Goal: Task Accomplishment & Management: Complete application form

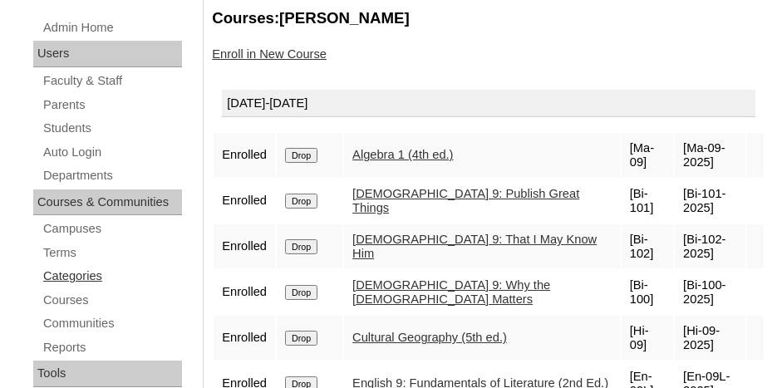
scroll to position [249, 0]
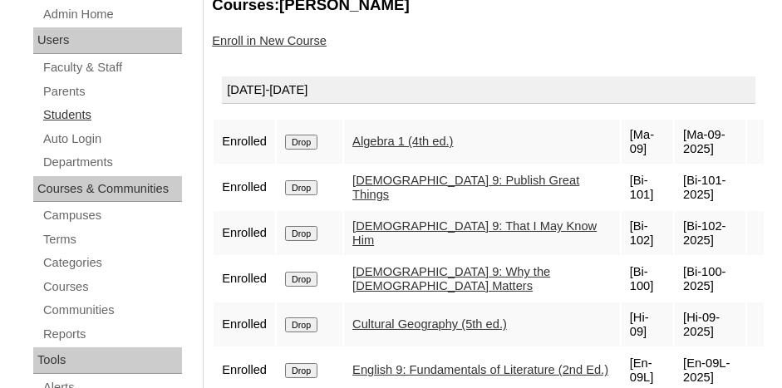
click at [71, 109] on link "Students" at bounding box center [112, 115] width 140 height 21
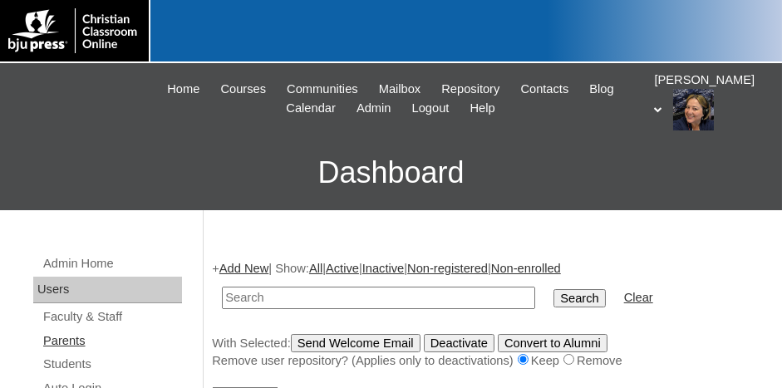
click at [77, 331] on link "Parents" at bounding box center [112, 341] width 140 height 21
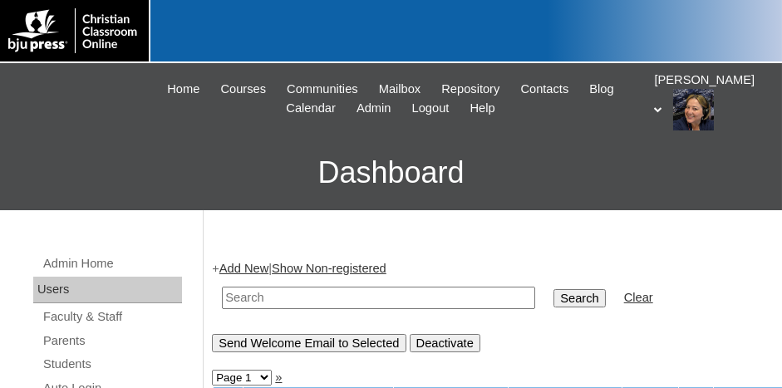
click at [273, 300] on input "text" at bounding box center [378, 298] width 313 height 22
type input "707597"
click at [553, 296] on input "Search" at bounding box center [578, 298] width 51 height 18
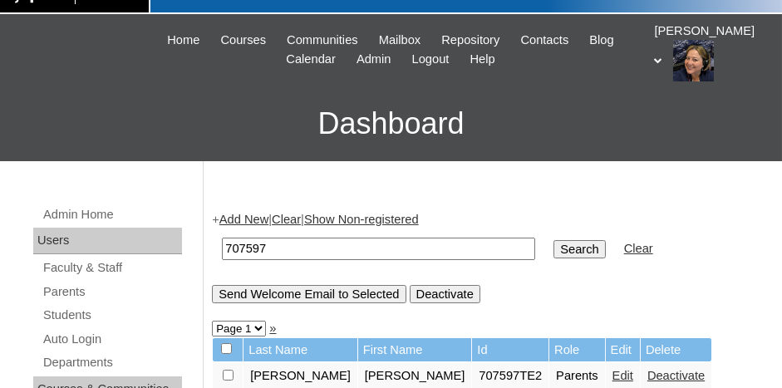
scroll to position [166, 0]
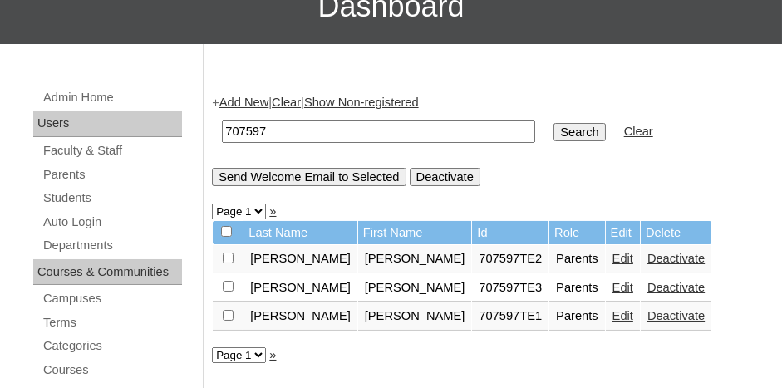
drag, startPoint x: 272, startPoint y: 125, endPoint x: 215, endPoint y: 127, distance: 56.5
click at [215, 127] on td "707597" at bounding box center [378, 131] width 330 height 39
click at [78, 173] on link "Parents" at bounding box center [112, 174] width 140 height 21
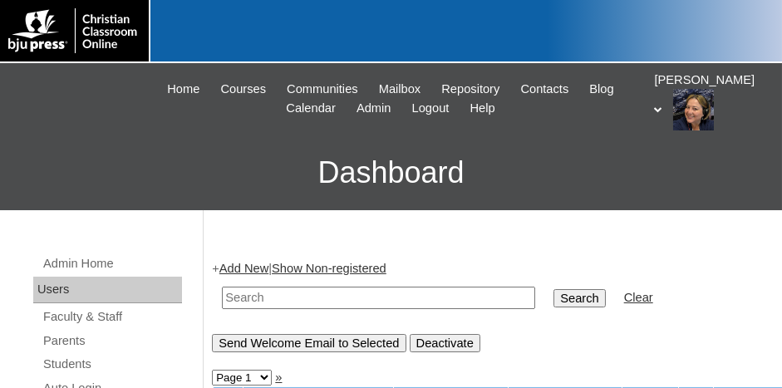
click at [330, 293] on input "text" at bounding box center [378, 298] width 313 height 22
paste input "707597"
type input "707597"
click at [553, 292] on input "Search" at bounding box center [578, 298] width 51 height 18
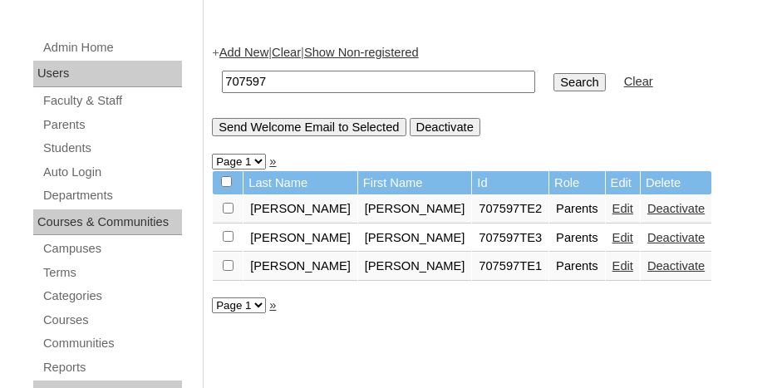
scroll to position [249, 0]
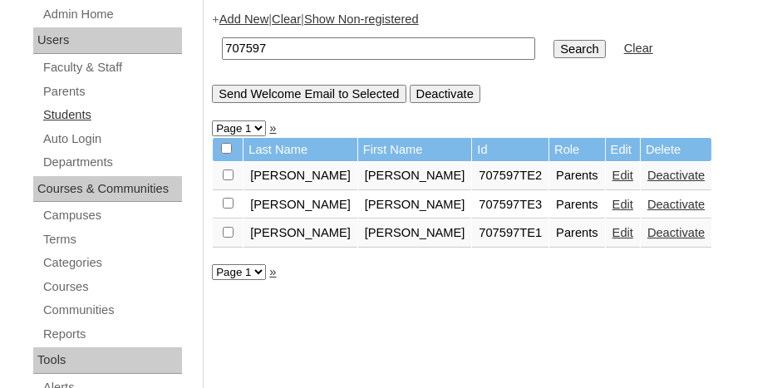
click at [83, 105] on link "Students" at bounding box center [112, 115] width 140 height 21
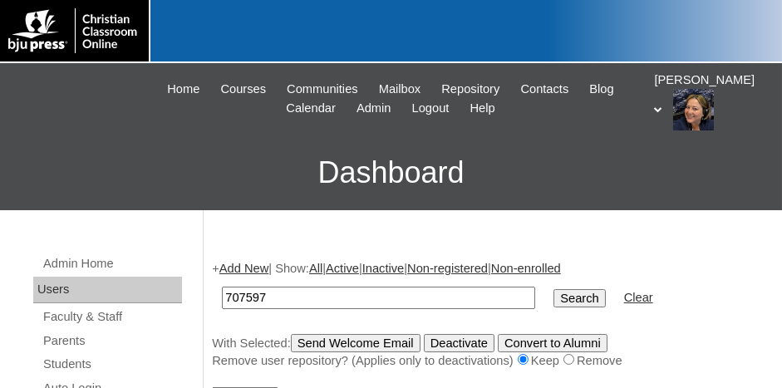
type input "707597"
click at [553, 297] on input "Search" at bounding box center [578, 298] width 51 height 18
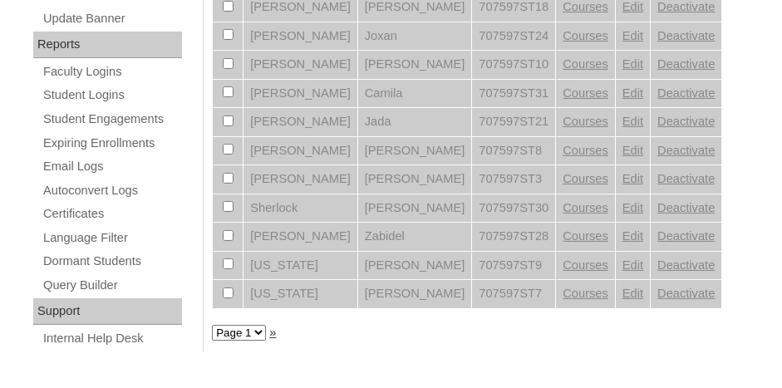
scroll to position [981, 0]
click at [253, 323] on select "Page 1" at bounding box center [239, 331] width 54 height 16
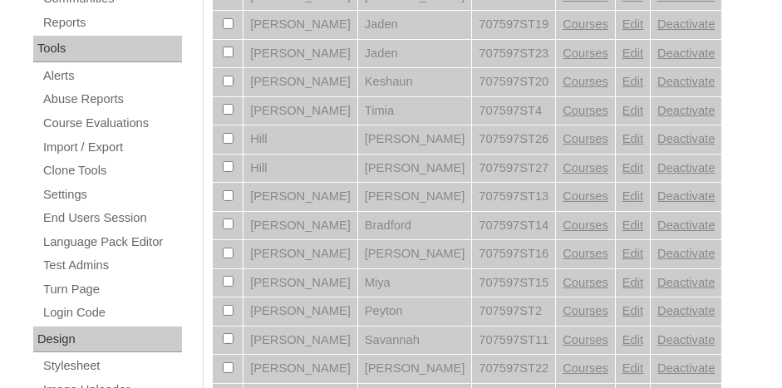
scroll to position [150, 0]
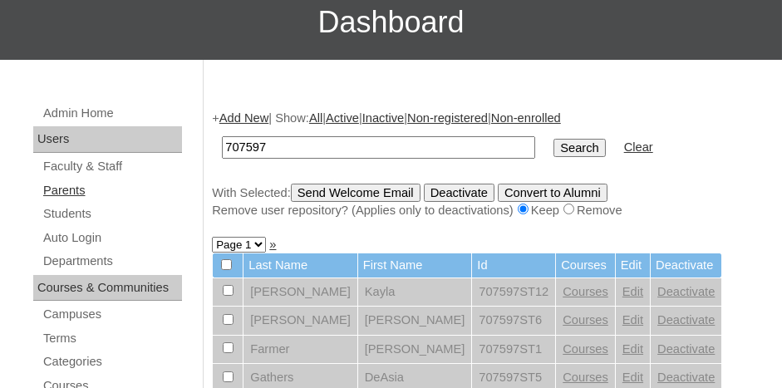
click at [82, 193] on link "Parents" at bounding box center [112, 190] width 140 height 21
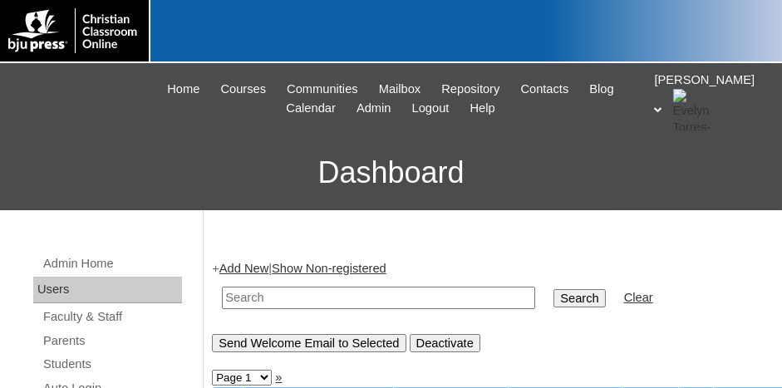
click at [233, 264] on link "Add New" at bounding box center [243, 268] width 49 height 13
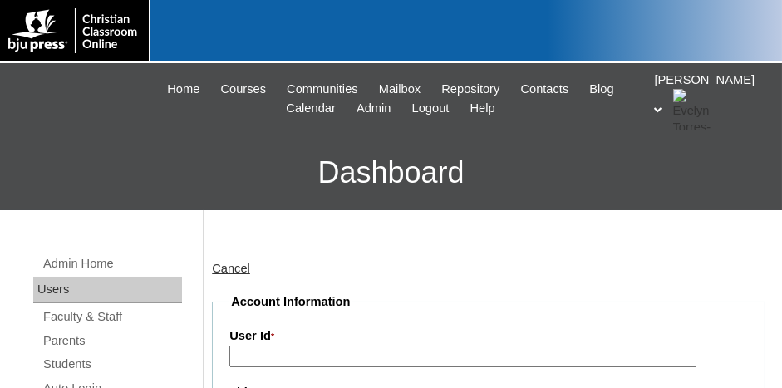
click at [304, 348] on input "User Id *" at bounding box center [462, 357] width 466 height 22
paste input "707597"
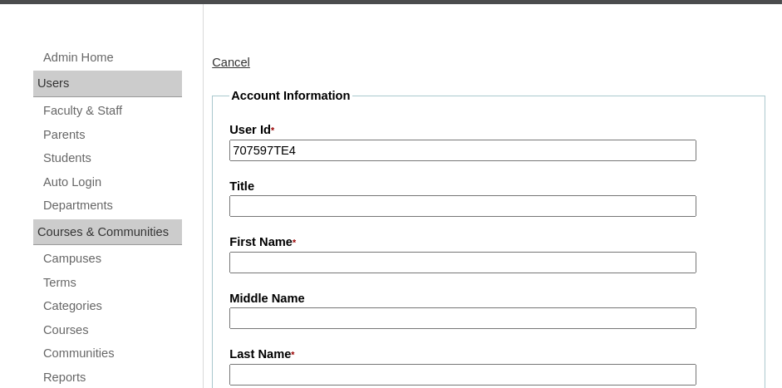
scroll to position [249, 0]
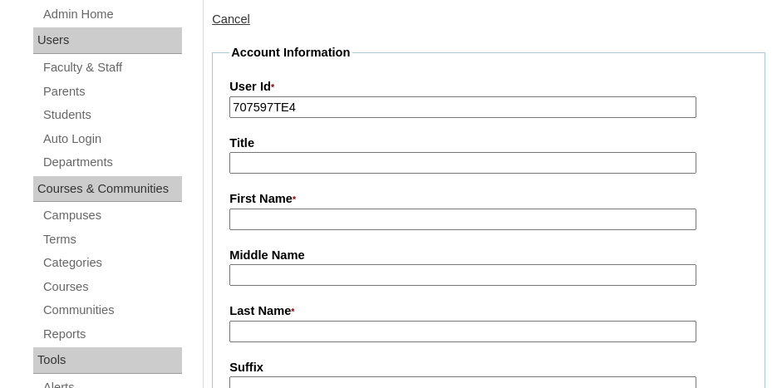
type input "707597TE4"
click at [294, 219] on input "First Name *" at bounding box center [462, 219] width 466 height 22
type input "D"
type input "Jay"
type input "d"
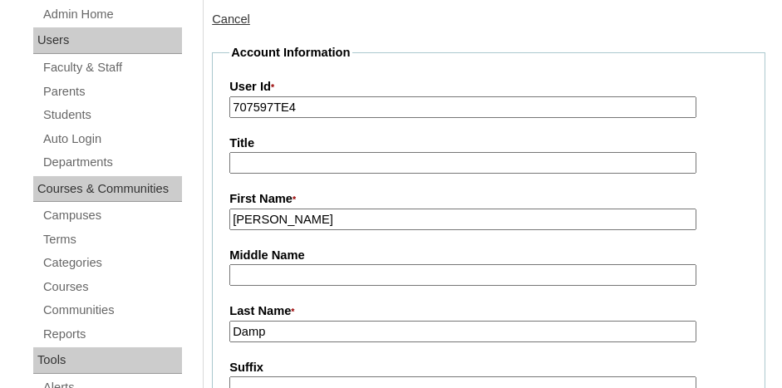
type input "Damp"
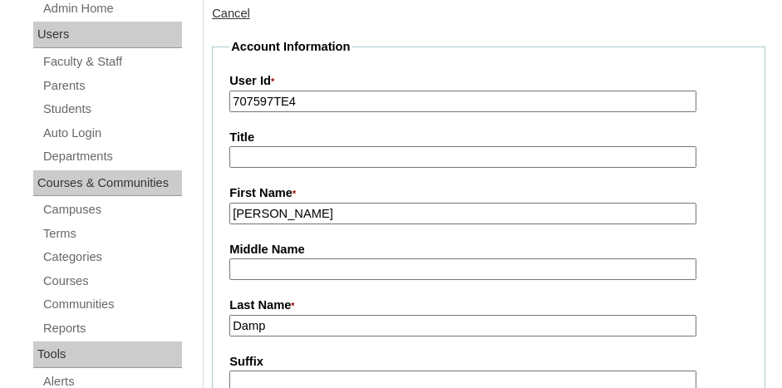
scroll to position [494, 0]
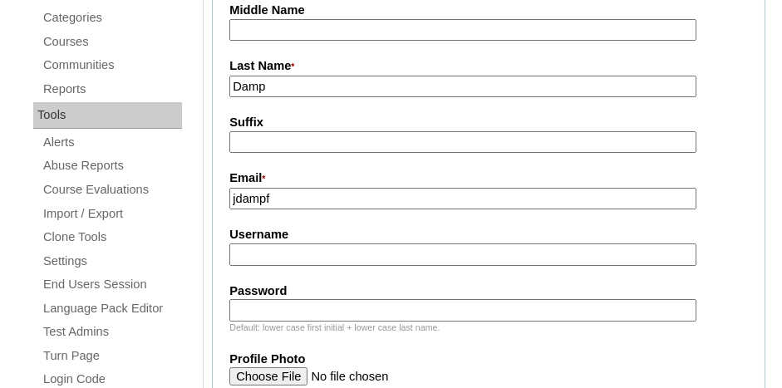
type input "jdampf"
click at [282, 82] on input "Damp" at bounding box center [462, 87] width 466 height 22
type input "Dampf"
click at [284, 195] on input "jdampf" at bounding box center [462, 199] width 466 height 22
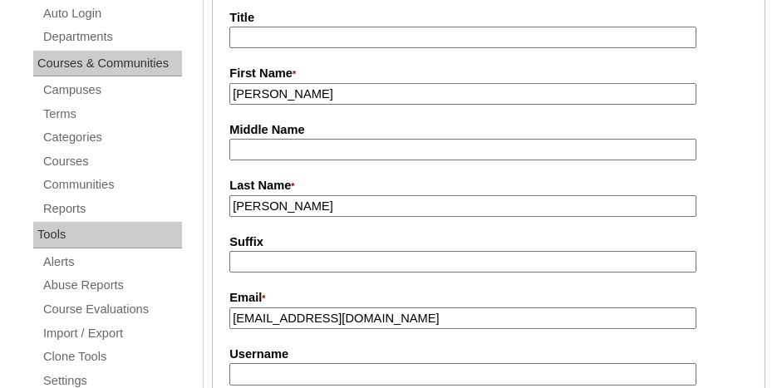
scroll to position [407, 0]
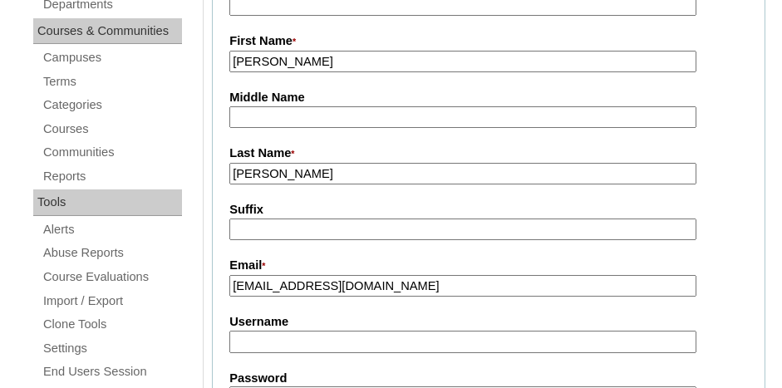
type input "jdampf@northsidecharleston.com"
click at [285, 51] on input "[PERSON_NAME]" at bounding box center [462, 62] width 466 height 22
type input "J"
type input "Valey"
type input "Carruthers"
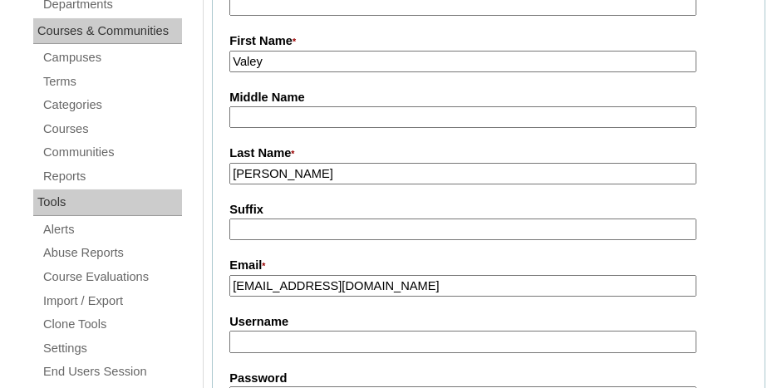
click at [268, 276] on input "jdampf@northsidecharleston.com" at bounding box center [462, 286] width 466 height 22
type input "vcarruthers@northsideministries.com"
click at [470, 313] on label "Username" at bounding box center [488, 321] width 518 height 17
click at [470, 331] on input "Username" at bounding box center [462, 342] width 466 height 22
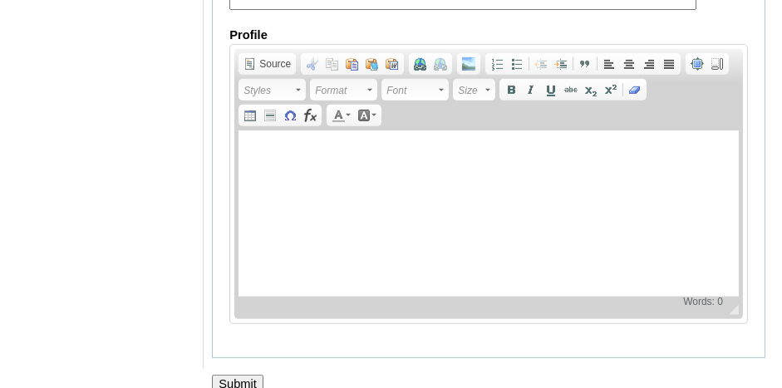
scroll to position [1902, 0]
click at [233, 373] on input "Submit" at bounding box center [237, 382] width 51 height 18
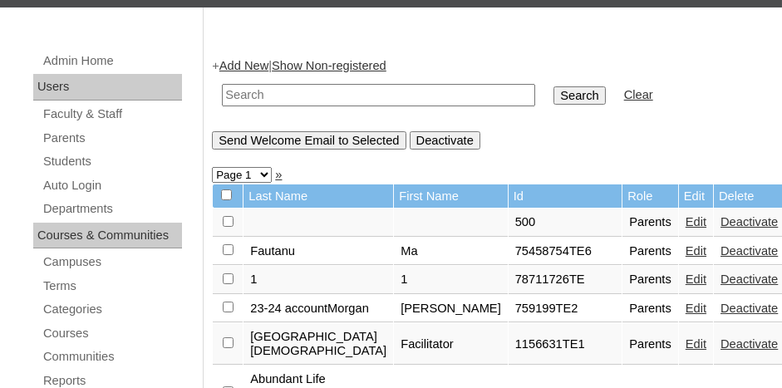
scroll to position [83, 0]
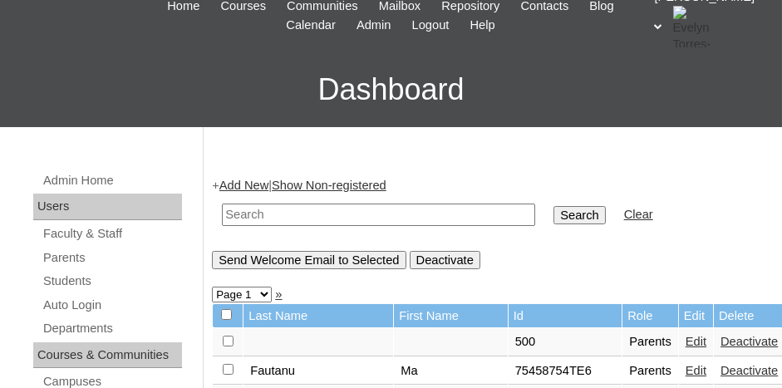
click at [260, 218] on input "text" at bounding box center [378, 214] width 313 height 22
paste input "707597"
type input "707597"
click at [553, 214] on input "Search" at bounding box center [578, 215] width 51 height 18
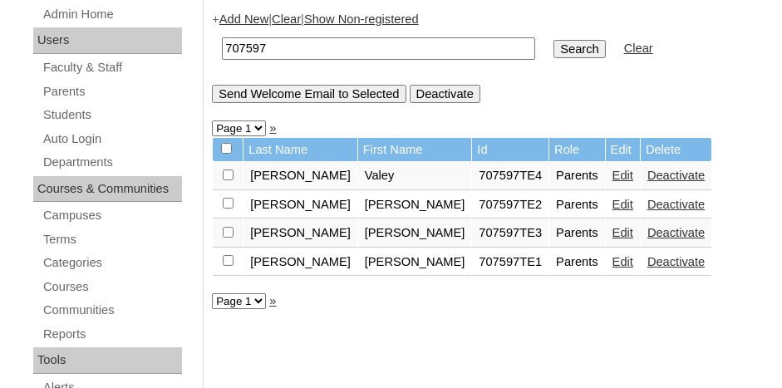
scroll to position [166, 0]
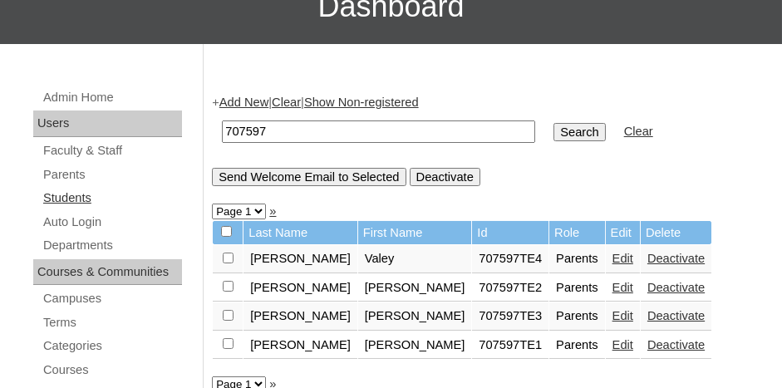
click at [81, 193] on link "Students" at bounding box center [112, 198] width 140 height 21
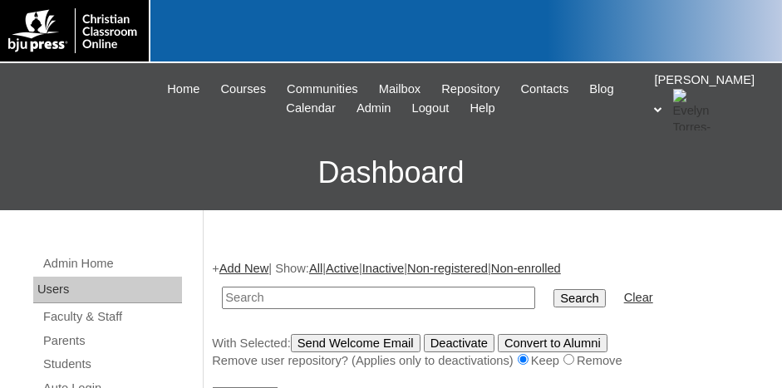
click at [246, 268] on link "Add New" at bounding box center [243, 268] width 49 height 13
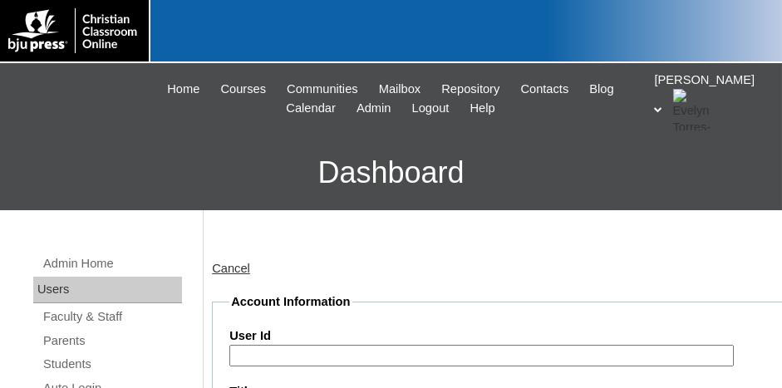
click at [261, 357] on input "User Id" at bounding box center [481, 356] width 504 height 22
paste input "707597"
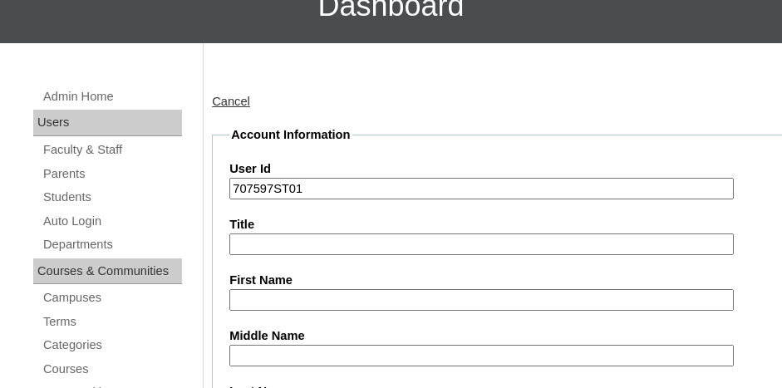
scroll to position [249, 0]
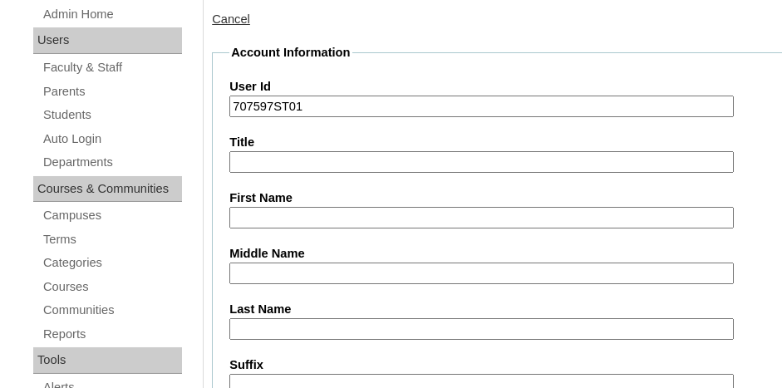
type input "707597ST01"
click at [280, 213] on input "First Name" at bounding box center [481, 218] width 504 height 22
type input "Jay"
type input "Dampf"
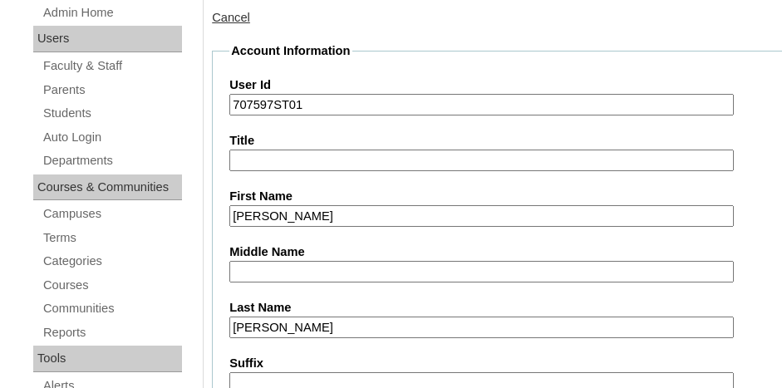
scroll to position [489, 0]
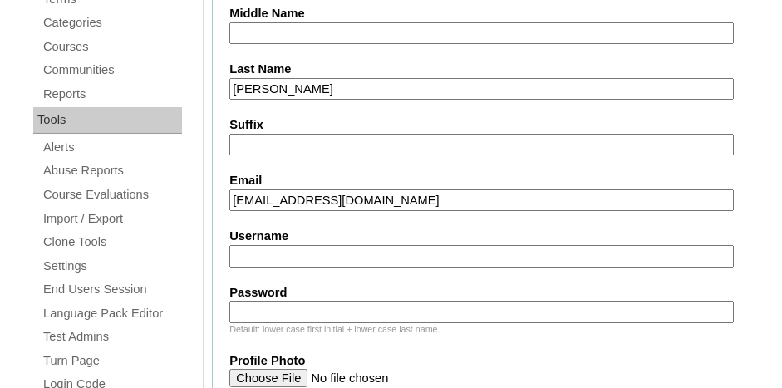
type input "jdampf@norhtsidecharleston.com"
click at [713, 174] on label "Email" at bounding box center [509, 180] width 560 height 17
click at [713, 189] on input "jdampf@norhtsidecharleston.com" at bounding box center [481, 200] width 504 height 22
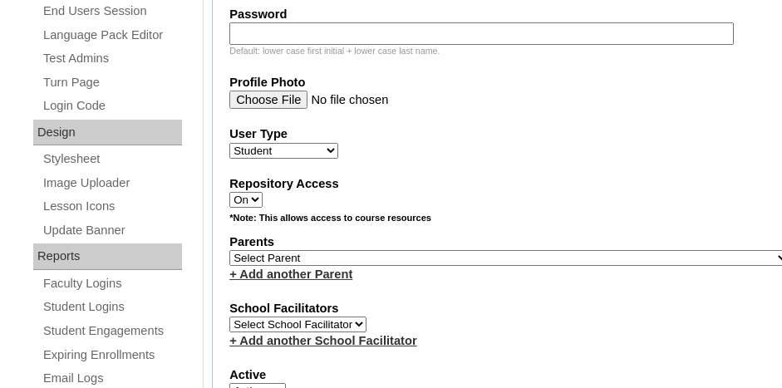
scroll to position [738, 0]
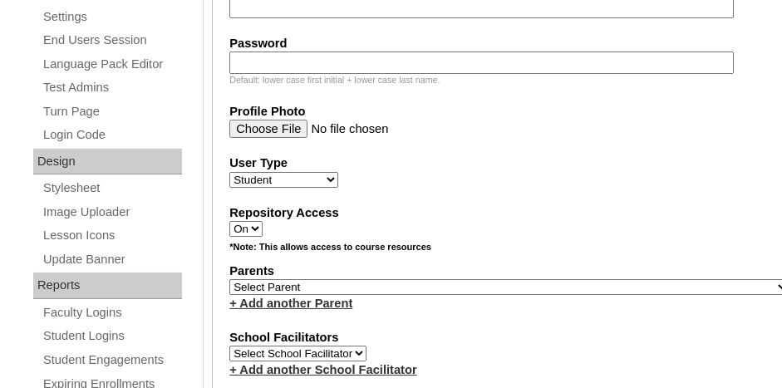
click at [435, 279] on select "Select Parent , Fautanu, Ma 1, 1 23-24 accountMorgan, Jason 6th Street Mennonit…" at bounding box center [509, 287] width 560 height 16
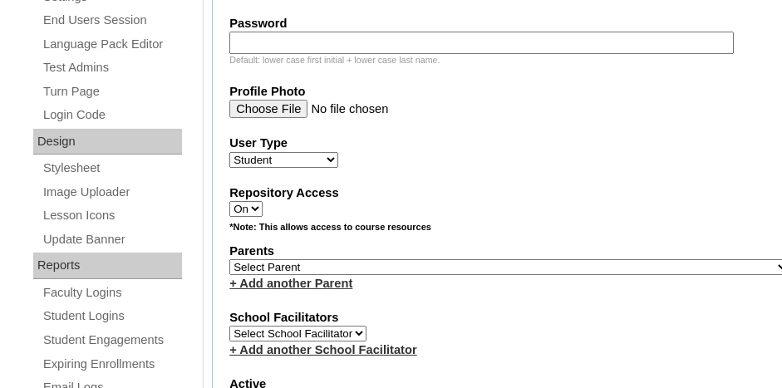
scroll to position [821, 0]
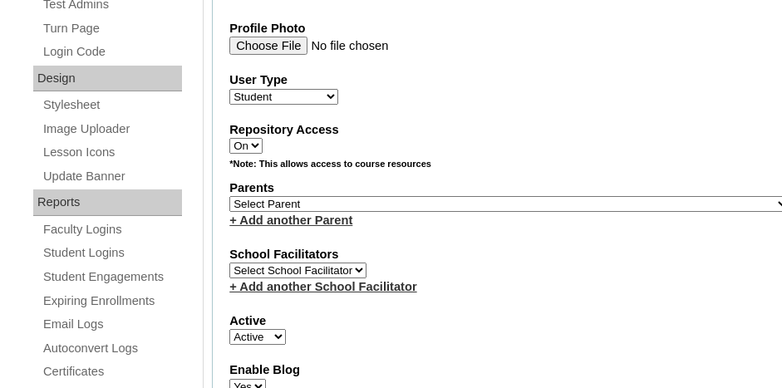
click at [507, 196] on select "Select Parent , Fautanu, Ma 1, 1 23-24 accountMorgan, Jason 6th Street Mennonit…" at bounding box center [509, 204] width 560 height 16
click at [229, 196] on select "Select Parent , Fautanu, Ma 1, 1 23-24 accountMorgan, Jason 6th Street Mennonit…" at bounding box center [509, 204] width 560 height 16
select select "37008"
click at [229, 196] on select "Select Parent , Fautanu, Ma 1, 1 23-24 accountMorgan, Jason 6th Street Mennonit…" at bounding box center [509, 204] width 560 height 16
click at [488, 212] on div "+ Add another Parent" at bounding box center [509, 220] width 560 height 17
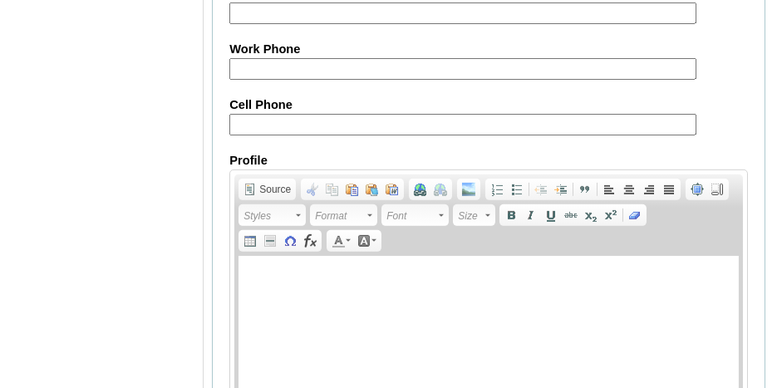
scroll to position [2191, 0]
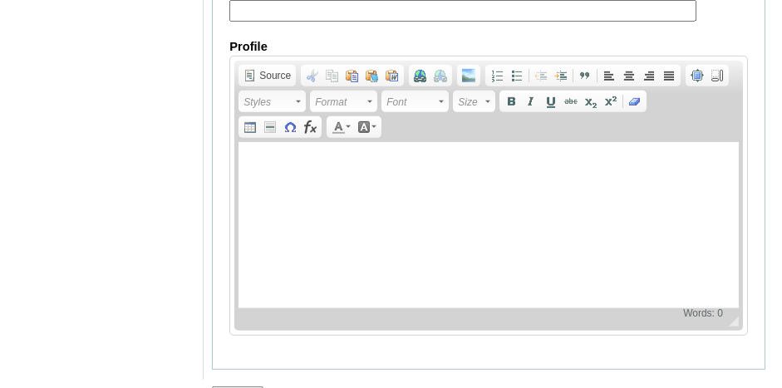
click at [246, 386] on input "Submit" at bounding box center [237, 395] width 51 height 18
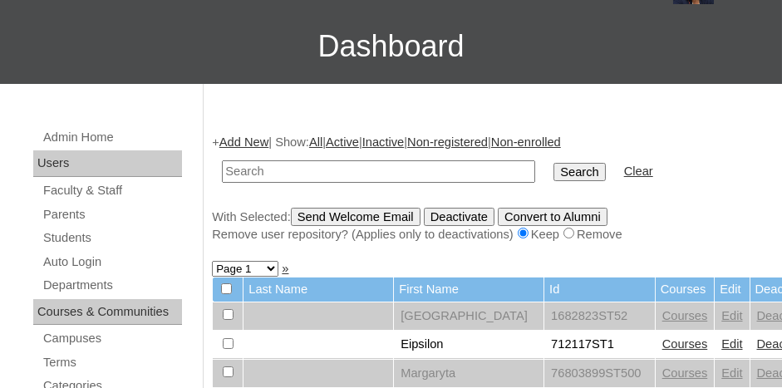
scroll to position [83, 0]
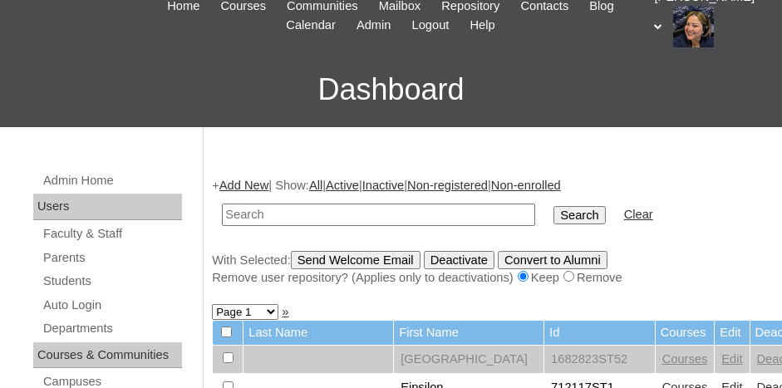
click at [365, 214] on input "text" at bounding box center [378, 214] width 313 height 22
type input "707597st01"
click at [553, 206] on input "Search" at bounding box center [578, 215] width 51 height 18
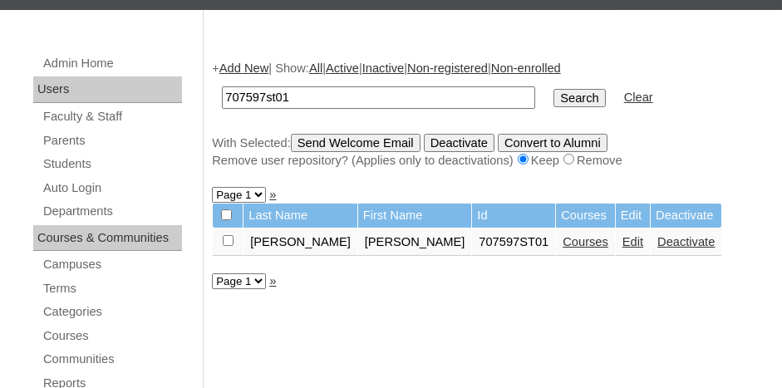
scroll to position [249, 0]
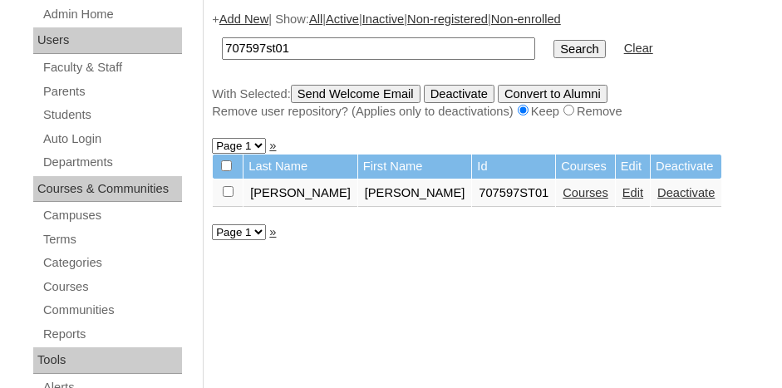
click at [229, 191] on input "checkbox" at bounding box center [228, 191] width 11 height 11
checkbox input "true"
click at [562, 187] on link "Courses" at bounding box center [585, 192] width 46 height 13
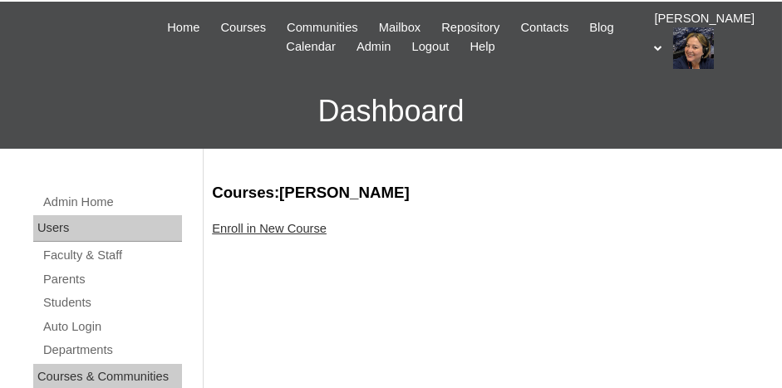
scroll to position [83, 0]
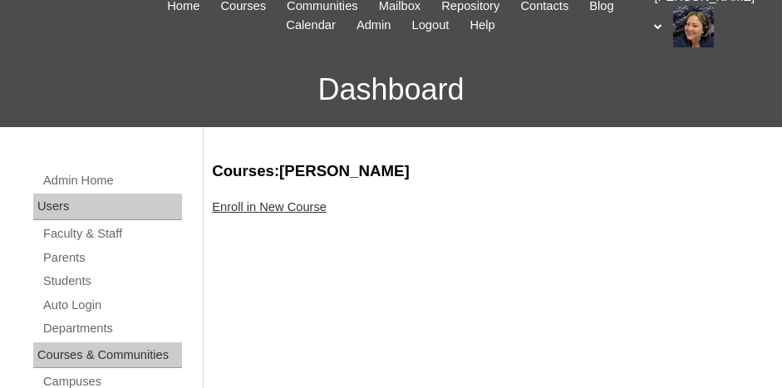
click at [287, 209] on link "Enroll in New Course" at bounding box center [269, 206] width 115 height 13
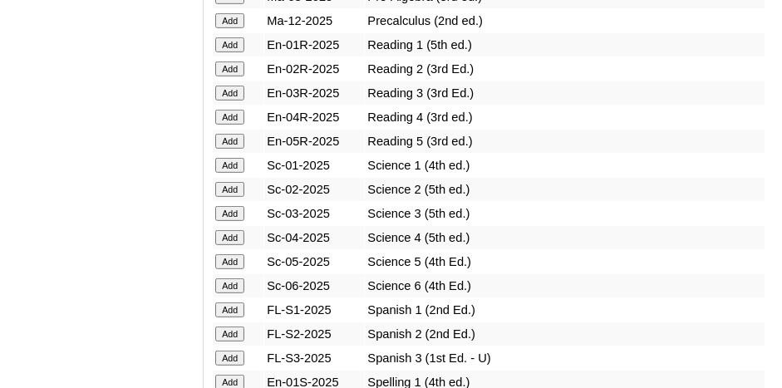
scroll to position [2076, 0]
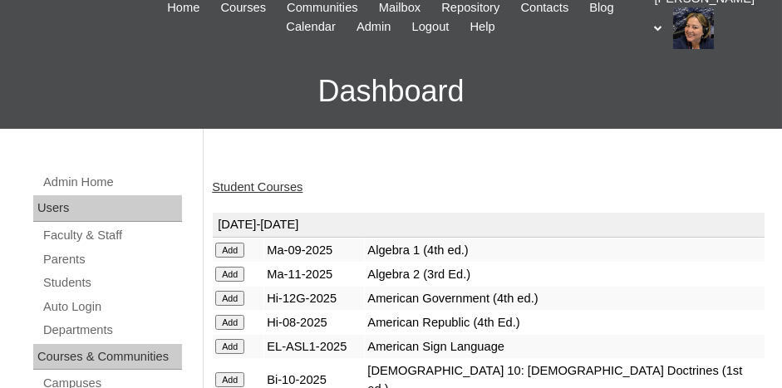
scroll to position [83, 0]
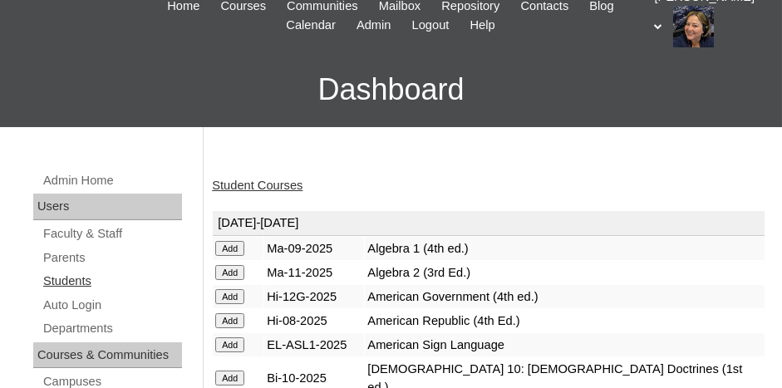
click at [68, 277] on link "Students" at bounding box center [112, 281] width 140 height 21
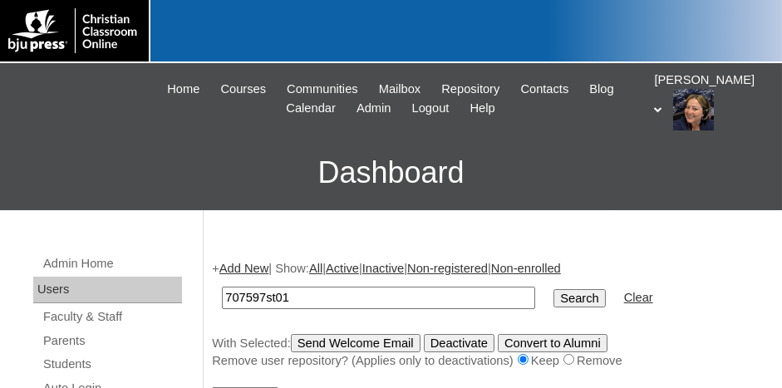
type input "707597st01"
click at [553, 289] on input "Search" at bounding box center [578, 298] width 51 height 18
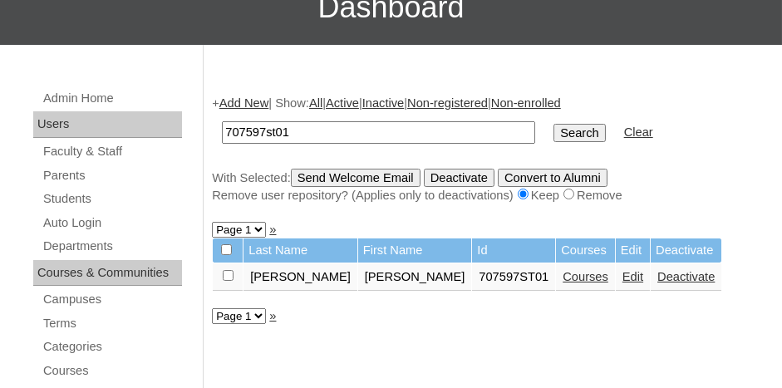
scroll to position [166, 0]
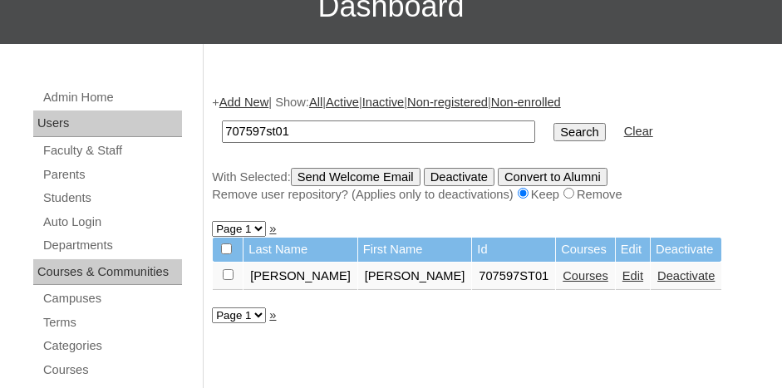
click at [228, 273] on input "checkbox" at bounding box center [228, 274] width 11 height 11
checkbox input "true"
click at [348, 175] on input "Send Welcome Email" at bounding box center [356, 177] width 130 height 18
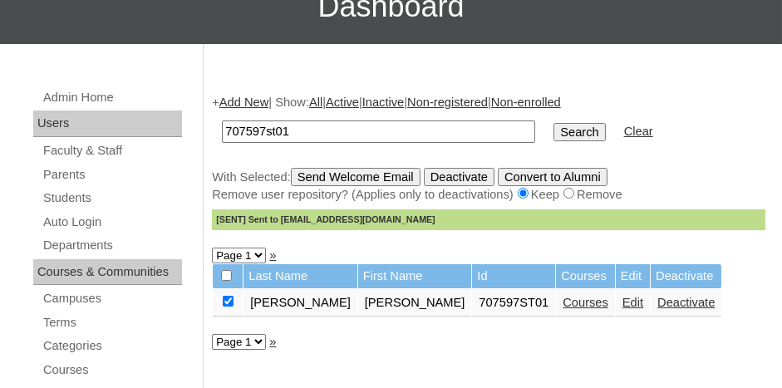
click at [249, 98] on link "Add New" at bounding box center [243, 102] width 49 height 13
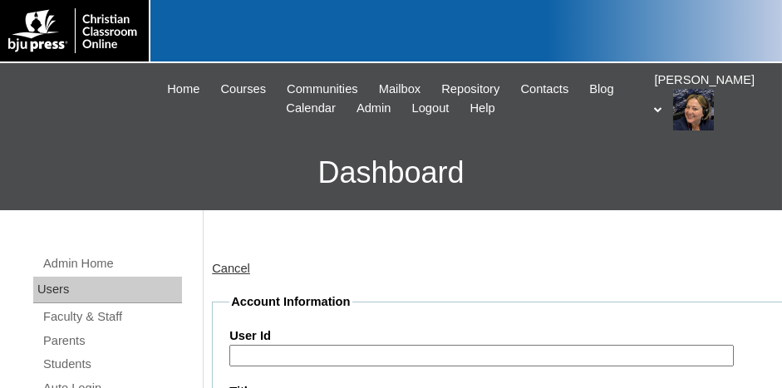
click at [343, 348] on input "User Id" at bounding box center [481, 356] width 504 height 22
paste input "707597"
drag, startPoint x: 307, startPoint y: 349, endPoint x: 228, endPoint y: 355, distance: 79.9
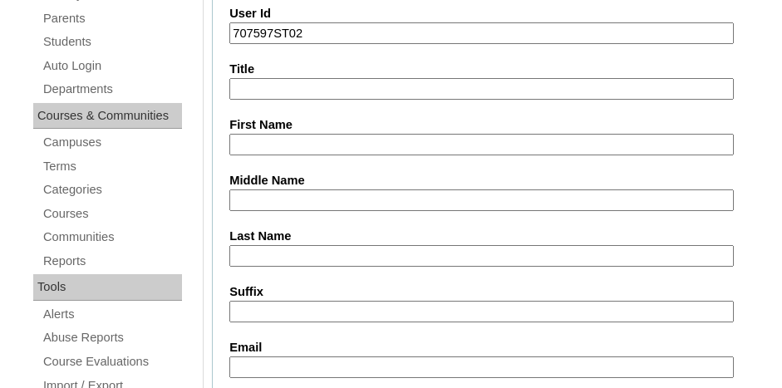
scroll to position [332, 0]
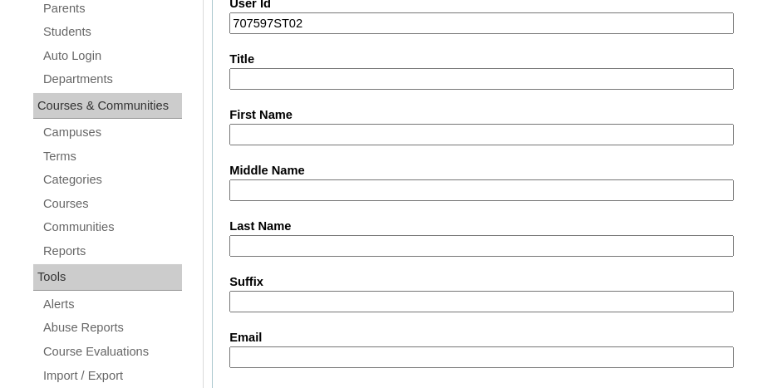
type input "707597ST02"
click at [297, 129] on input "First Name" at bounding box center [481, 135] width 504 height 22
type input "m"
type input "[PERSON_NAME]"
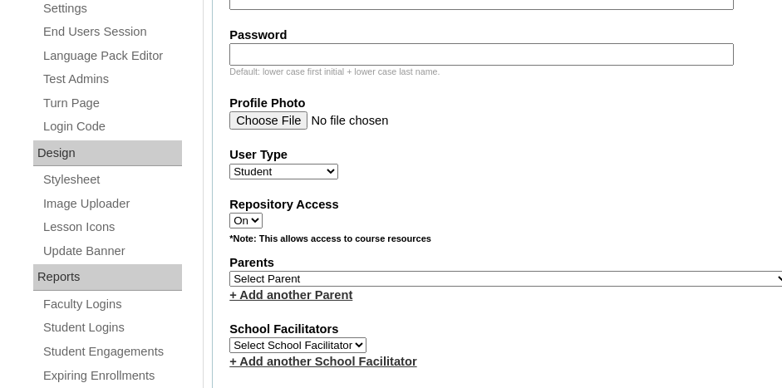
scroll to position [831, 0]
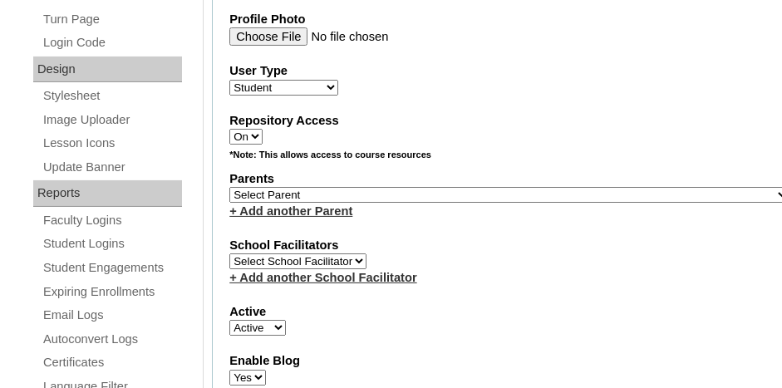
type input "mhaynes@norhtsidecharleston.com"
click at [306, 187] on select "Select Parent , [GEOGRAPHIC_DATA], Ma 1, 1 23-24 accountMorgan, [PERSON_NAME] 6…" at bounding box center [509, 195] width 560 height 16
select select "37008"
click at [306, 187] on select "Select Parent , Fautanu, Ma 1, 1 23-24 accountMorgan, Jason 6th Street Mennonit…" at bounding box center [509, 195] width 560 height 16
click at [537, 237] on label "School Facilitators" at bounding box center [509, 245] width 560 height 17
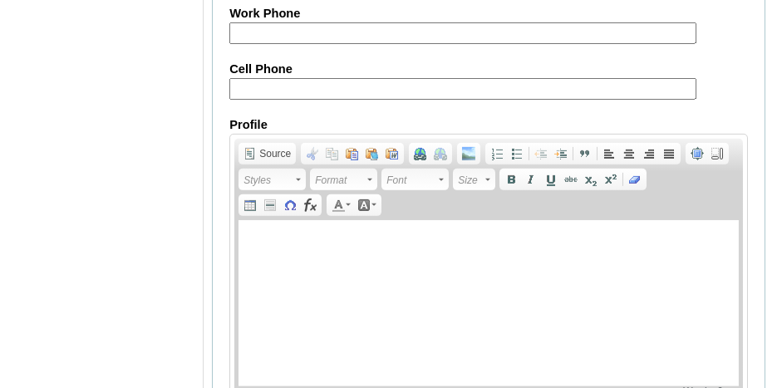
scroll to position [2177, 0]
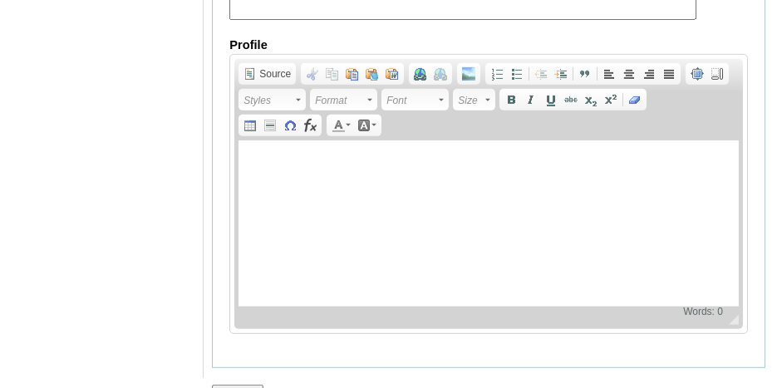
click at [235, 385] on input "Submit" at bounding box center [237, 394] width 51 height 18
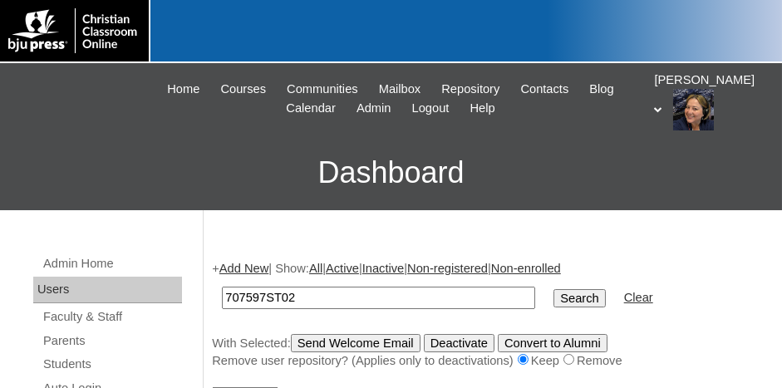
type input "707597ST02"
click at [553, 289] on input "Search" at bounding box center [578, 298] width 51 height 18
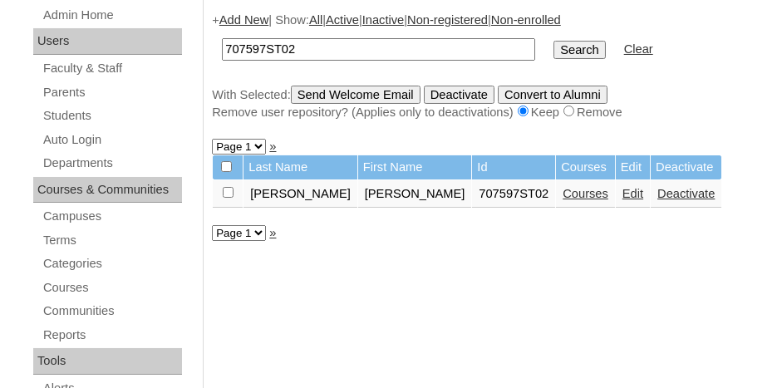
scroll to position [249, 0]
click at [562, 194] on link "Courses" at bounding box center [585, 192] width 46 height 13
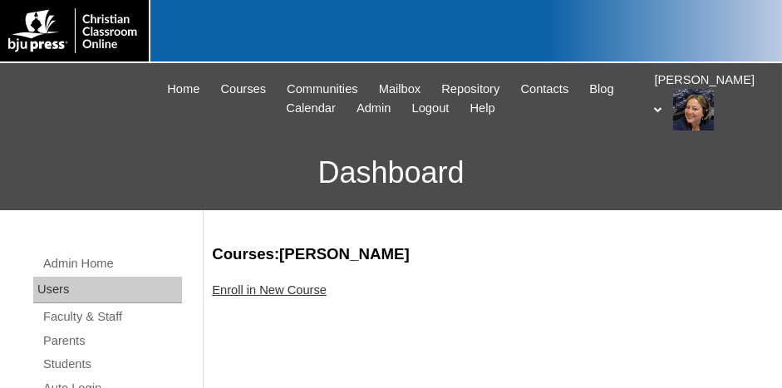
click at [275, 285] on link "Enroll in New Course" at bounding box center [269, 289] width 115 height 13
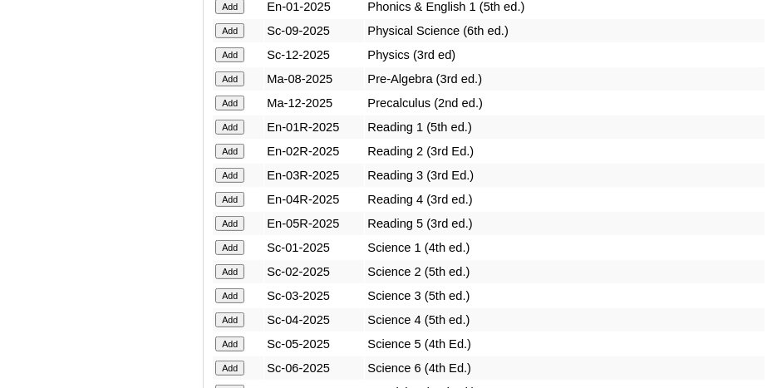
scroll to position [2076, 0]
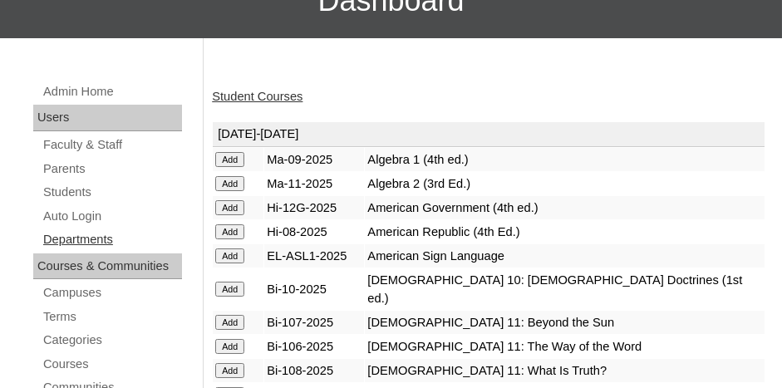
scroll to position [83, 0]
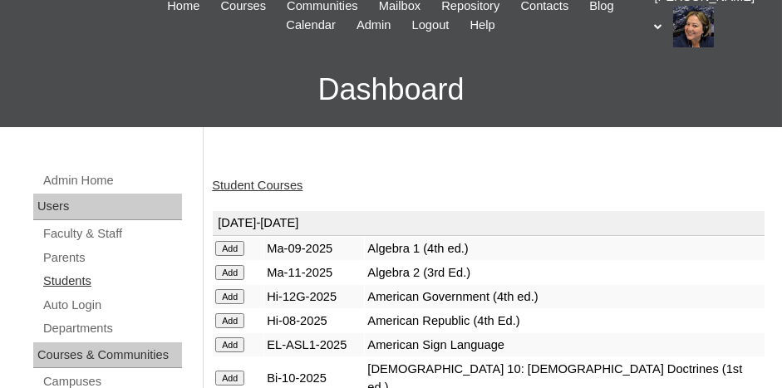
click at [74, 282] on link "Students" at bounding box center [112, 281] width 140 height 21
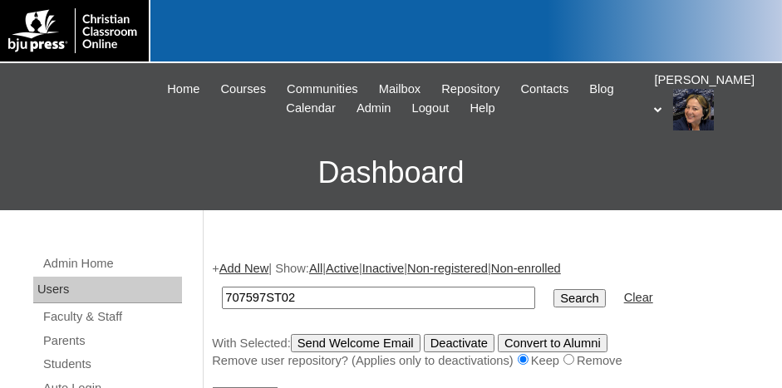
type input "707597ST02"
click at [553, 301] on input "Search" at bounding box center [578, 298] width 51 height 18
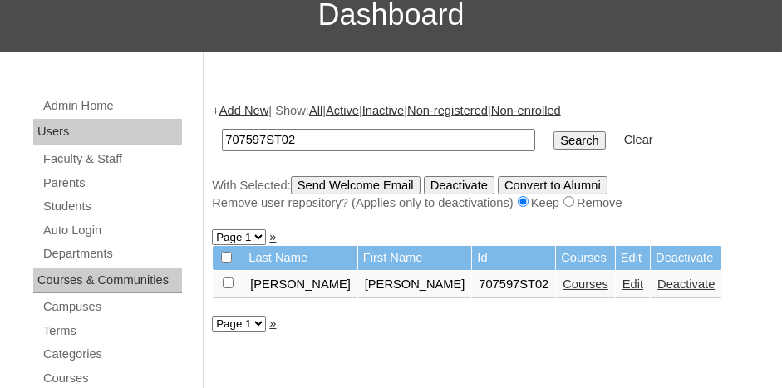
scroll to position [166, 0]
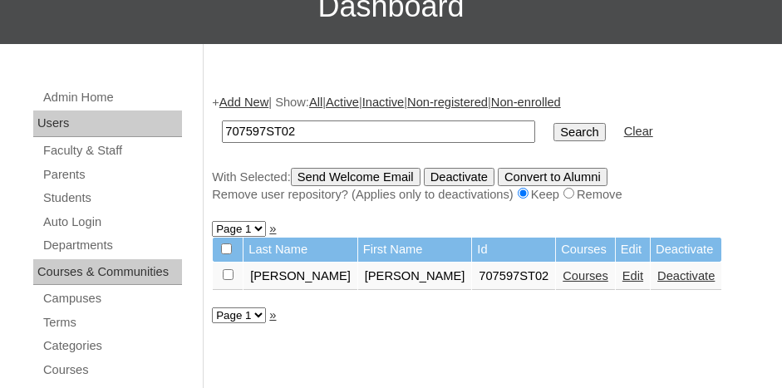
click at [228, 274] on input "checkbox" at bounding box center [228, 274] width 11 height 11
checkbox input "true"
click at [348, 179] on input "Send Welcome Email" at bounding box center [356, 177] width 130 height 18
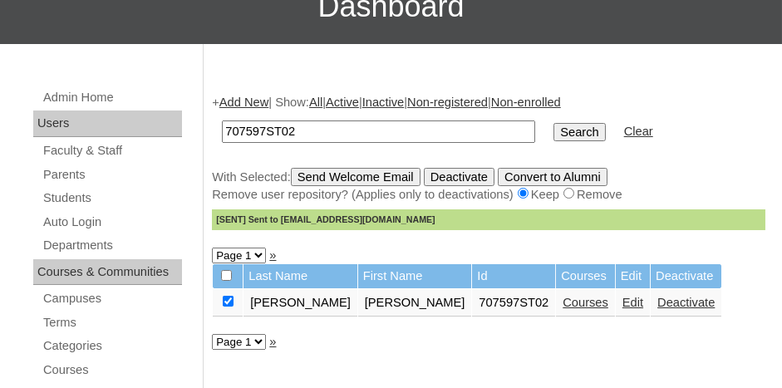
click at [245, 105] on link "Add New" at bounding box center [243, 102] width 49 height 13
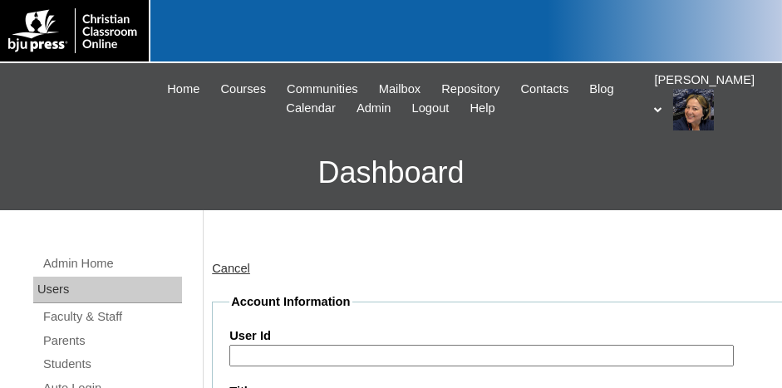
drag, startPoint x: 306, startPoint y: 360, endPoint x: 326, endPoint y: 355, distance: 20.4
click at [306, 360] on input "User Id" at bounding box center [481, 356] width 504 height 22
paste input "707597ST02"
type input "707597ST03"
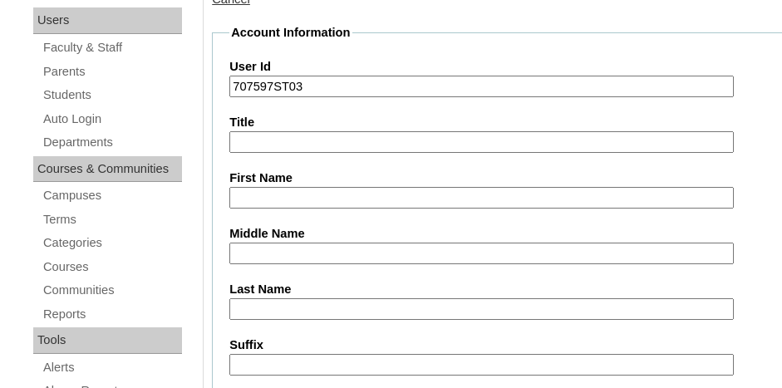
scroll to position [249, 0]
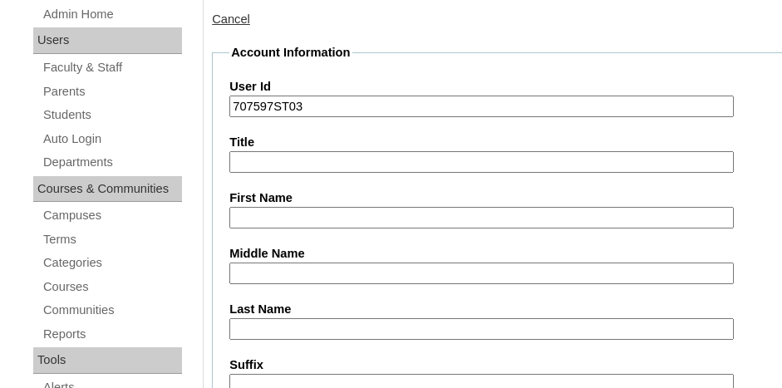
click at [299, 214] on input "First Name" at bounding box center [481, 218] width 504 height 22
type input "Erica"
type input "Lopez"
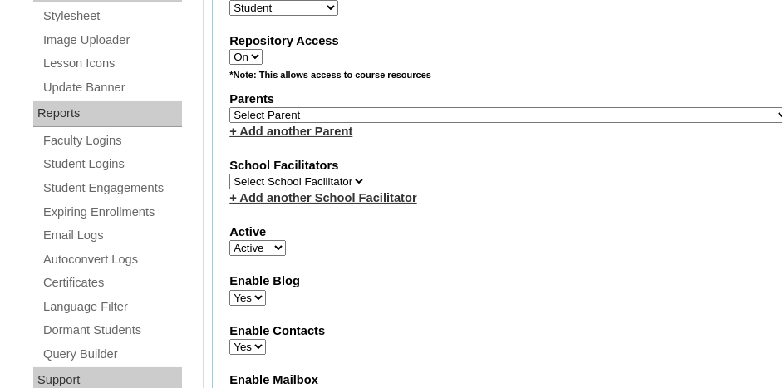
scroll to position [821, 0]
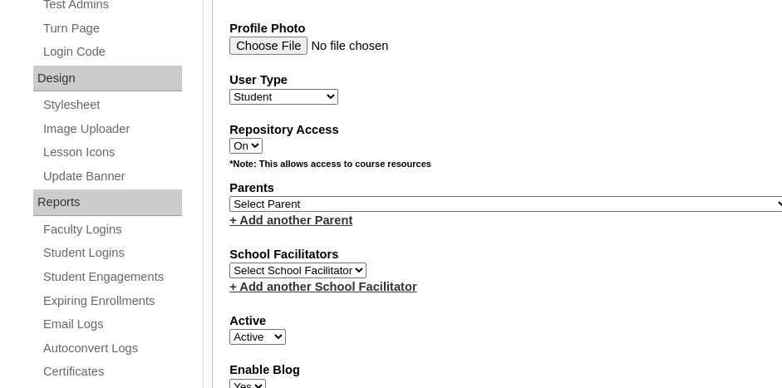
type input "elopez@northsidecharleston.com"
click at [450, 196] on select "Select Parent , Fautanu, Ma 1, 1 23-24 accountMorgan, Jason 6th Street Mennonit…" at bounding box center [509, 204] width 560 height 16
select select "37008"
click at [229, 196] on select "Select Parent , Fautanu, Ma 1, 1 23-24 accountMorgan, Jason 6th Street Mennonit…" at bounding box center [509, 204] width 560 height 16
click at [540, 260] on div "School Facilitators Select School Facilitator + Add another School Facilitator" at bounding box center [509, 271] width 560 height 50
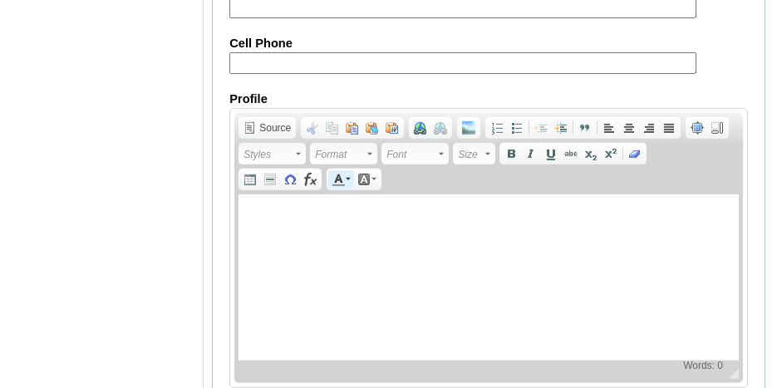
scroll to position [2177, 0]
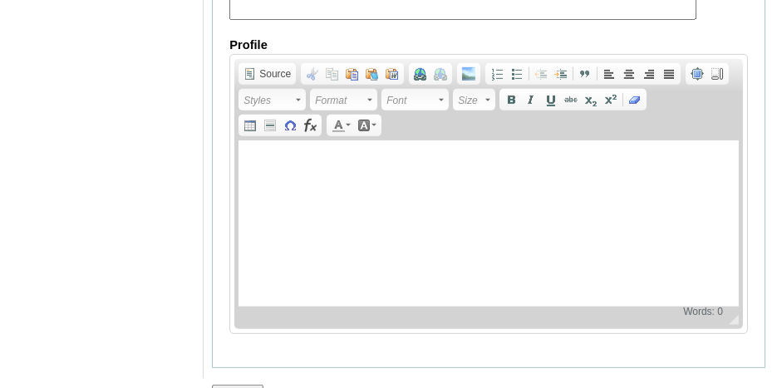
click at [254, 385] on input "Submit" at bounding box center [237, 394] width 51 height 18
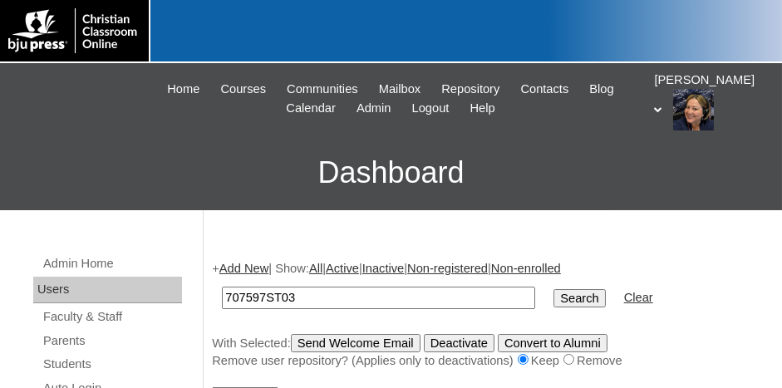
type input "707597ST03"
click at [553, 299] on input "Search" at bounding box center [578, 298] width 51 height 18
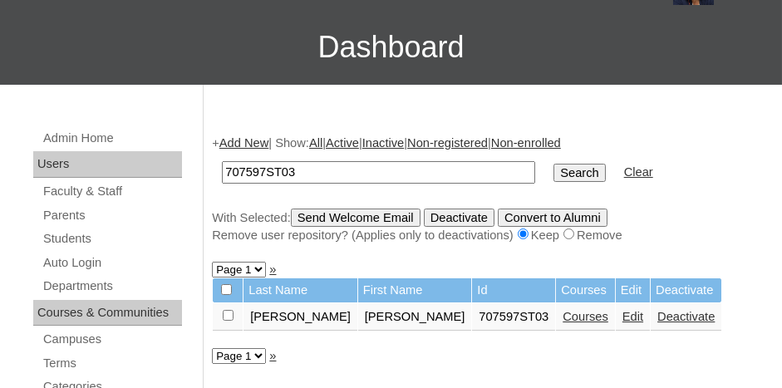
scroll to position [166, 0]
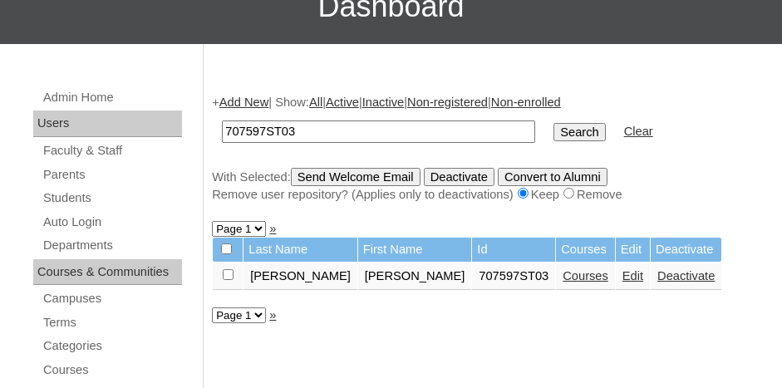
click at [562, 277] on link "Courses" at bounding box center [585, 275] width 46 height 13
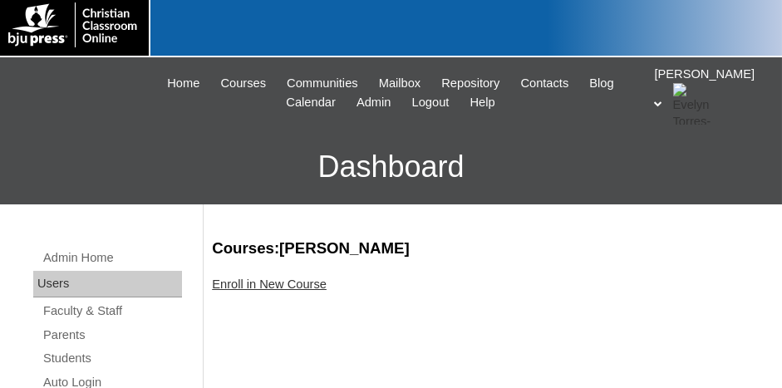
scroll to position [83, 0]
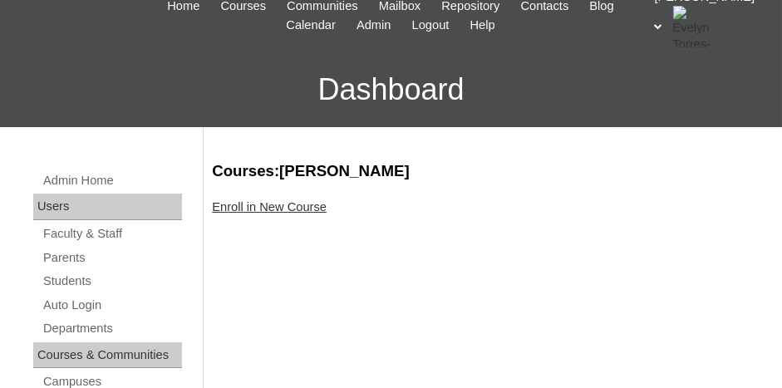
click at [264, 209] on link "Enroll in New Course" at bounding box center [269, 206] width 115 height 13
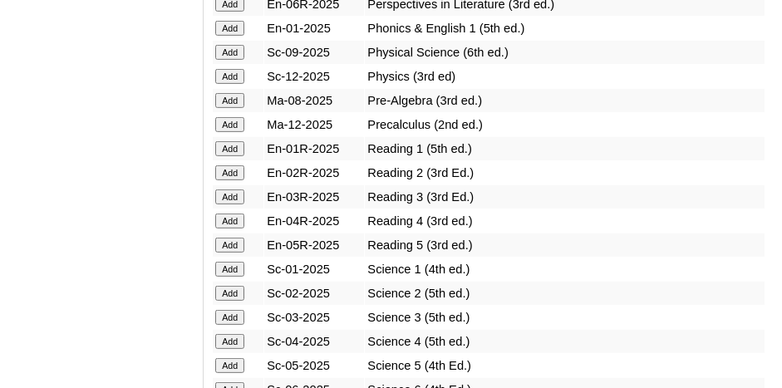
scroll to position [1993, 0]
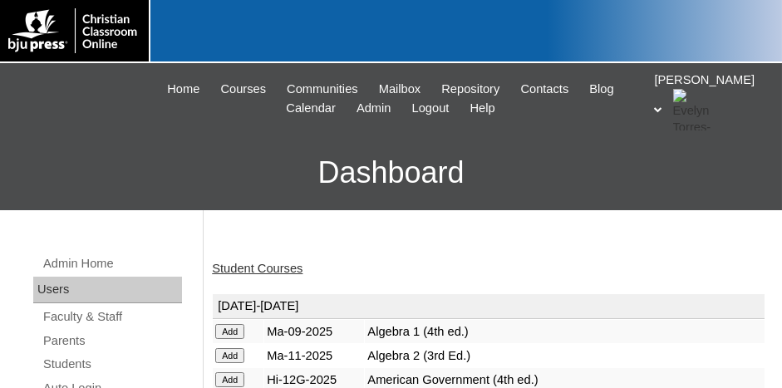
click at [272, 272] on link "Student Courses" at bounding box center [257, 268] width 91 height 13
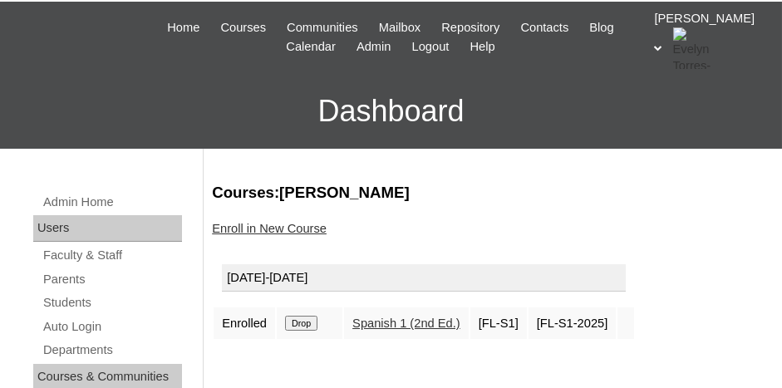
scroll to position [83, 0]
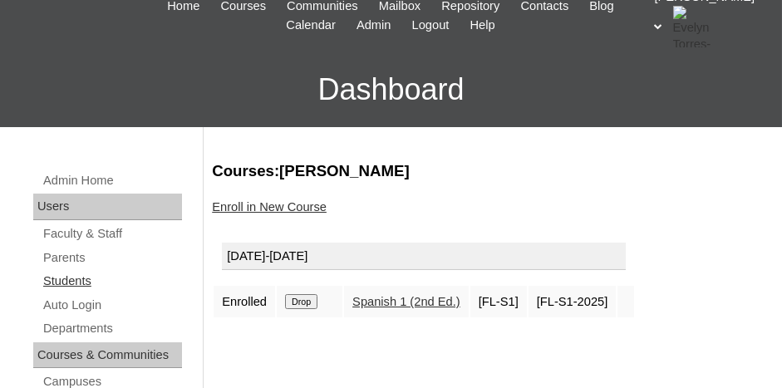
click at [50, 284] on link "Students" at bounding box center [112, 281] width 140 height 21
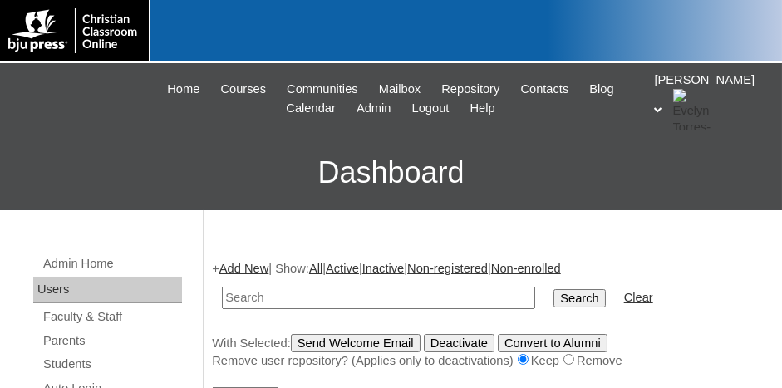
click at [238, 267] on link "Add New" at bounding box center [243, 268] width 49 height 13
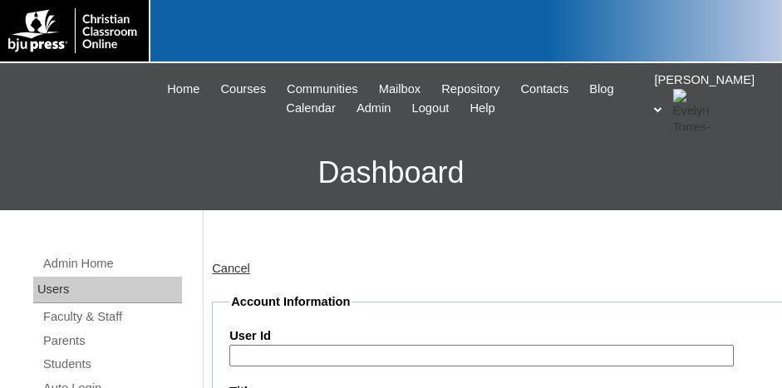
click at [380, 345] on input "User Id" at bounding box center [481, 356] width 504 height 22
paste input "707597ST02"
type input "707597ST04"
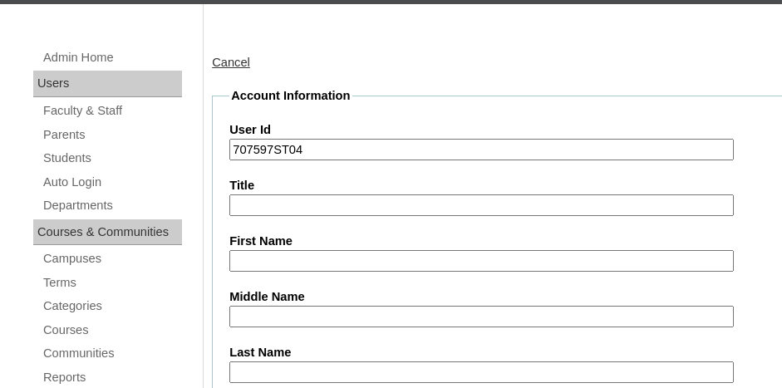
scroll to position [249, 0]
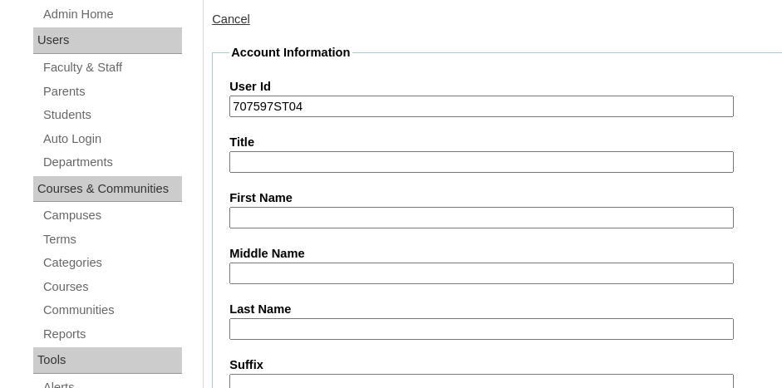
click at [326, 208] on input "First Name" at bounding box center [481, 218] width 504 height 22
type input "Madison"
type input "Mancini"
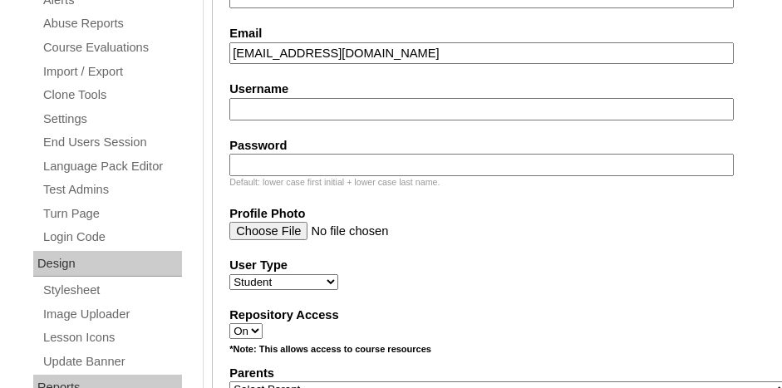
scroll to position [655, 0]
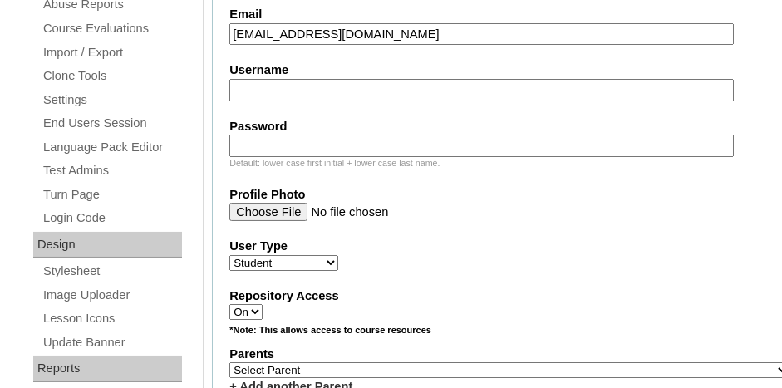
type input "mmancini@northsidecharleston.com"
click at [375, 362] on select "Select Parent , Fautanu, Ma 1, 1 23-24 accountMorgan, Jason 6th Street Mennonit…" at bounding box center [509, 370] width 560 height 16
select select "37008"
click at [229, 362] on select "Select Parent , Fautanu, Ma 1, 1 23-24 accountMorgan, Jason 6th Street Mennonit…" at bounding box center [509, 370] width 560 height 16
click at [410, 324] on div "*Note: This allows access to course resources" at bounding box center [509, 334] width 560 height 21
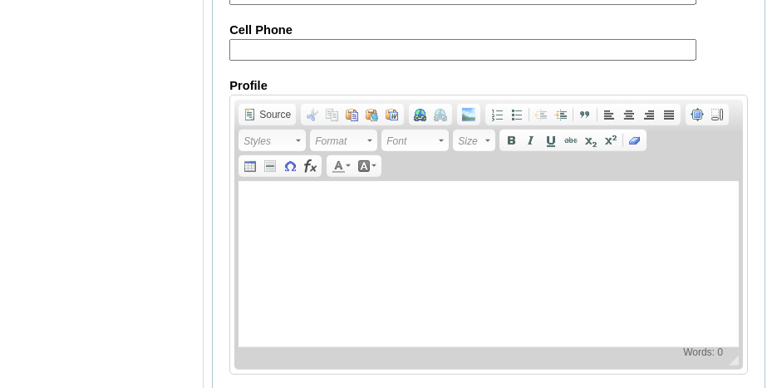
scroll to position [2177, 0]
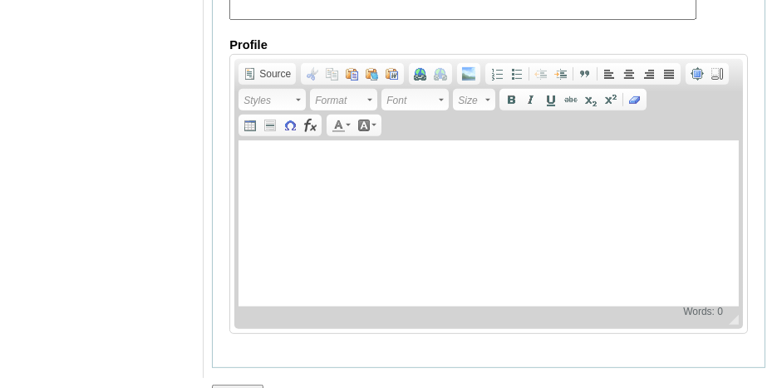
click at [232, 385] on input "Submit" at bounding box center [237, 394] width 51 height 18
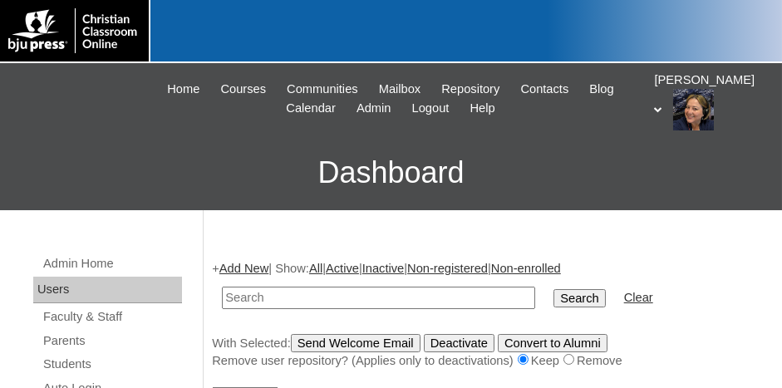
click at [295, 293] on input "text" at bounding box center [378, 298] width 313 height 22
paste input "707597ST02"
type input "707597ST06"
click at [553, 289] on input "Search" at bounding box center [578, 298] width 51 height 18
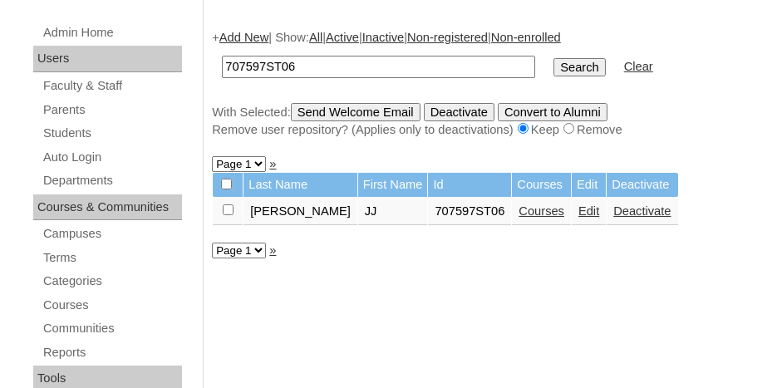
scroll to position [249, 0]
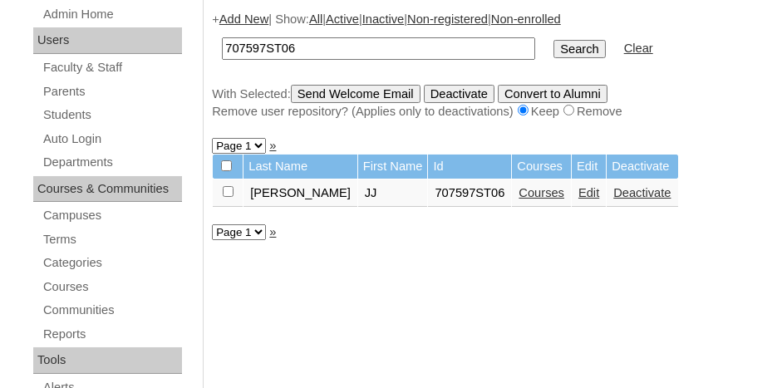
click at [518, 189] on link "Courses" at bounding box center [541, 192] width 46 height 13
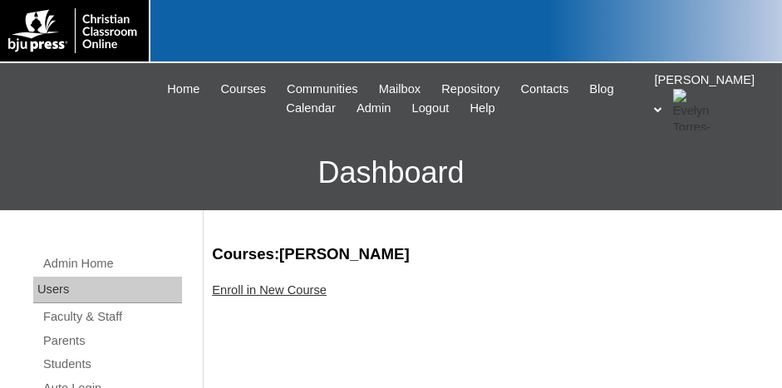
click at [277, 296] on div "Enroll in New Course" at bounding box center [488, 290] width 553 height 17
click at [285, 287] on link "Enroll in New Course" at bounding box center [269, 289] width 115 height 13
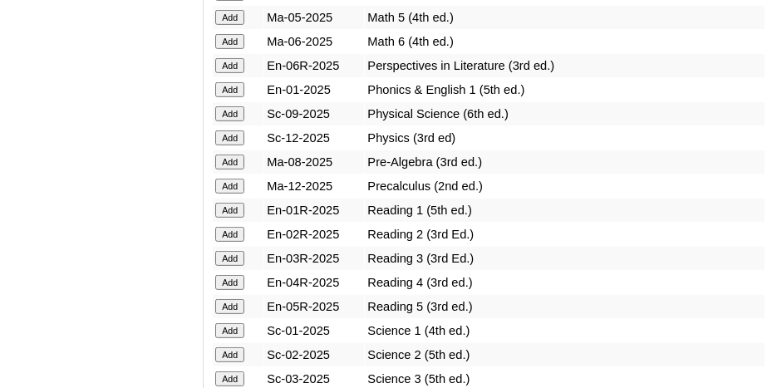
scroll to position [1993, 0]
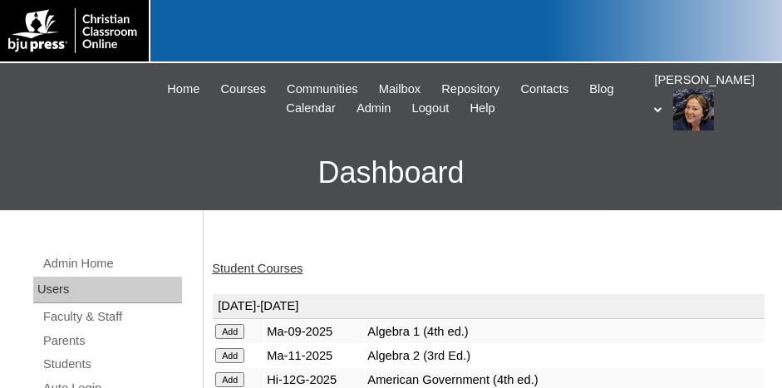
scroll to position [83, 0]
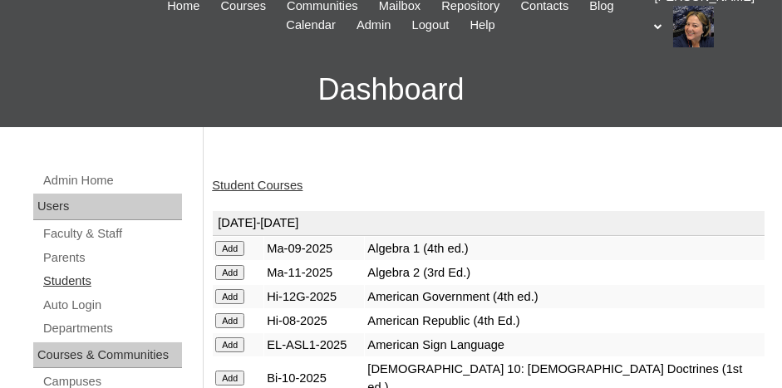
click at [77, 283] on link "Students" at bounding box center [112, 281] width 140 height 21
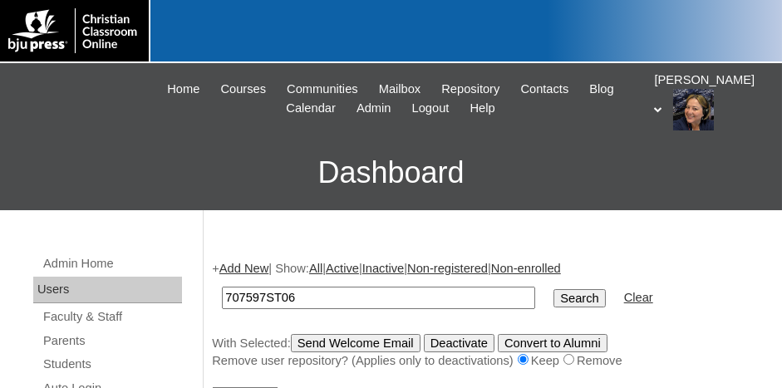
type input "707597ST06"
click at [553, 289] on input "Search" at bounding box center [578, 298] width 51 height 18
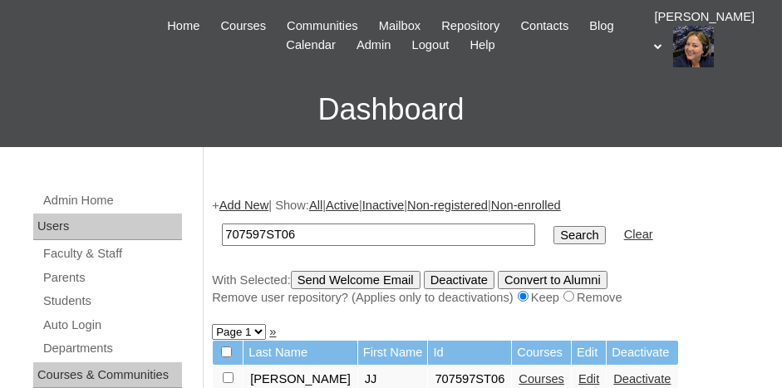
scroll to position [166, 0]
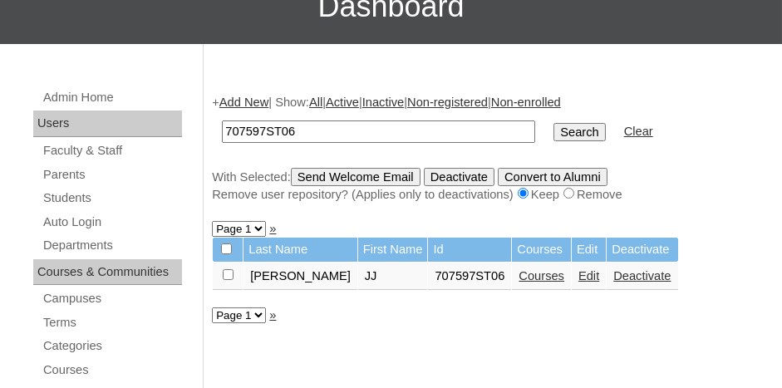
click at [225, 274] on input "checkbox" at bounding box center [228, 274] width 11 height 11
checkbox input "true"
click at [360, 170] on input "Send Welcome Email" at bounding box center [356, 177] width 130 height 18
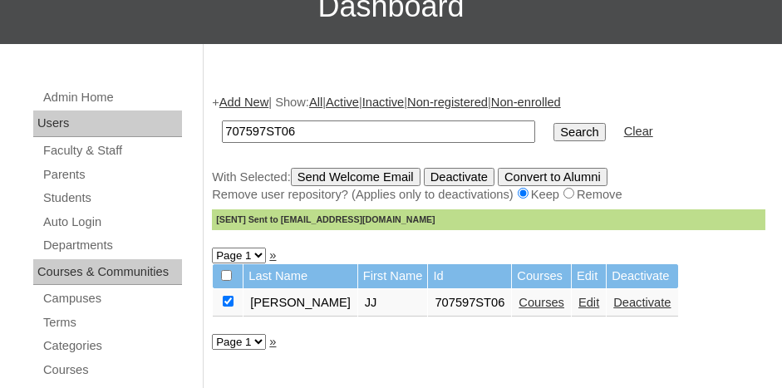
click at [249, 100] on link "Add New" at bounding box center [243, 102] width 49 height 13
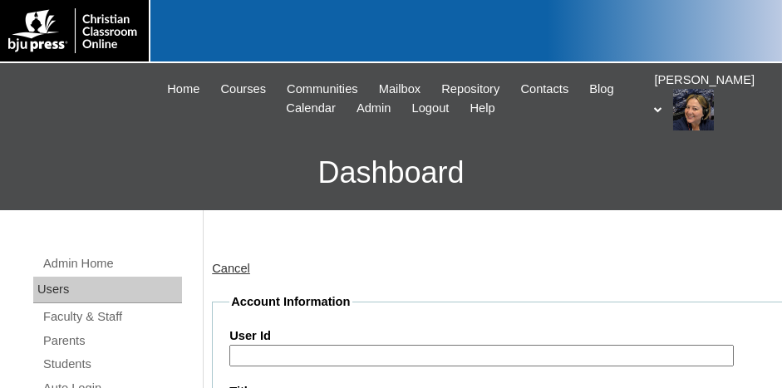
click at [325, 347] on input "User Id" at bounding box center [481, 356] width 504 height 22
paste input "707597ST02"
type input "707597ST07"
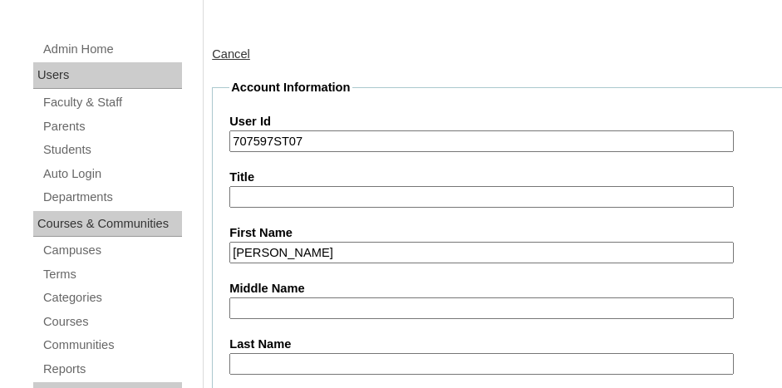
type input "Isaac"
type input "Miranda"
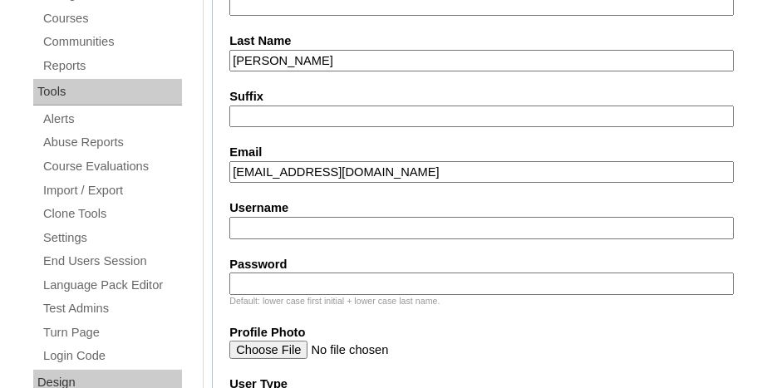
scroll to position [767, 0]
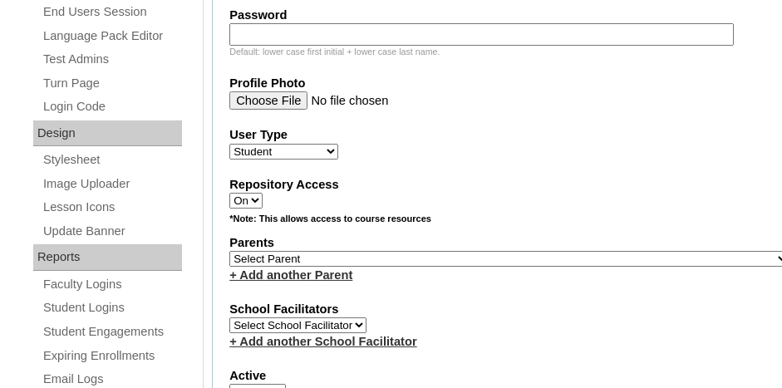
type input "imiranda@norhtsidecharleston.com"
click at [370, 251] on select "Select Parent , Fautanu, Ma 1, 1 23-24 accountMorgan, Jason 6th Street Mennonit…" at bounding box center [509, 259] width 560 height 16
select select "37008"
click at [229, 251] on select "Select Parent , Fautanu, Ma 1, 1 23-24 accountMorgan, Jason 6th Street Mennonit…" at bounding box center [509, 259] width 560 height 16
click at [457, 301] on label "School Facilitators" at bounding box center [509, 309] width 560 height 17
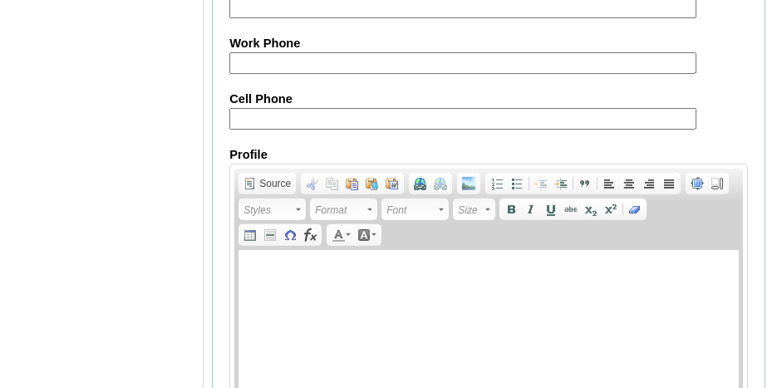
scroll to position [2177, 0]
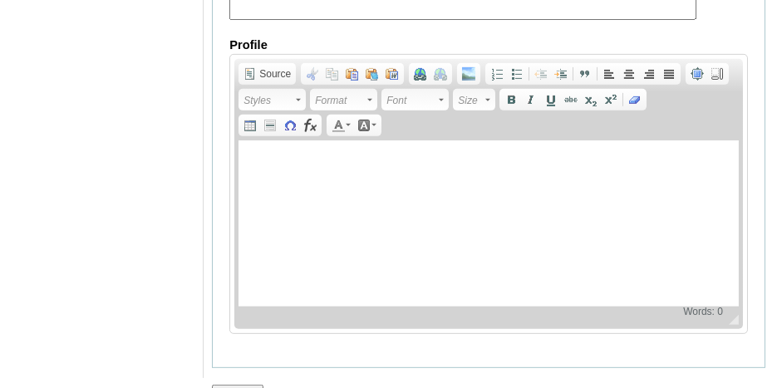
click at [234, 385] on input "Submit" at bounding box center [237, 394] width 51 height 18
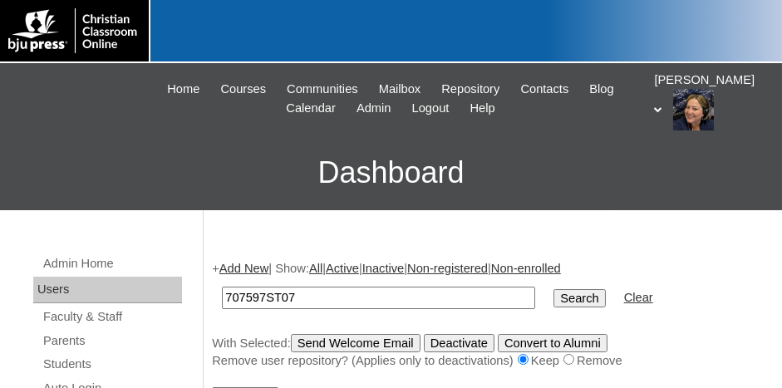
type input "707597ST07"
click at [553, 289] on input "Search" at bounding box center [578, 298] width 51 height 18
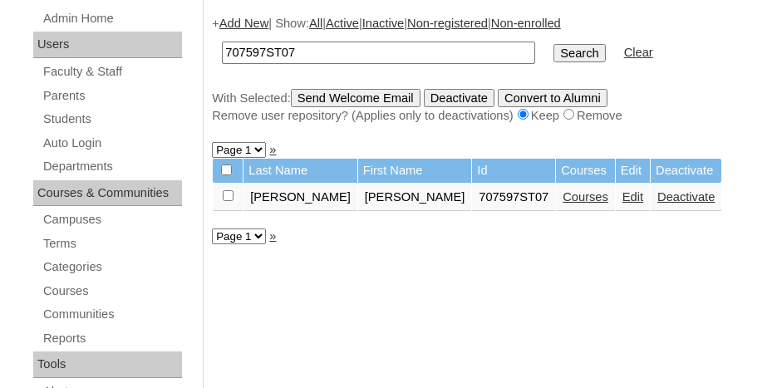
scroll to position [249, 0]
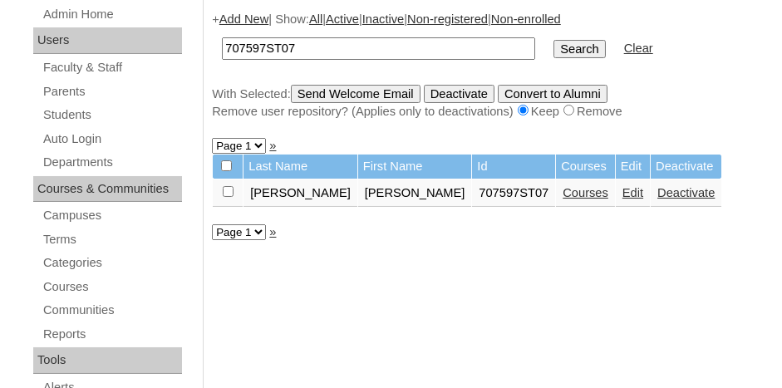
click at [562, 191] on link "Courses" at bounding box center [585, 192] width 46 height 13
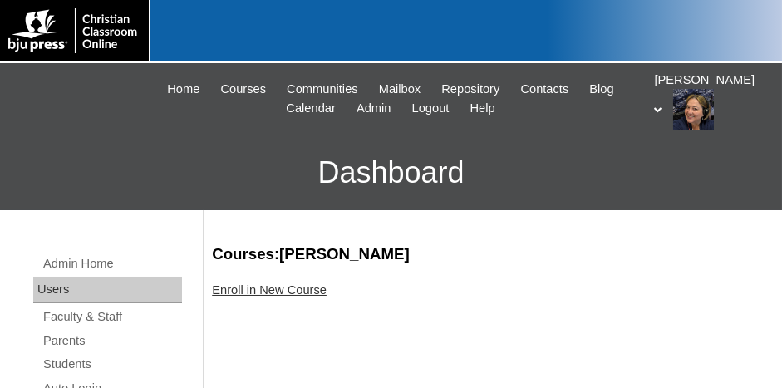
click at [260, 287] on link "Enroll in New Course" at bounding box center [269, 289] width 115 height 13
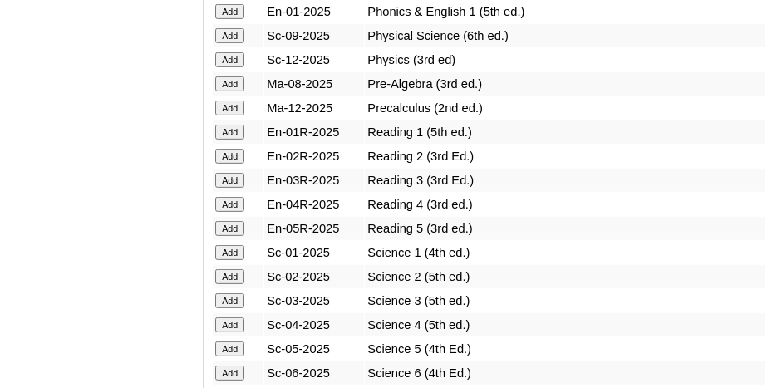
scroll to position [1993, 0]
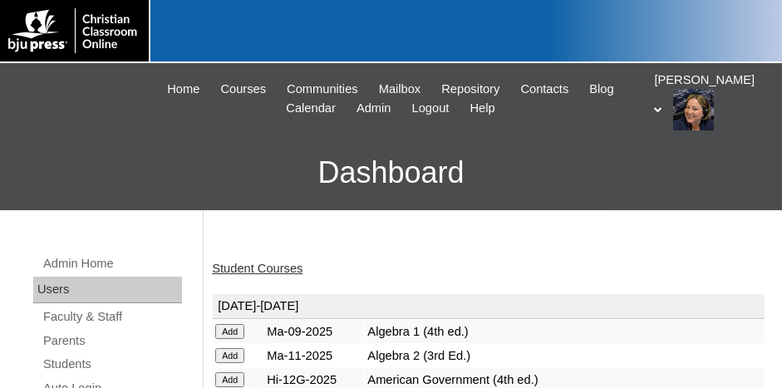
click at [272, 272] on link "Student Courses" at bounding box center [257, 268] width 91 height 13
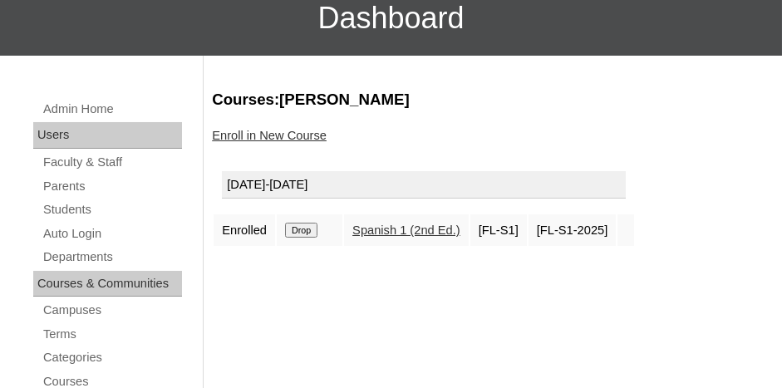
scroll to position [166, 0]
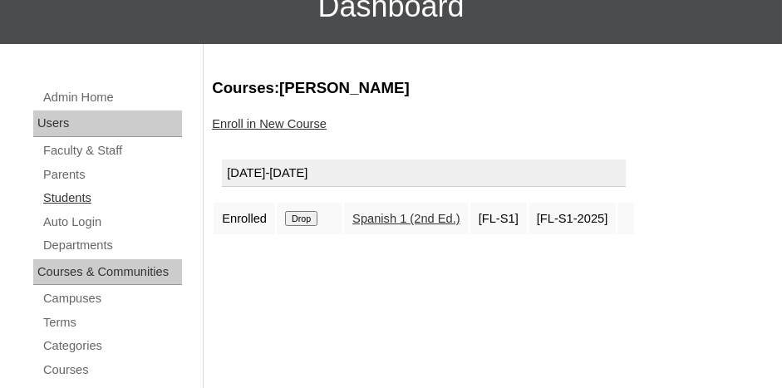
click at [57, 199] on link "Students" at bounding box center [112, 198] width 140 height 21
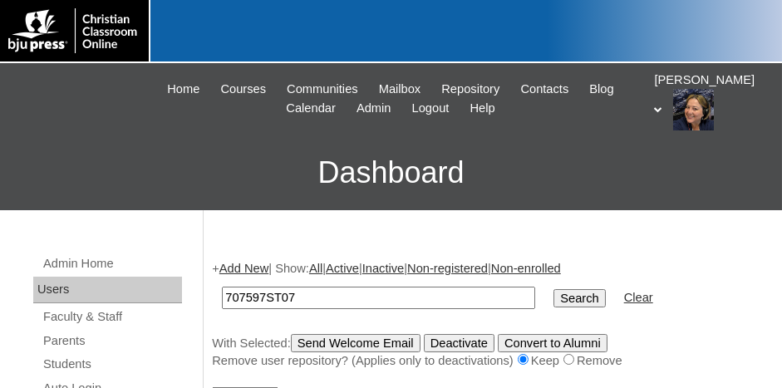
type input "707597ST07"
click at [553, 289] on input "Search" at bounding box center [578, 298] width 51 height 18
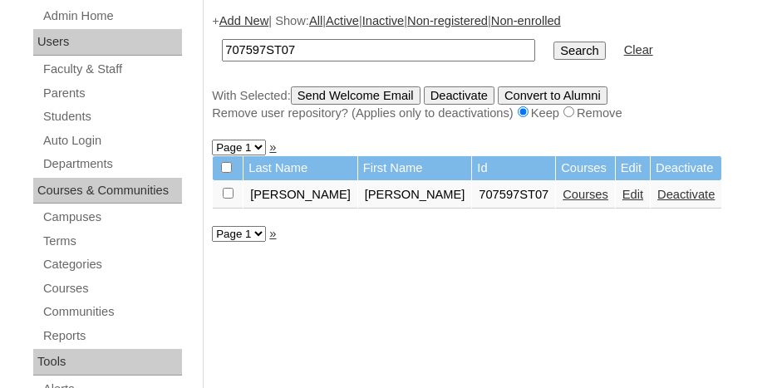
scroll to position [249, 0]
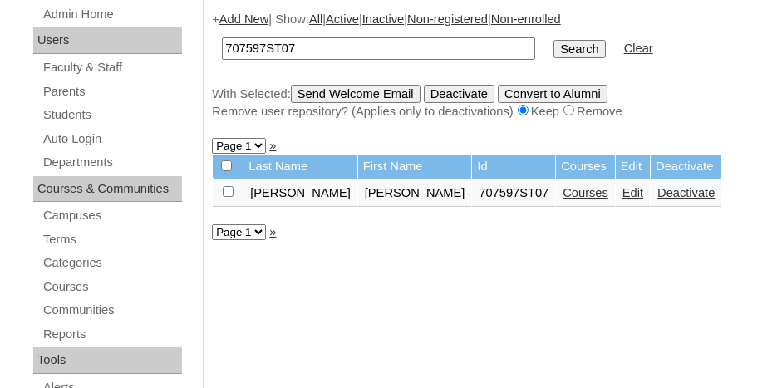
click at [227, 191] on input "checkbox" at bounding box center [228, 191] width 11 height 11
checkbox input "true"
click at [398, 91] on input "Send Welcome Email" at bounding box center [356, 94] width 130 height 18
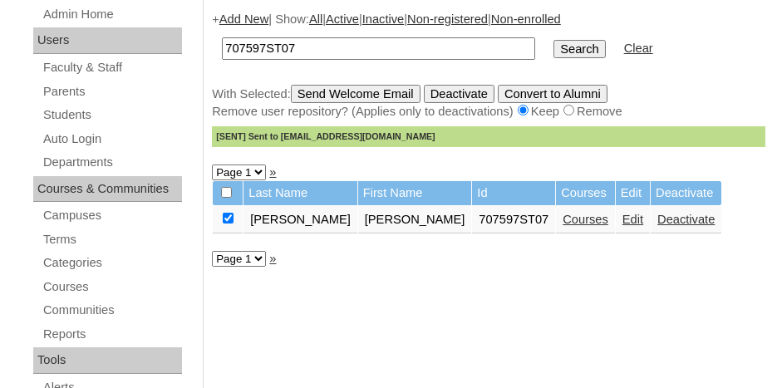
drag, startPoint x: 243, startPoint y: 17, endPoint x: 255, endPoint y: 22, distance: 12.7
click at [243, 17] on link "Add New" at bounding box center [243, 18] width 49 height 13
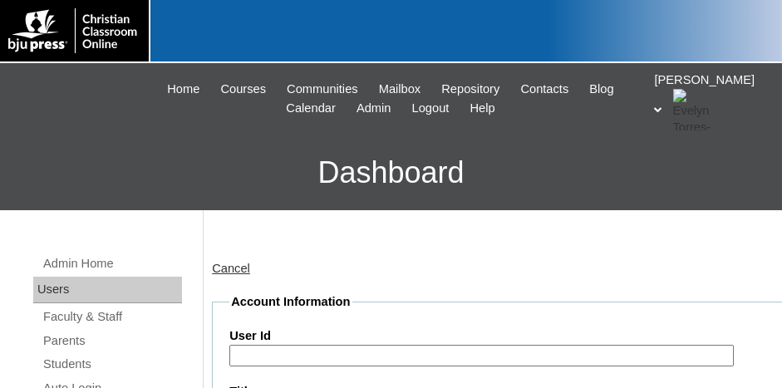
click at [297, 356] on input "User Id" at bounding box center [481, 356] width 504 height 22
paste input "707597ST02"
type input "707597ST08"
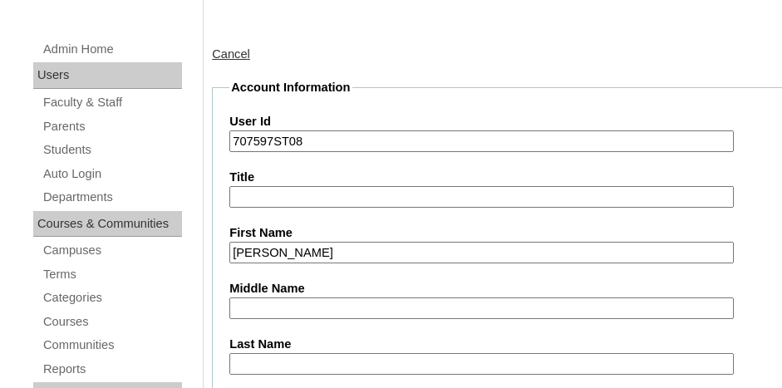
type input "John Joe"
type input "Salazar"
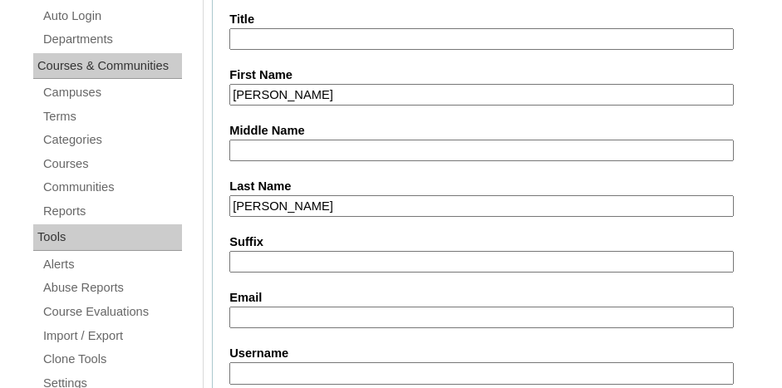
scroll to position [351, 0]
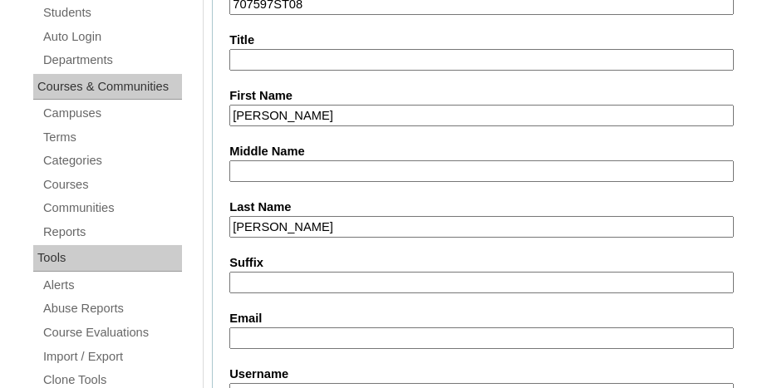
click at [292, 115] on input "John Joe" at bounding box center [481, 116] width 504 height 22
type input "John"
type input "j"
type input "Joe"
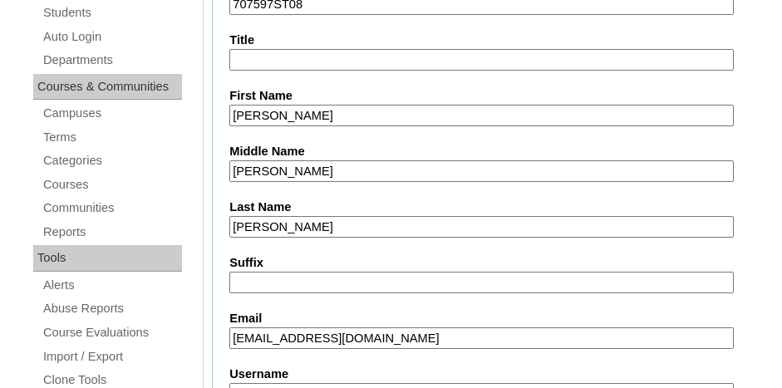
type input "jjsalazar@norhtsidecharleston.com"
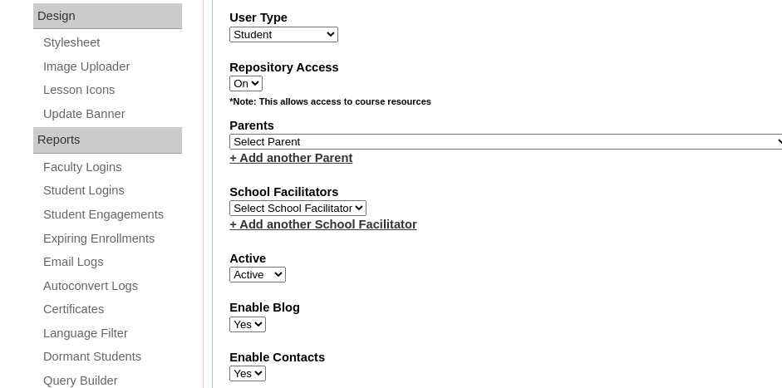
scroll to position [932, 0]
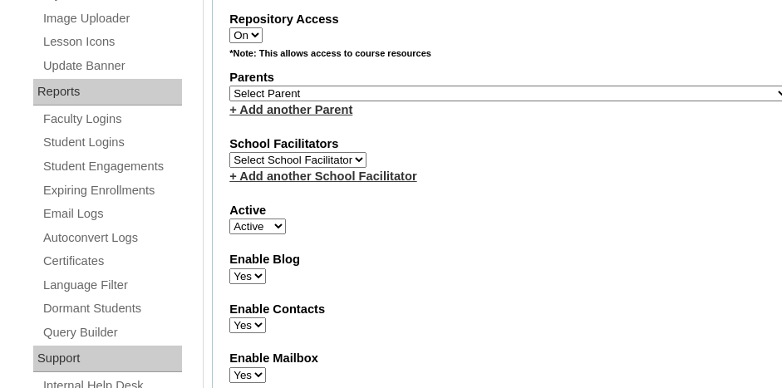
click at [393, 86] on select "Select Parent , Fautanu, Ma 1, 1 23-24 accountMorgan, Jason 6th Street Mennonit…" at bounding box center [509, 94] width 560 height 16
select select "37008"
click at [229, 86] on select "Select Parent , Fautanu, Ma 1, 1 23-24 accountMorgan, Jason 6th Street Mennonit…" at bounding box center [509, 94] width 560 height 16
click at [484, 101] on div "+ Add another Parent" at bounding box center [509, 109] width 560 height 17
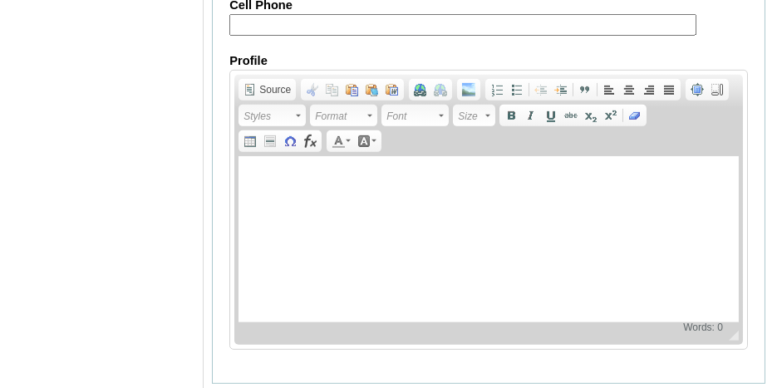
scroll to position [2191, 0]
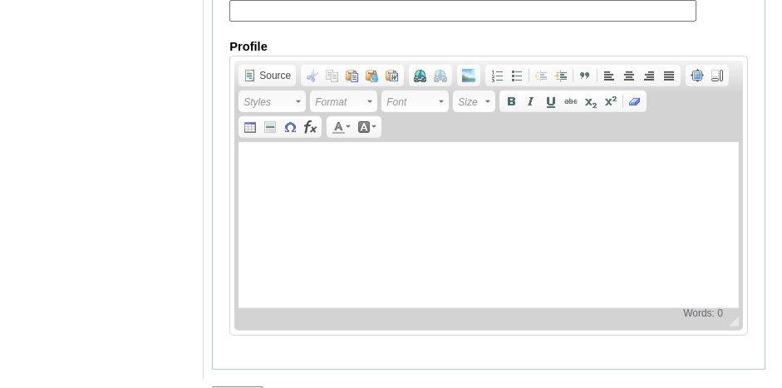
click at [237, 386] on input "Submit" at bounding box center [237, 395] width 51 height 18
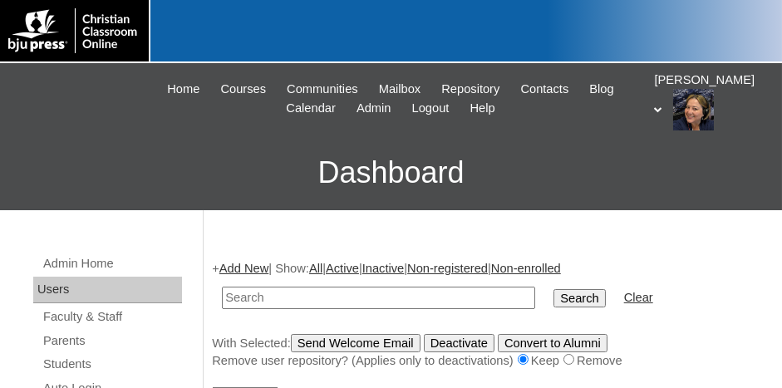
click at [249, 292] on input "text" at bounding box center [378, 298] width 313 height 22
paste input "707597ST02"
type input "707597ST010"
click at [553, 289] on input "Search" at bounding box center [578, 298] width 51 height 18
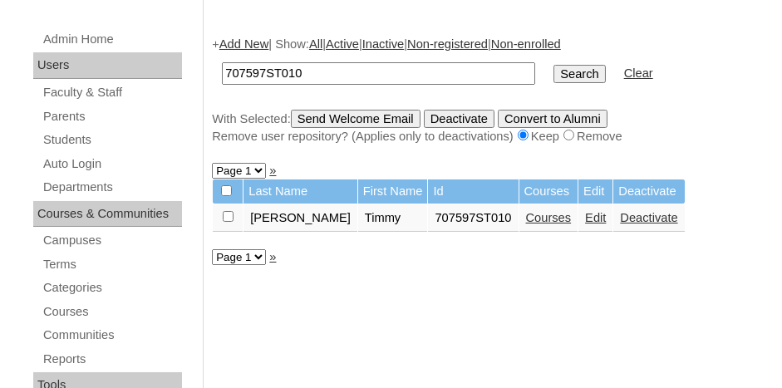
scroll to position [249, 0]
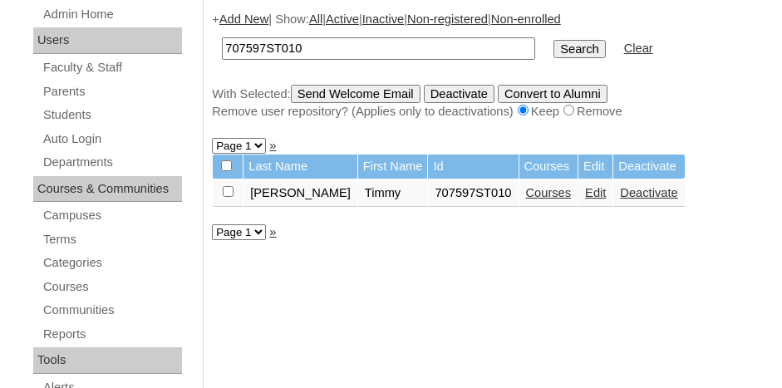
click at [526, 189] on link "Courses" at bounding box center [549, 192] width 46 height 13
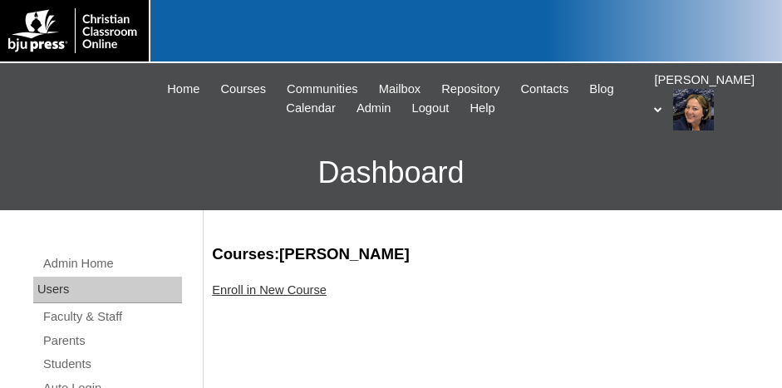
click at [269, 290] on link "Enroll in New Course" at bounding box center [269, 289] width 115 height 13
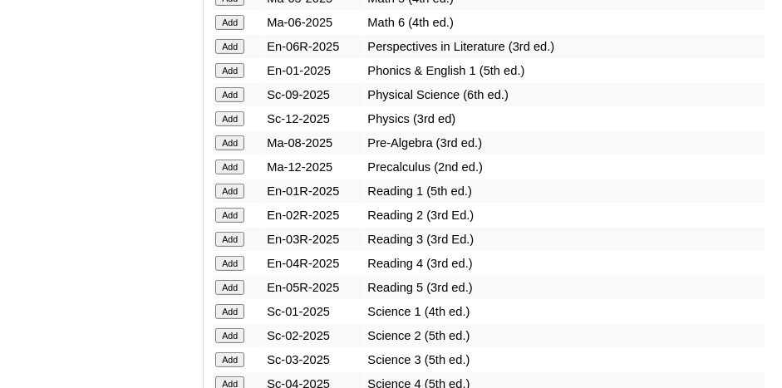
scroll to position [1993, 0]
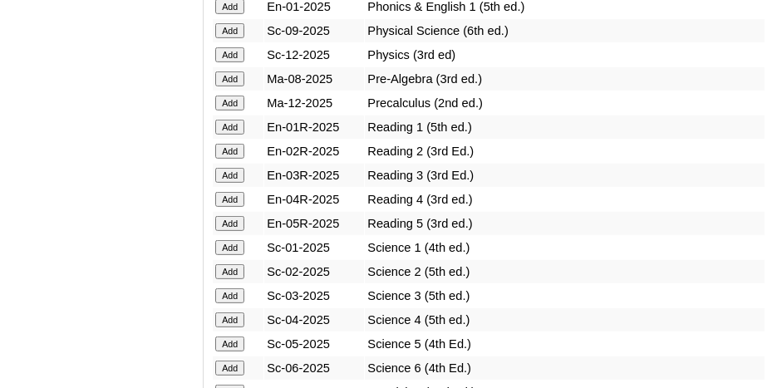
drag, startPoint x: 234, startPoint y: 300, endPoint x: 247, endPoint y: 297, distance: 12.7
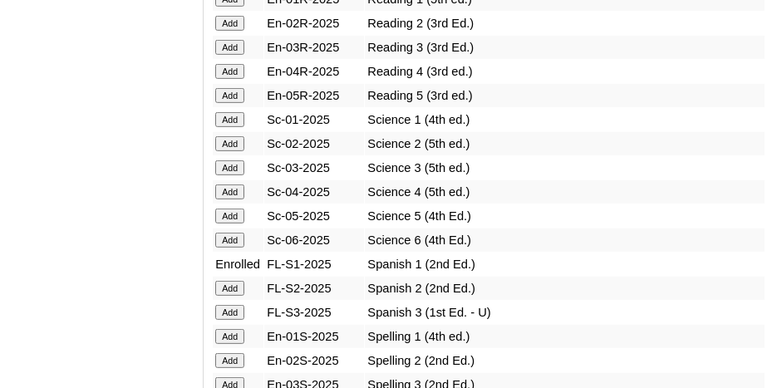
scroll to position [2243, 0]
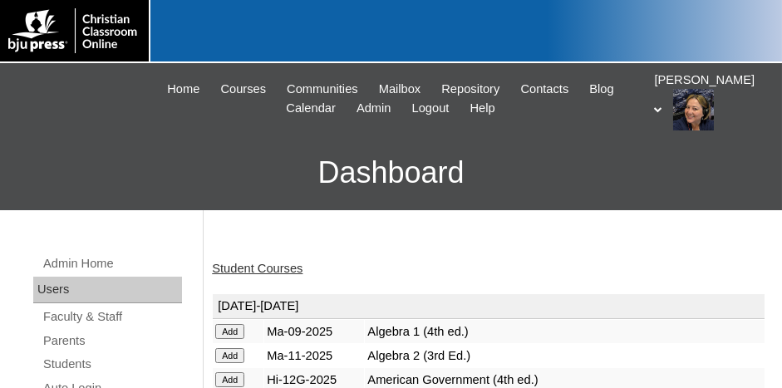
click at [273, 265] on link "Student Courses" at bounding box center [257, 268] width 91 height 13
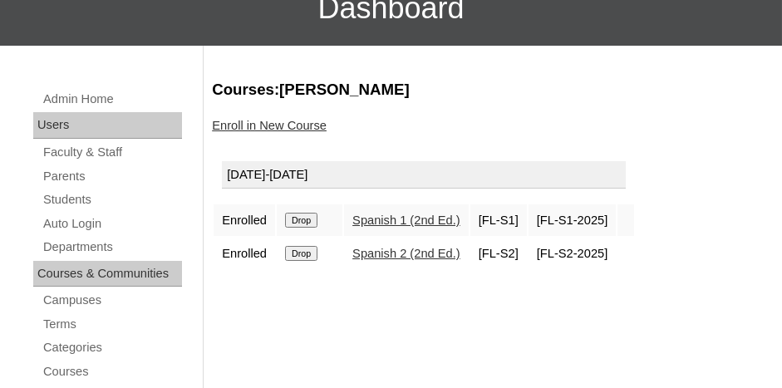
scroll to position [166, 0]
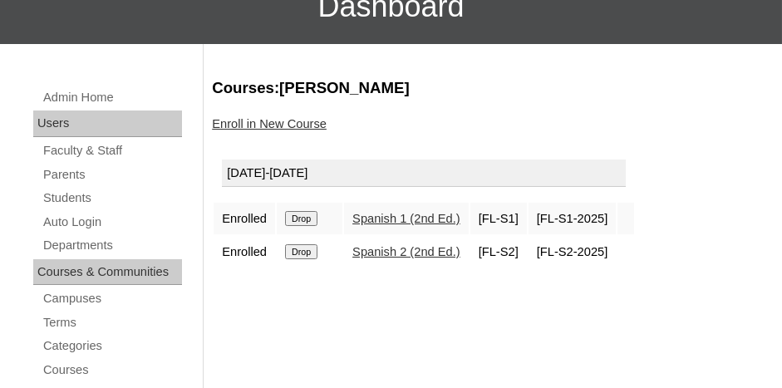
click at [309, 218] on input "Drop" at bounding box center [301, 218] width 32 height 15
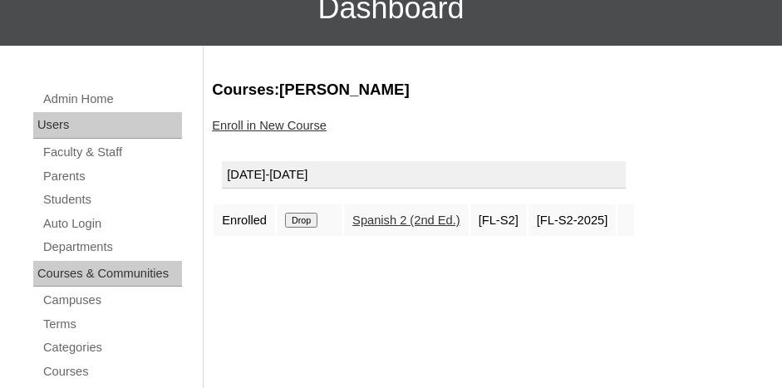
scroll to position [166, 0]
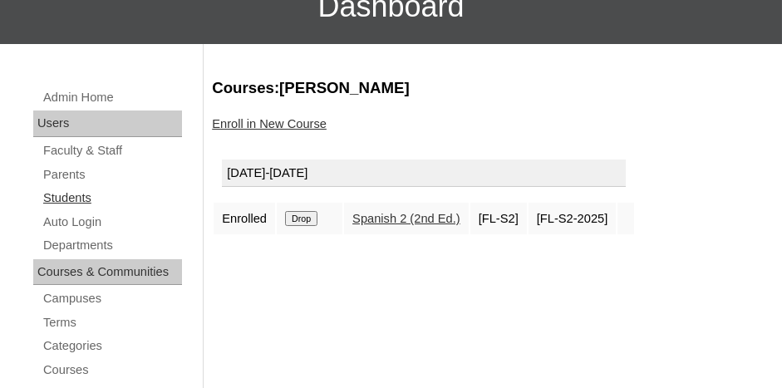
click at [80, 196] on link "Students" at bounding box center [112, 198] width 140 height 21
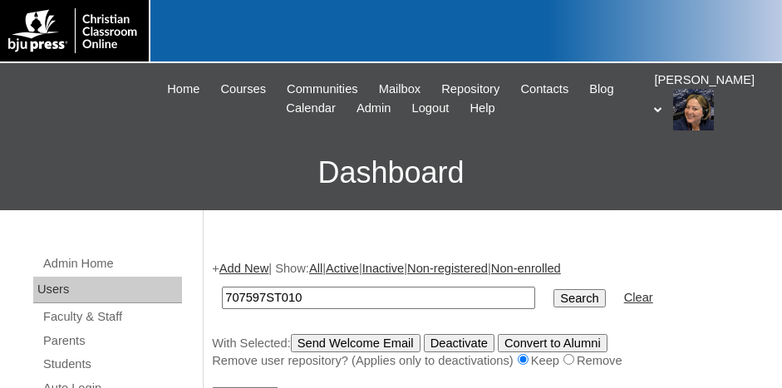
type input "707597ST010"
click at [553, 289] on input "Search" at bounding box center [578, 298] width 51 height 18
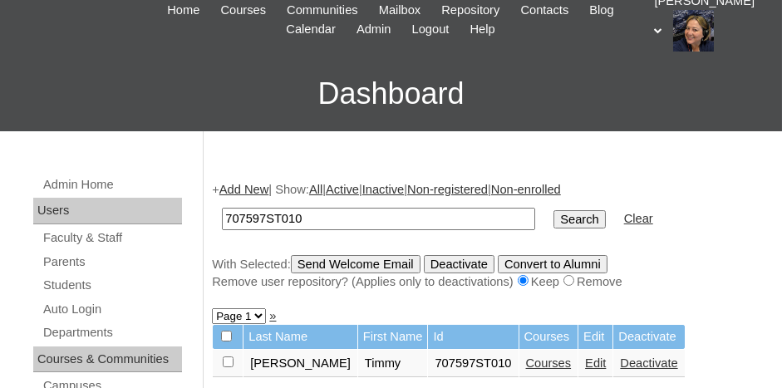
scroll to position [166, 0]
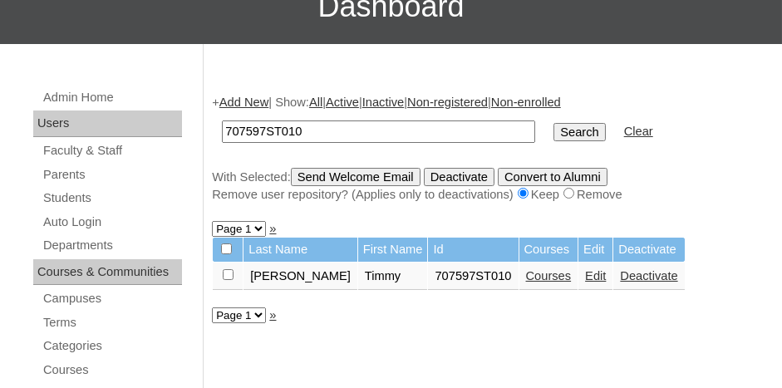
click at [230, 270] on input "checkbox" at bounding box center [228, 274] width 11 height 11
checkbox input "true"
click at [363, 179] on input "Send Welcome Email" at bounding box center [356, 177] width 130 height 18
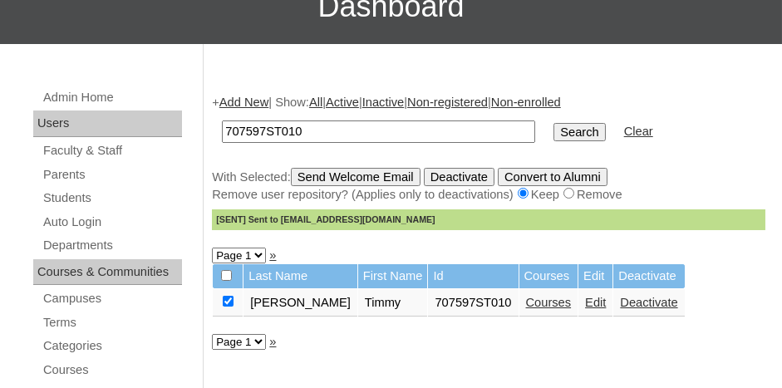
click at [257, 99] on link "Add New" at bounding box center [243, 102] width 49 height 13
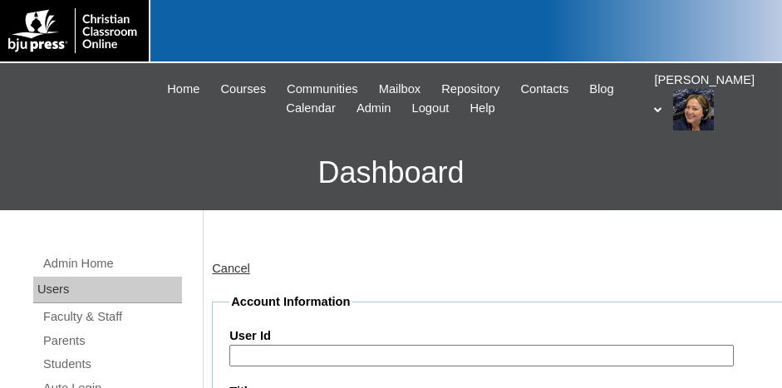
click at [271, 350] on input "User Id" at bounding box center [481, 356] width 504 height 22
paste input "707597ST02"
type input "707597ST011"
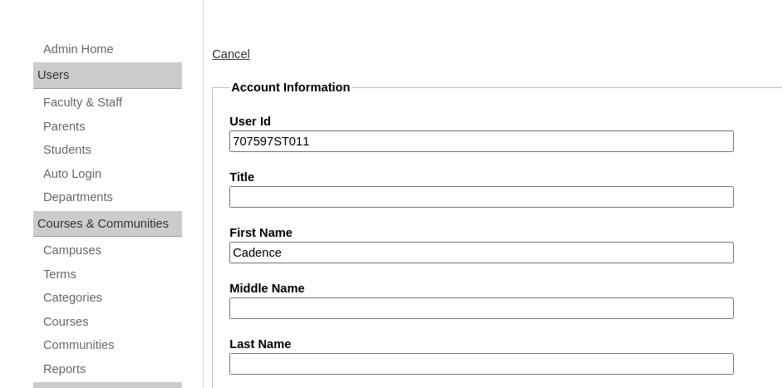
type input "Cadence"
type input "Cresswell"
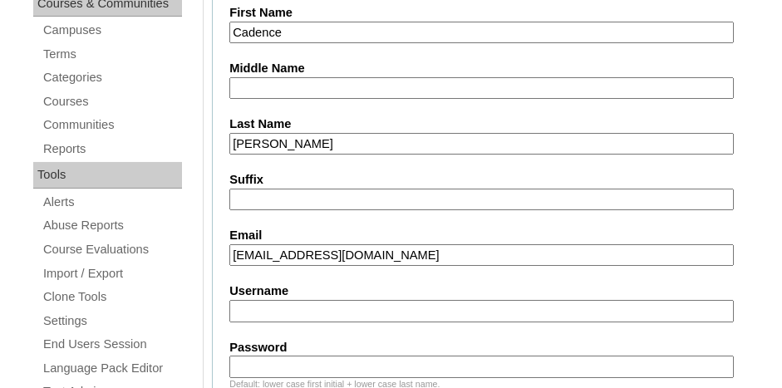
type input "ccreswell@norhtsidecharleston.com"
click at [493, 227] on label "Email" at bounding box center [509, 235] width 560 height 17
click at [493, 244] on input "ccreswell@norhtsidecharleston.com" at bounding box center [481, 255] width 504 height 22
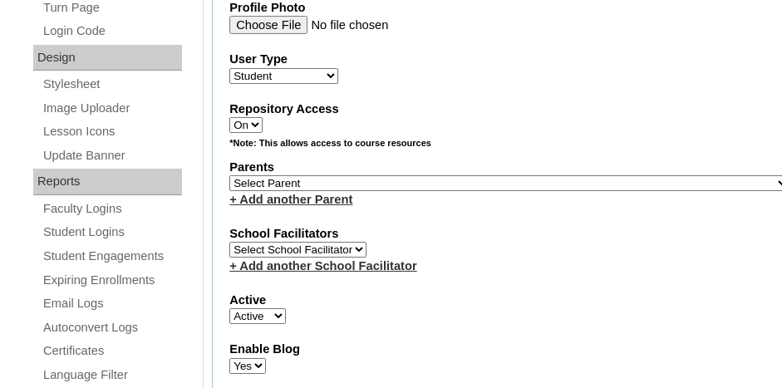
scroll to position [933, 0]
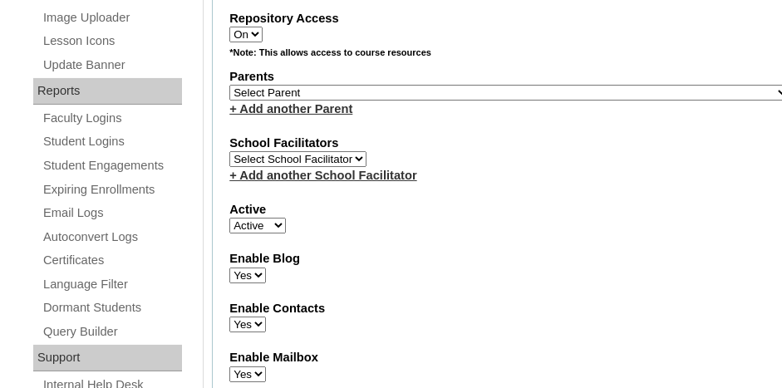
drag, startPoint x: 453, startPoint y: 77, endPoint x: 461, endPoint y: 78, distance: 8.3
click at [455, 85] on select "Select Parent , Fautanu, Ma 1, 1 23-24 accountMorgan, Jason 6th Street Mennonit…" at bounding box center [509, 93] width 560 height 16
select select "37008"
click at [229, 85] on select "Select Parent , Fautanu, Ma 1, 1 23-24 accountMorgan, Jason 6th Street Mennonit…" at bounding box center [509, 93] width 560 height 16
click at [558, 232] on fieldset "Account Information User Id 707597ST011 Title First Name Cadence Middle Name La…" at bounding box center [509, 44] width 595 height 1369
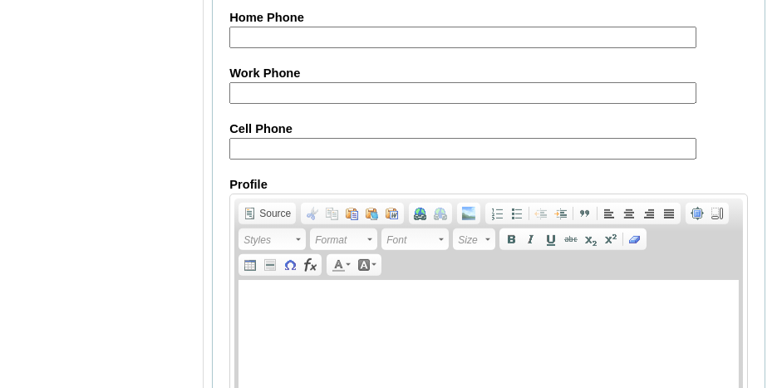
scroll to position [2177, 0]
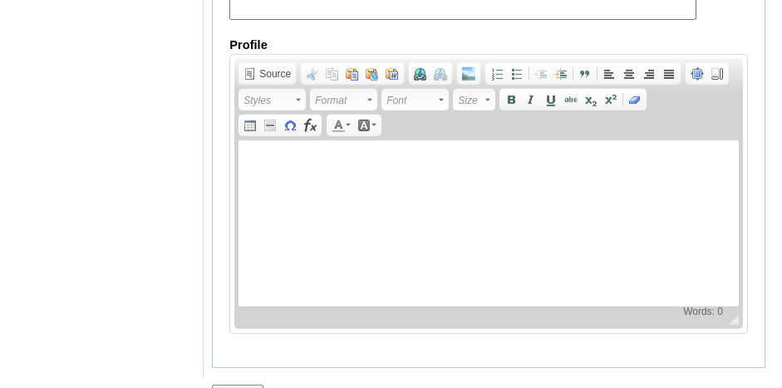
click at [243, 385] on input "Submit" at bounding box center [237, 394] width 51 height 18
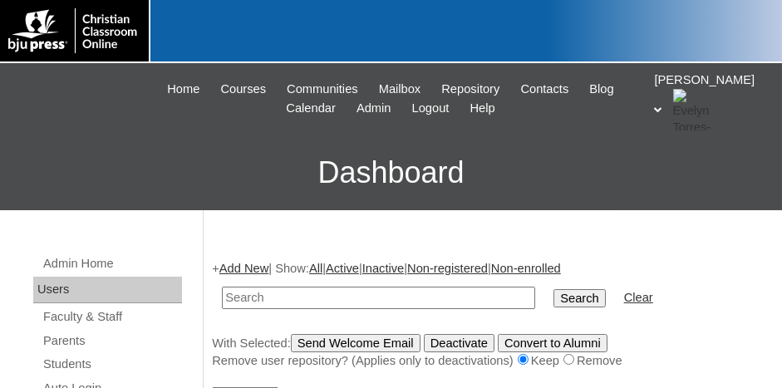
click at [387, 300] on input "text" at bounding box center [378, 298] width 313 height 22
paste input "707597ST02"
type input "707597ST012"
click input "Search"
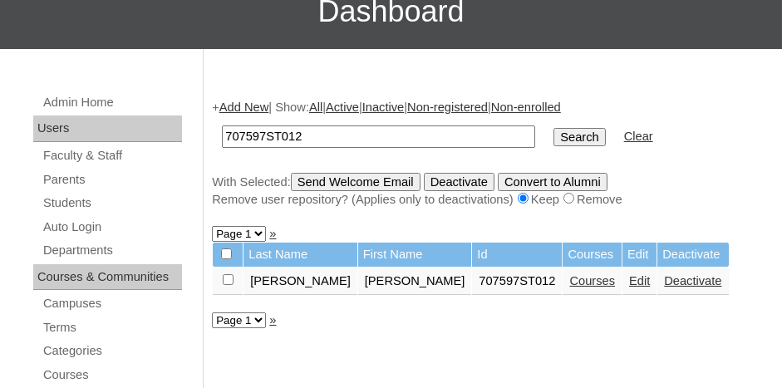
scroll to position [166, 0]
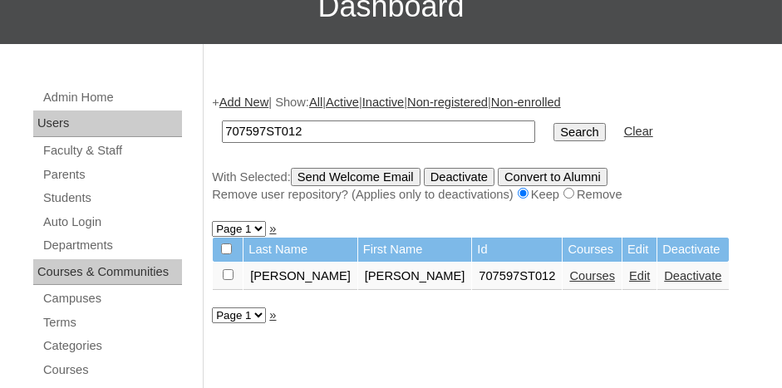
click at [230, 272] on input "checkbox" at bounding box center [228, 274] width 11 height 11
checkbox input "true"
click at [569, 276] on link "Courses" at bounding box center [592, 275] width 46 height 13
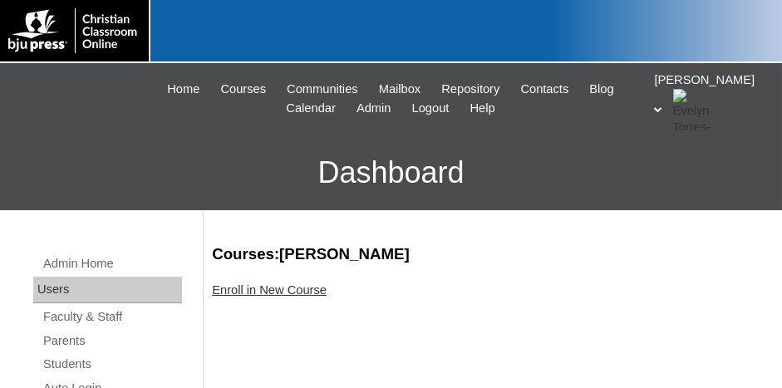
click at [302, 290] on link "Enroll in New Course" at bounding box center [269, 289] width 115 height 13
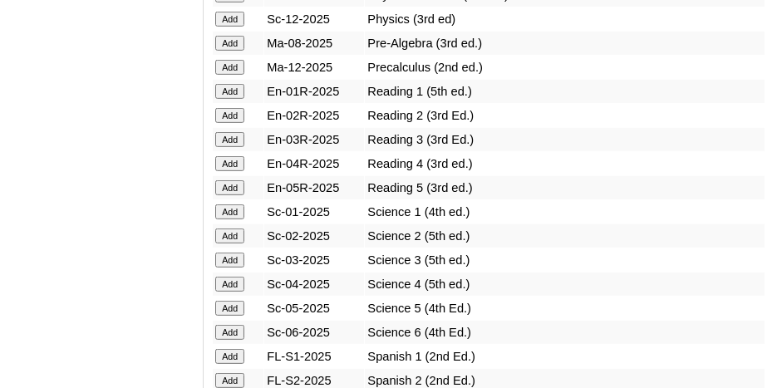
scroll to position [2076, 0]
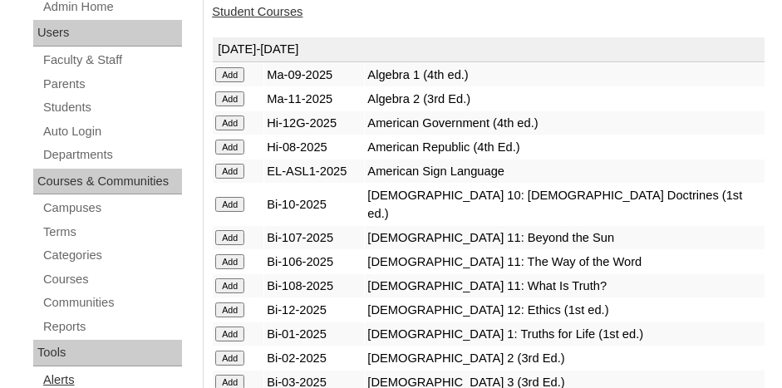
scroll to position [249, 0]
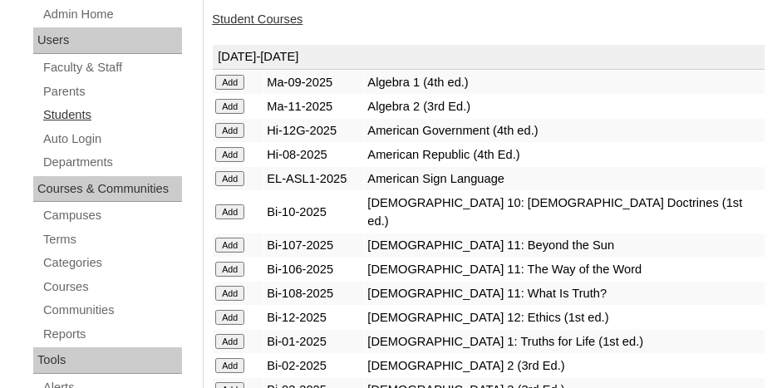
click at [67, 112] on link "Students" at bounding box center [112, 115] width 140 height 21
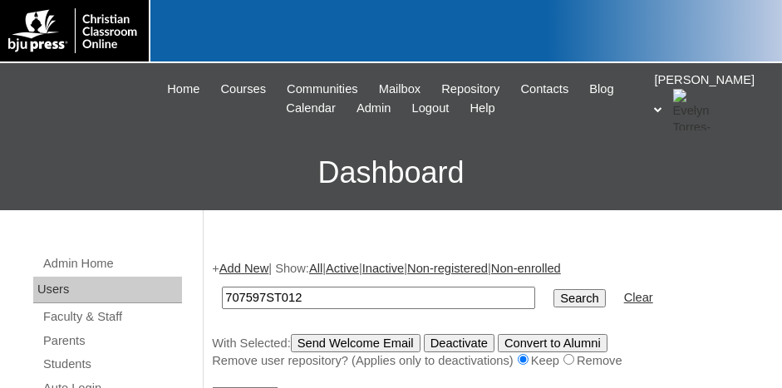
type input "707597ST012"
click at [553, 297] on input "Search" at bounding box center [578, 298] width 51 height 18
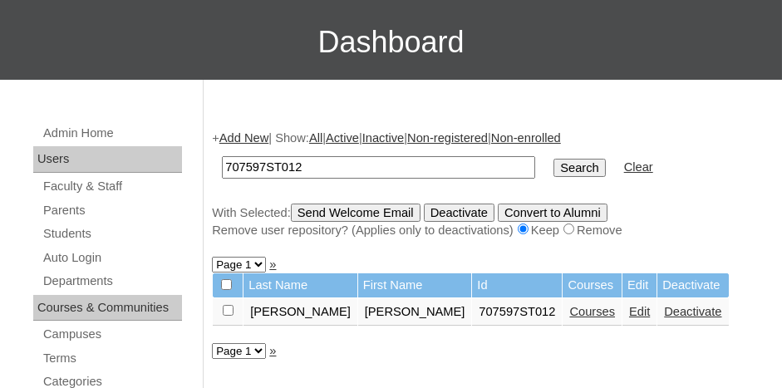
scroll to position [166, 0]
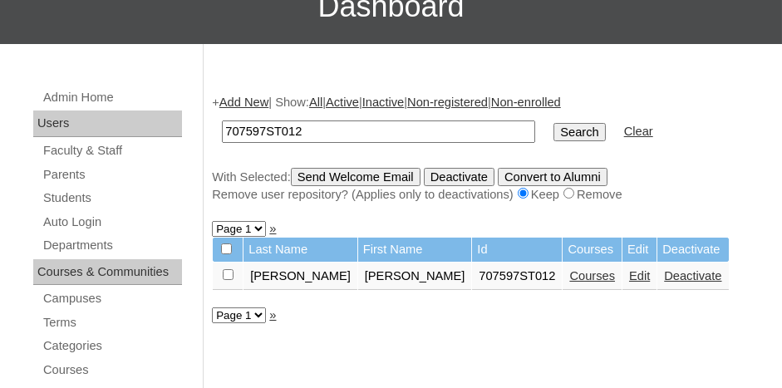
click at [229, 272] on input "checkbox" at bounding box center [228, 274] width 11 height 11
checkbox input "true"
click at [346, 168] on input "Send Welcome Email" at bounding box center [356, 177] width 130 height 18
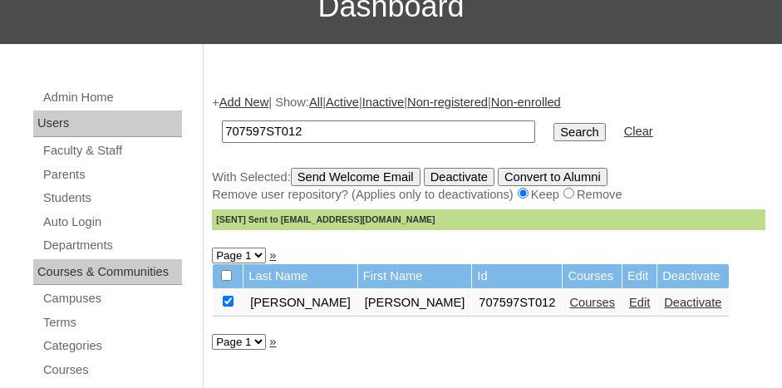
click at [246, 96] on link "Add New" at bounding box center [243, 102] width 49 height 13
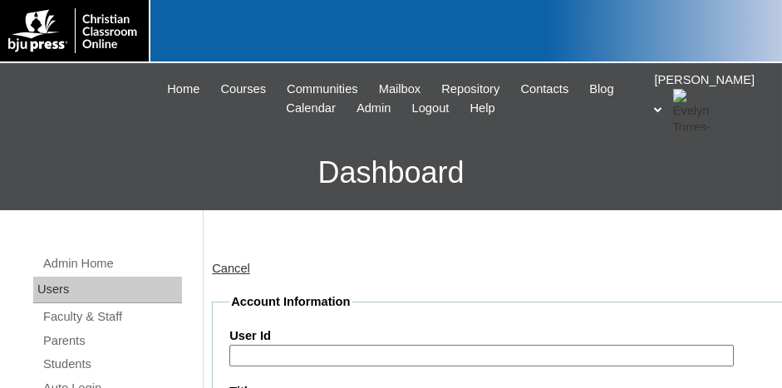
click at [331, 355] on input "User Id" at bounding box center [481, 356] width 504 height 22
paste input "707597ST02"
type input "707597ST013"
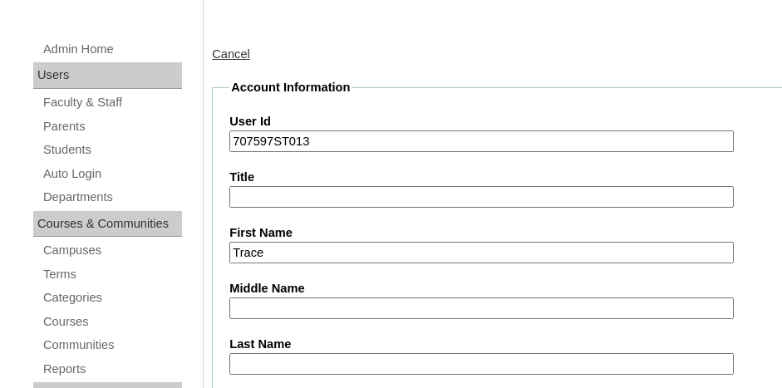
type input "Trace"
type input "J"
type input "Harper"
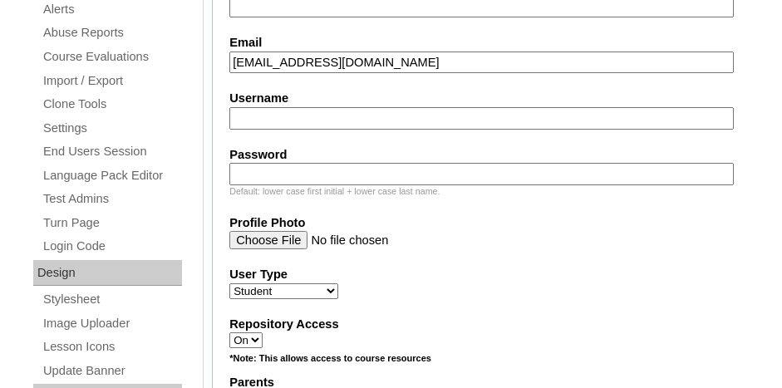
scroll to position [684, 0]
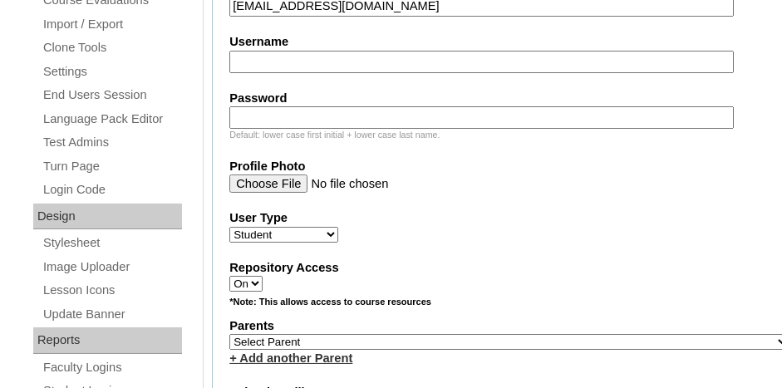
type input "tharper@southsidecharleston.com"
click at [458, 334] on select "Select Parent , Fautanu, Ma 1, 1 23-24 accountMorgan, Jason 6th Street Mennonit…" at bounding box center [509, 342] width 560 height 16
select select "37008"
click at [229, 334] on select "Select Parent , Fautanu, Ma 1, 1 23-24 accountMorgan, Jason 6th Street Mennonit…" at bounding box center [509, 342] width 560 height 16
click at [501, 268] on div "Repository Access On Off" at bounding box center [509, 275] width 560 height 33
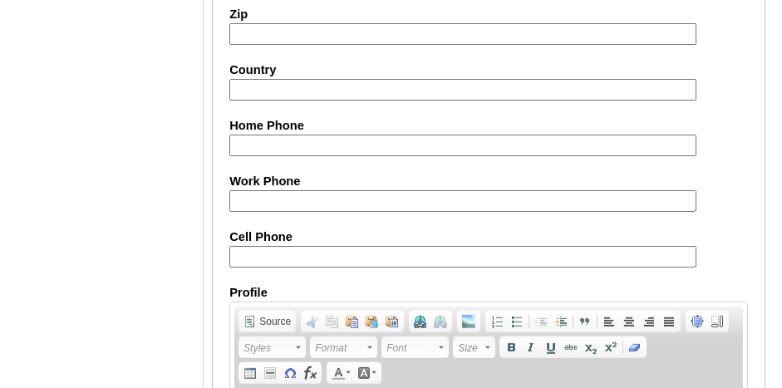
scroll to position [2177, 0]
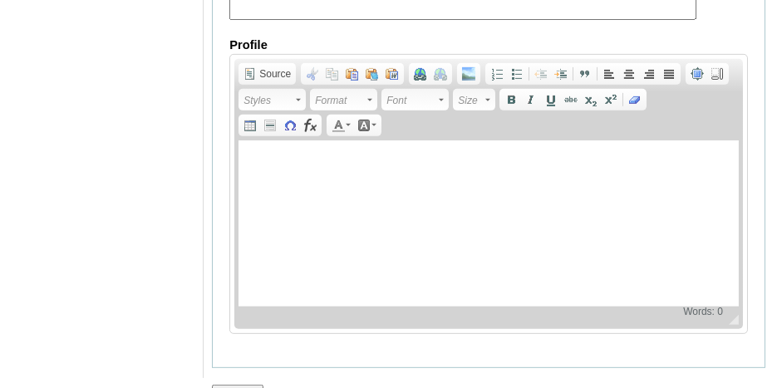
click at [246, 385] on input "Submit" at bounding box center [237, 394] width 51 height 18
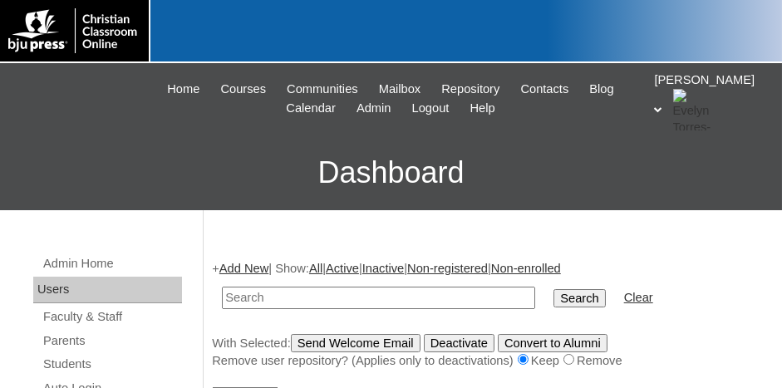
click at [315, 295] on input "text" at bounding box center [378, 298] width 313 height 22
paste input "707597ST02"
type input "707597ST014"
click at [553, 289] on input "Search" at bounding box center [578, 298] width 51 height 18
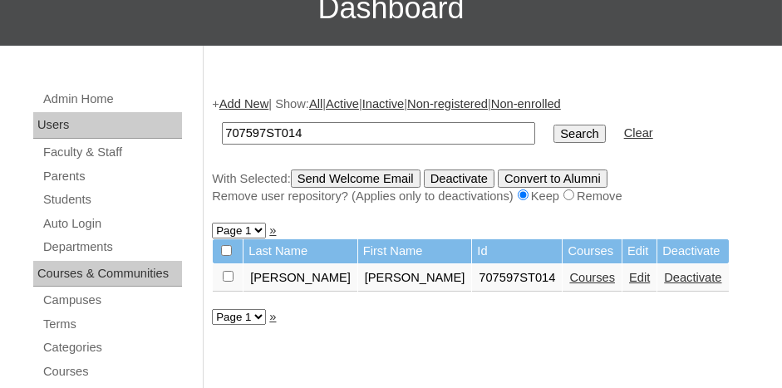
scroll to position [166, 0]
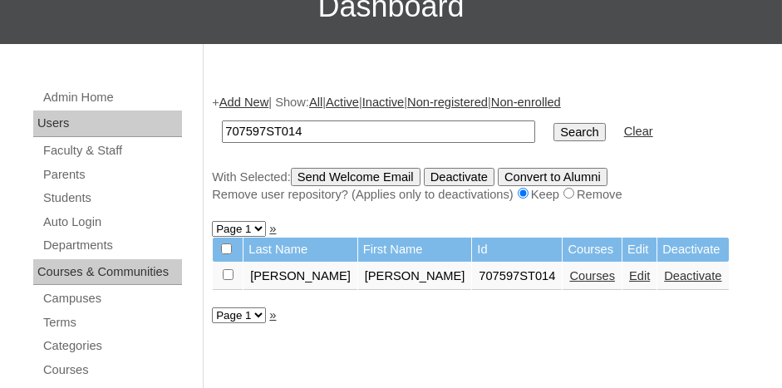
click at [232, 272] on input "checkbox" at bounding box center [228, 274] width 11 height 11
checkbox input "true"
click at [319, 176] on input "Send Welcome Email" at bounding box center [356, 177] width 130 height 18
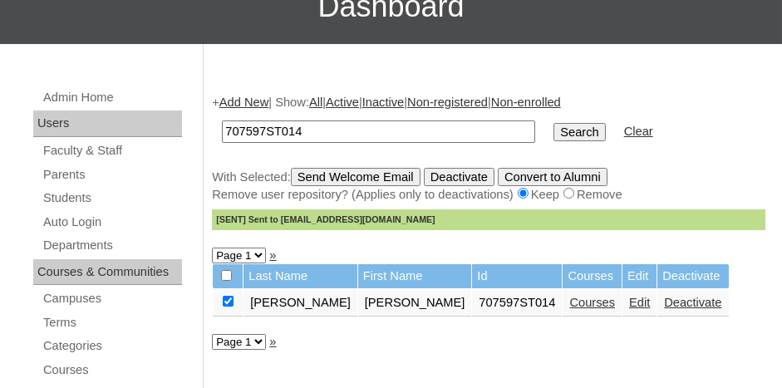
click at [243, 96] on link "Add New" at bounding box center [243, 102] width 49 height 13
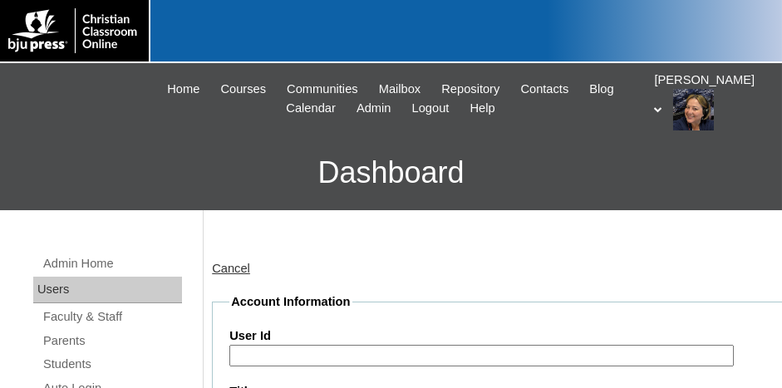
click at [293, 361] on input "User Id" at bounding box center [481, 356] width 504 height 22
paste input "707597ST02"
type input "707597ST015"
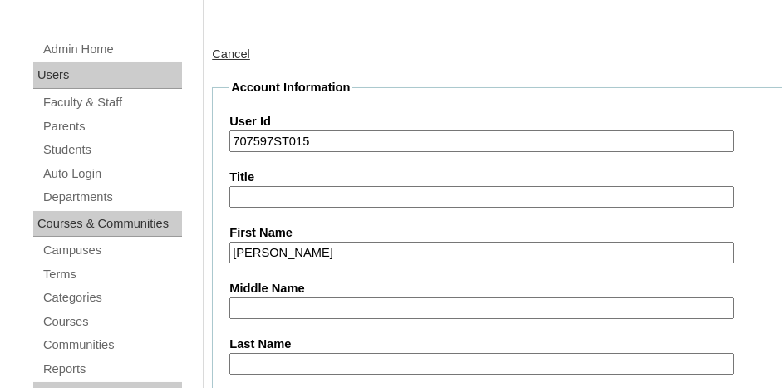
type input "Andrew"
type input "Ley"
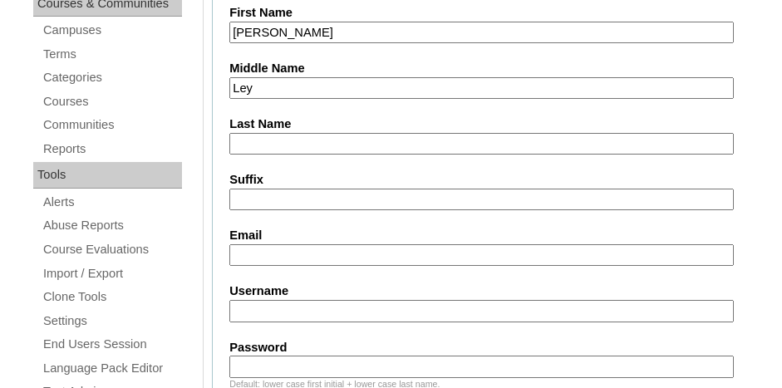
drag, startPoint x: 365, startPoint y: 140, endPoint x: 379, endPoint y: 133, distance: 15.2
click at [366, 140] on input "Last Name" at bounding box center [481, 144] width 504 height 22
type input "Ley"
click at [336, 77] on input "Ley" at bounding box center [481, 88] width 504 height 22
type input "L"
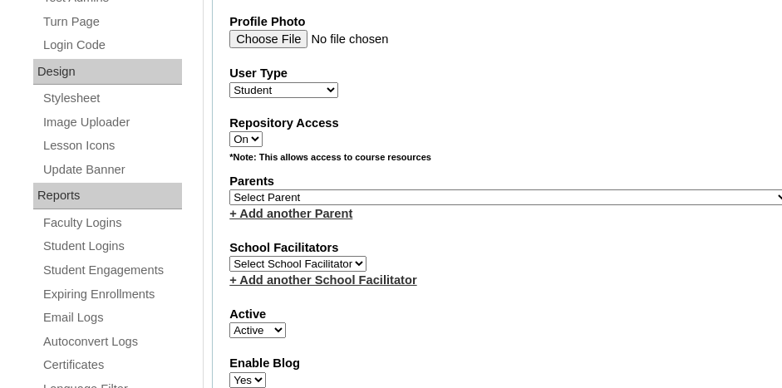
scroll to position [850, 0]
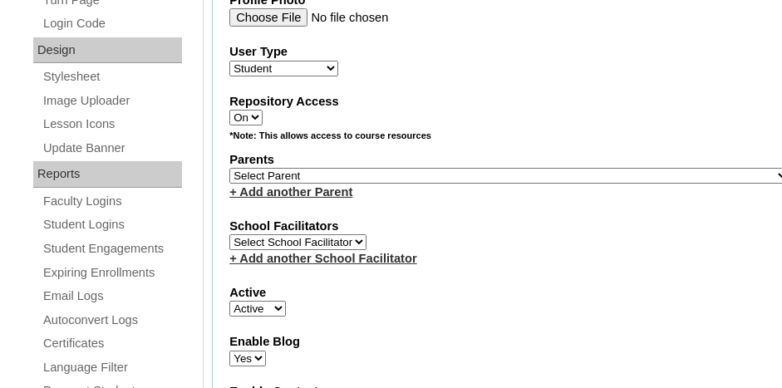
type input "aley@northsidecharleston.com"
click at [360, 168] on select "Select Parent , Fautanu, Ma 1, 1 23-24 accountMorgan, Jason 6th Street Mennonit…" at bounding box center [509, 176] width 560 height 16
select select "37008"
click at [229, 168] on select "Select Parent , Fautanu, Ma 1, 1 23-24 accountMorgan, Jason 6th Street Mennonit…" at bounding box center [509, 176] width 560 height 16
click at [448, 225] on div "School Facilitators Select School Facilitator + Add another School Facilitator" at bounding box center [509, 243] width 560 height 50
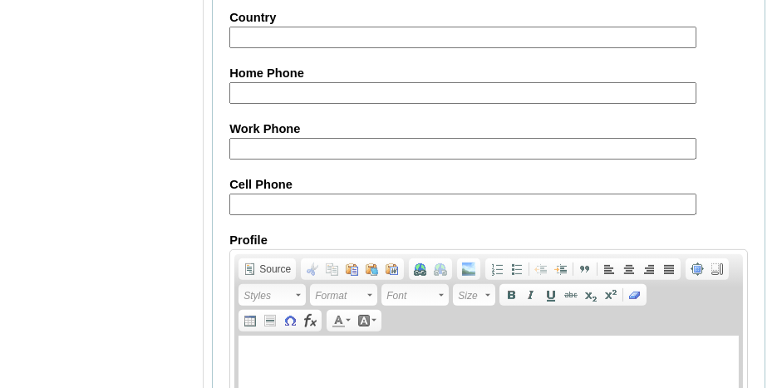
scroll to position [2177, 0]
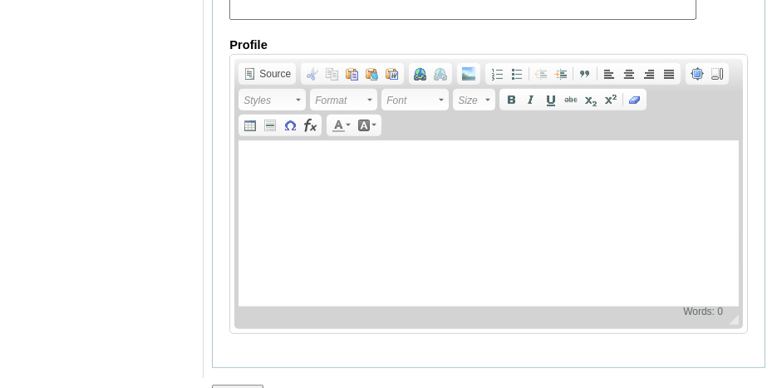
click at [253, 385] on input "Submit" at bounding box center [237, 394] width 51 height 18
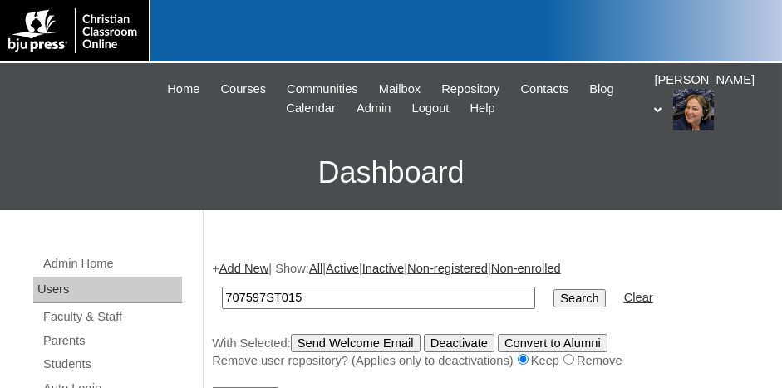
type input "707597ST015"
click at [553, 289] on input "Search" at bounding box center [578, 298] width 51 height 18
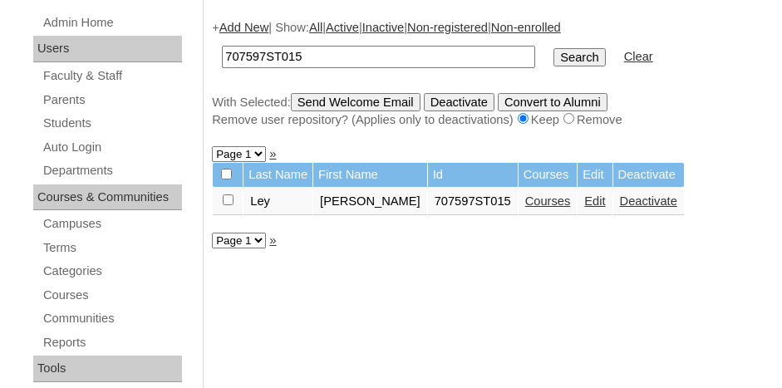
scroll to position [249, 0]
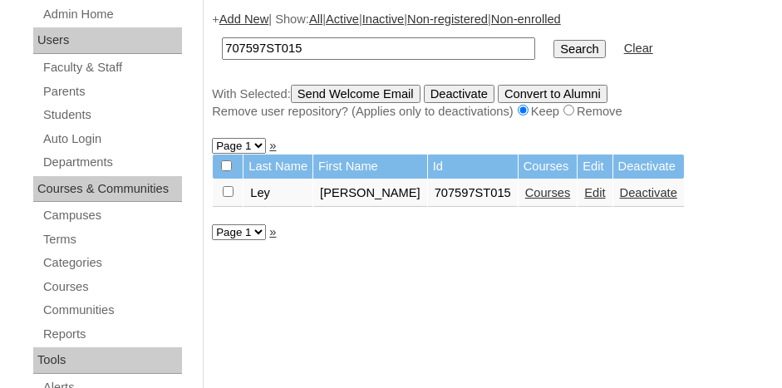
click at [525, 194] on link "Courses" at bounding box center [548, 192] width 46 height 13
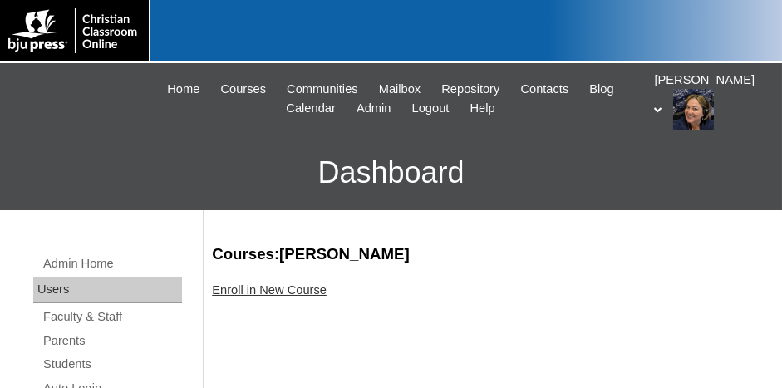
click at [240, 291] on link "Enroll in New Course" at bounding box center [269, 289] width 115 height 13
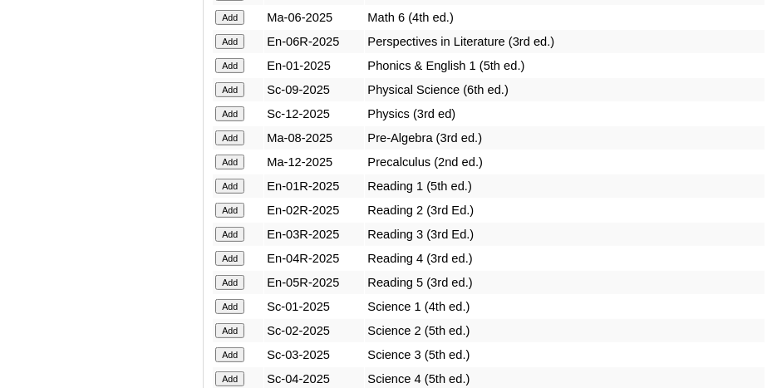
scroll to position [1993, 0]
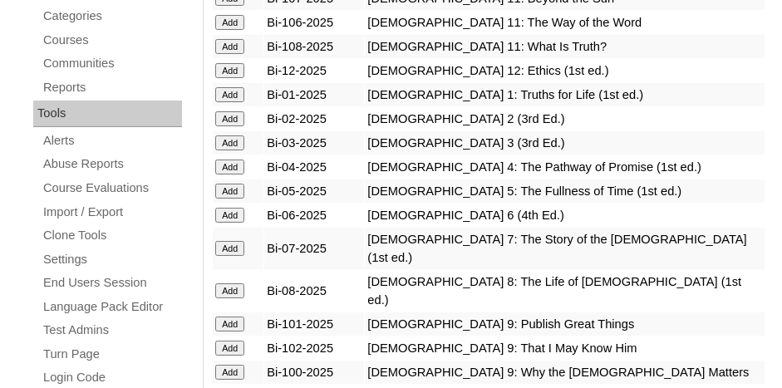
scroll to position [249, 0]
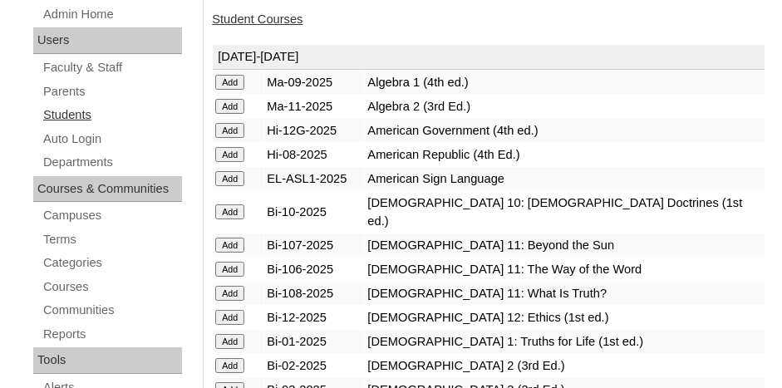
click at [66, 106] on link "Students" at bounding box center [112, 115] width 140 height 21
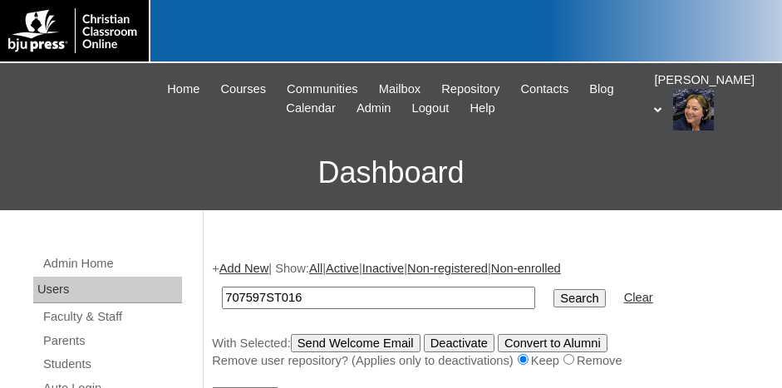
type input "707597ST016"
click at [553, 289] on input "Search" at bounding box center [578, 298] width 51 height 18
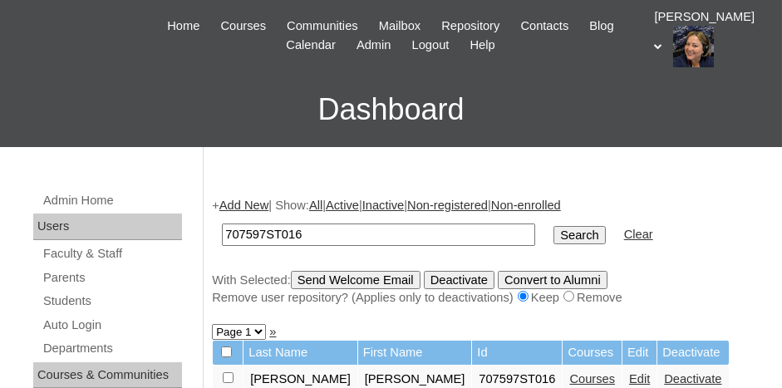
scroll to position [166, 0]
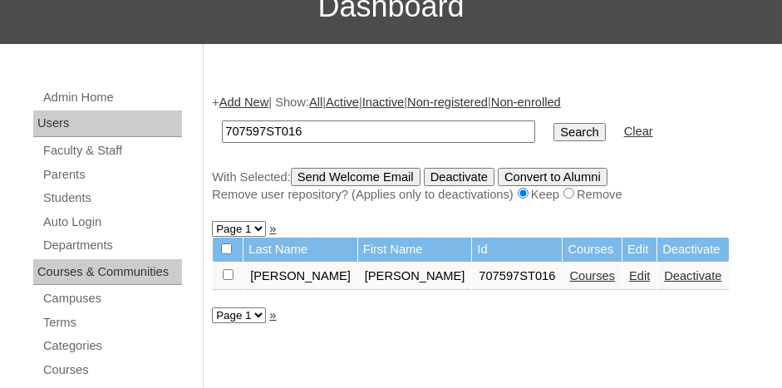
click at [569, 276] on link "Courses" at bounding box center [592, 275] width 46 height 13
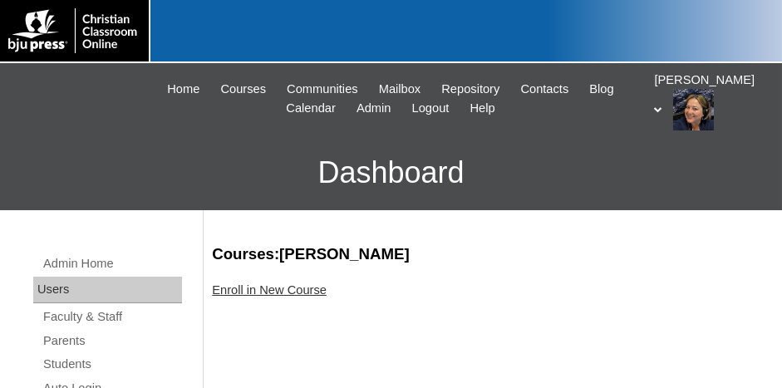
click at [284, 294] on link "Enroll in New Course" at bounding box center [269, 289] width 115 height 13
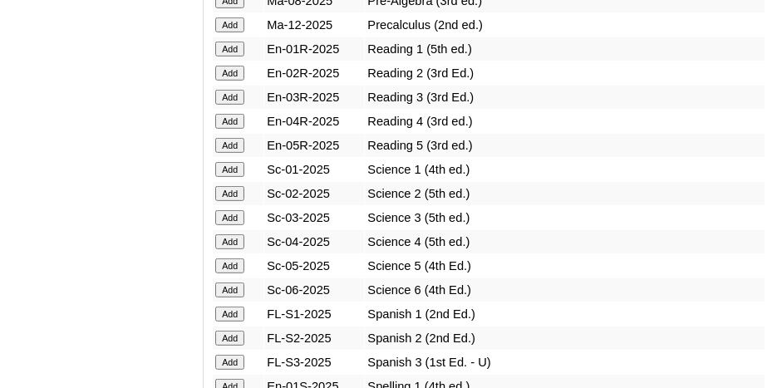
scroll to position [2076, 0]
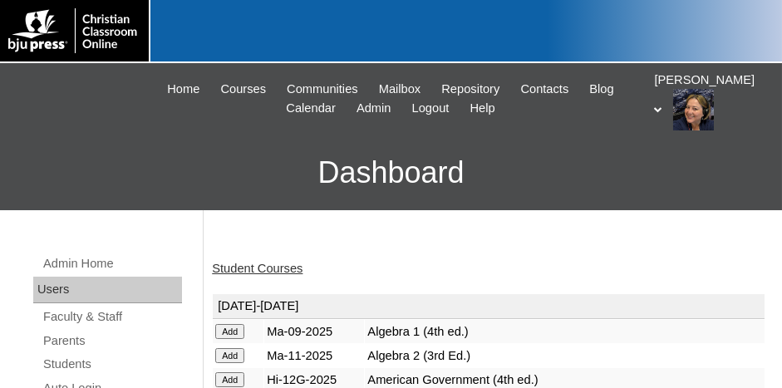
click at [280, 266] on link "Student Courses" at bounding box center [257, 268] width 91 height 13
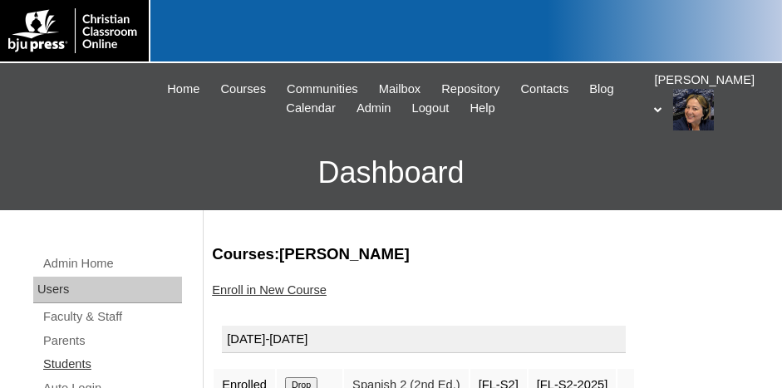
click at [68, 357] on link "Students" at bounding box center [112, 364] width 140 height 21
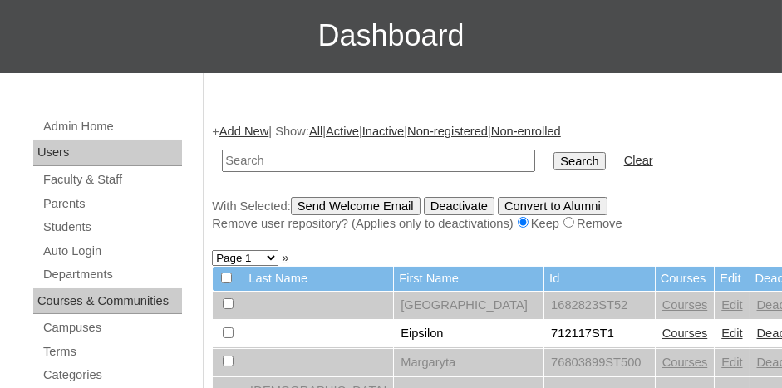
scroll to position [166, 0]
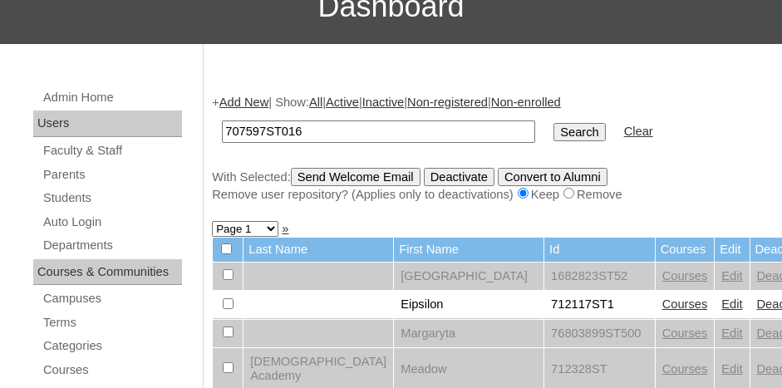
type input "707597ST016"
click at [553, 123] on input "Search" at bounding box center [578, 132] width 51 height 18
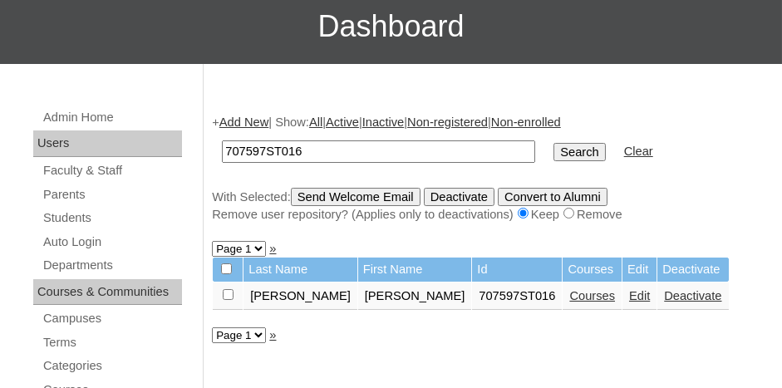
scroll to position [166, 0]
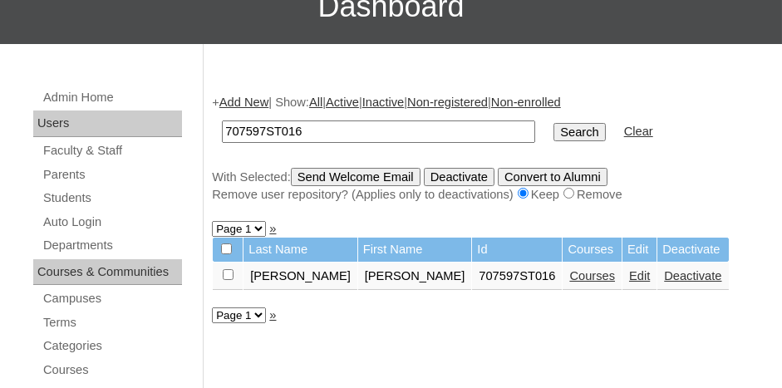
click at [222, 270] on td at bounding box center [228, 276] width 30 height 28
click at [224, 275] on input "checkbox" at bounding box center [228, 274] width 11 height 11
checkbox input "true"
click at [317, 178] on input "Send Welcome Email" at bounding box center [356, 177] width 130 height 18
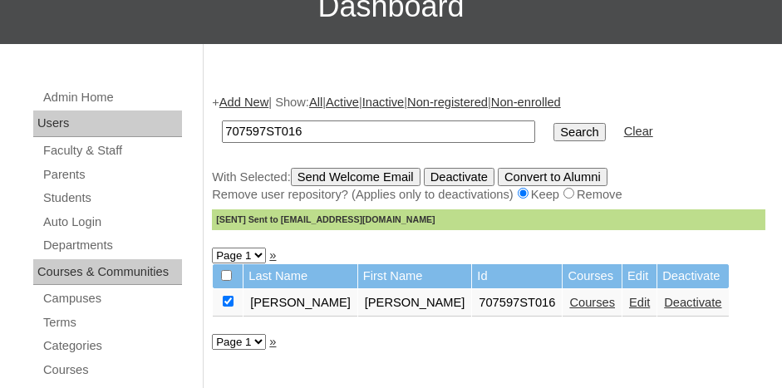
drag, startPoint x: 312, startPoint y: 134, endPoint x: 213, endPoint y: 136, distance: 98.9
click at [213, 136] on td "707597ST016" at bounding box center [378, 131] width 330 height 39
click at [257, 102] on link "Add New" at bounding box center [243, 102] width 49 height 13
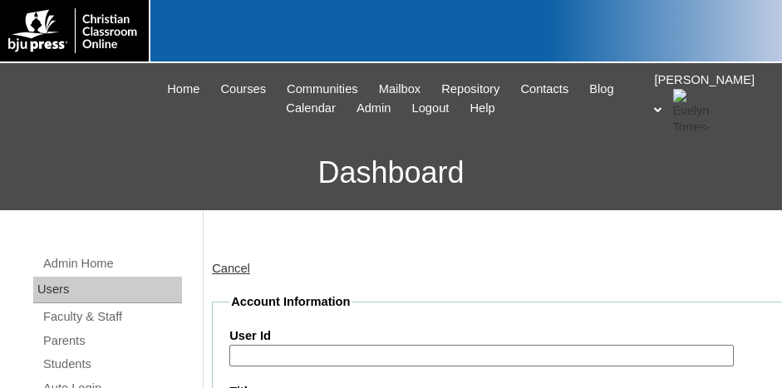
click at [307, 341] on label "User Id" at bounding box center [509, 335] width 560 height 17
click at [307, 345] on input "User Id" at bounding box center [481, 356] width 504 height 22
paste input "707597ST016"
type input "707597ST017"
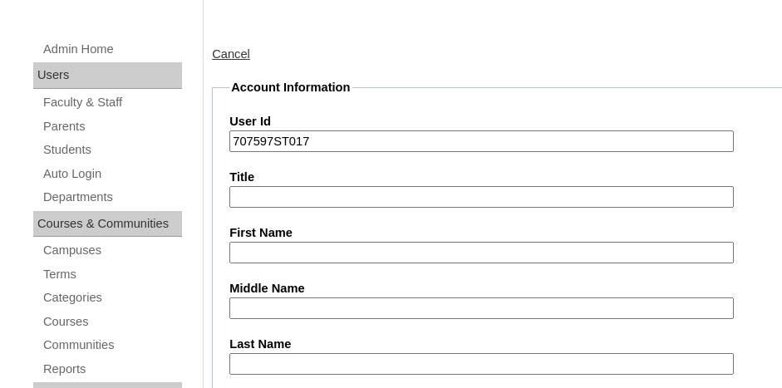
type input "L"
type input "Alyvia"
type input "Smith"
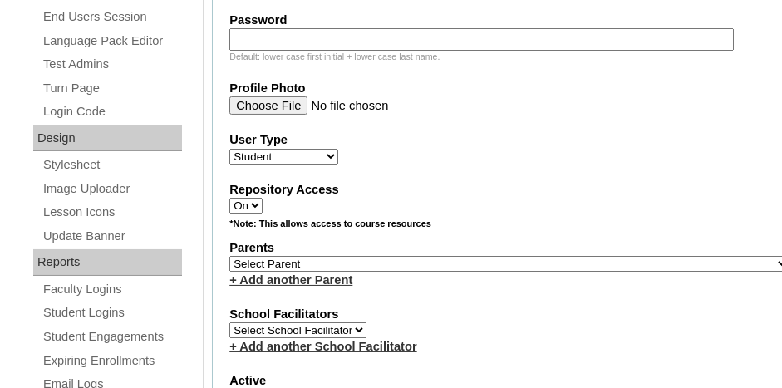
scroll to position [767, 0]
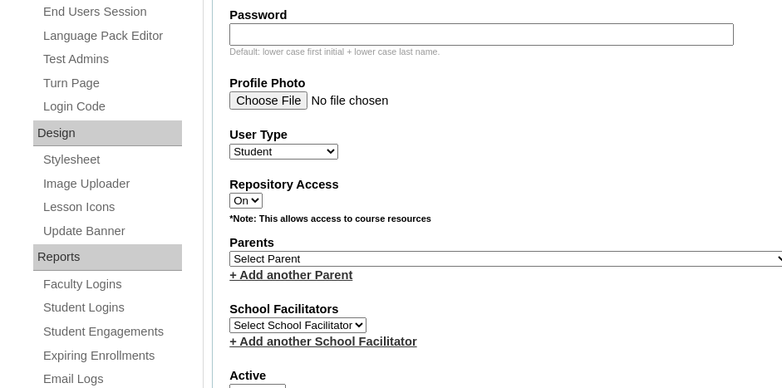
type input "asmith@northsidecharlesto.com"
click at [324, 251] on select "Select Parent , Fautanu, Ma 1, 1 23-24 accountMorgan, Jason 6th Street Mennonit…" at bounding box center [509, 259] width 560 height 16
select select "37008"
click at [229, 251] on select "Select Parent , Fautanu, Ma 1, 1 23-24 accountMorgan, Jason 6th Street Mennonit…" at bounding box center [509, 259] width 560 height 16
click at [387, 278] on fieldset "Account Information User Id 707597ST017 Title First Name Alyvia Middle Name Las…" at bounding box center [509, 211] width 595 height 1369
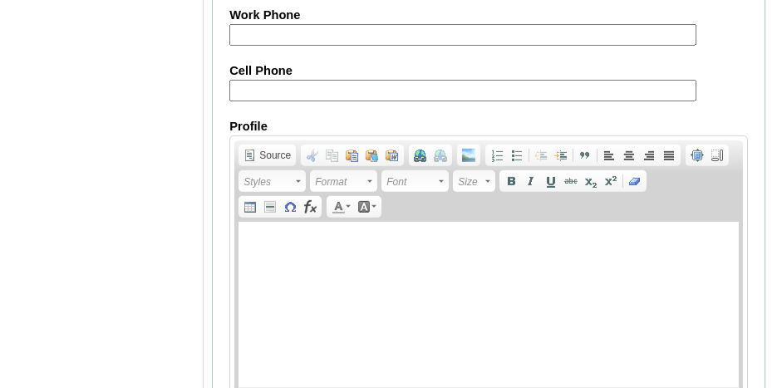
scroll to position [2177, 0]
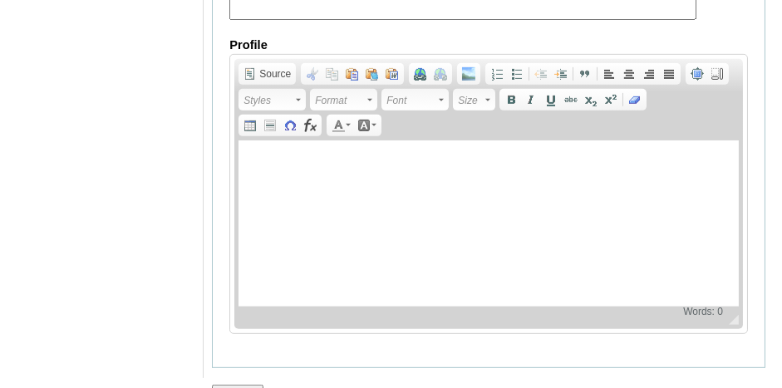
click at [228, 385] on input "Submit" at bounding box center [237, 394] width 51 height 18
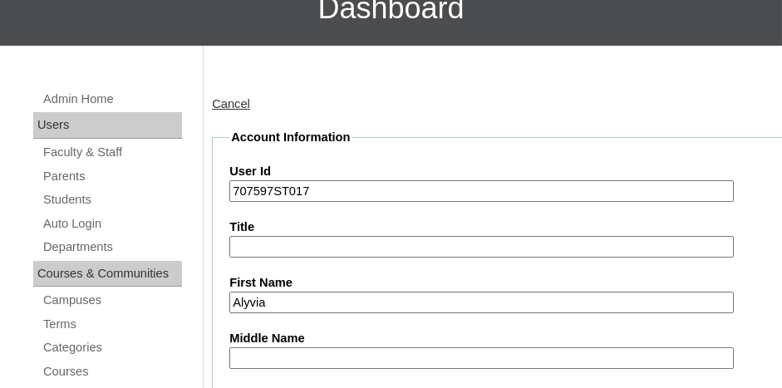
scroll to position [166, 0]
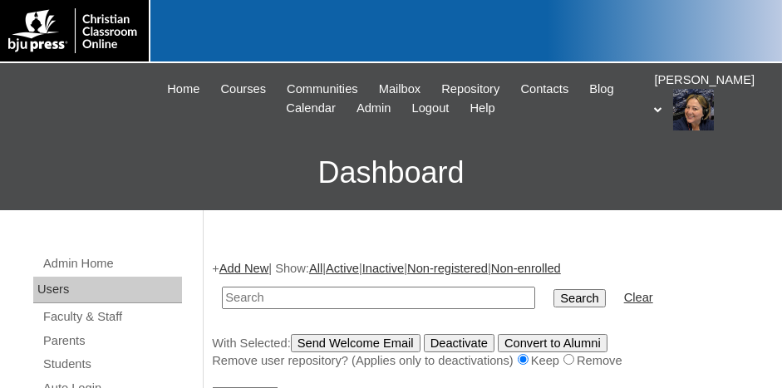
click at [295, 301] on input "text" at bounding box center [378, 298] width 313 height 22
paste input "707597ST016"
type input "707597ST018"
click at [553, 289] on input "Search" at bounding box center [578, 298] width 51 height 18
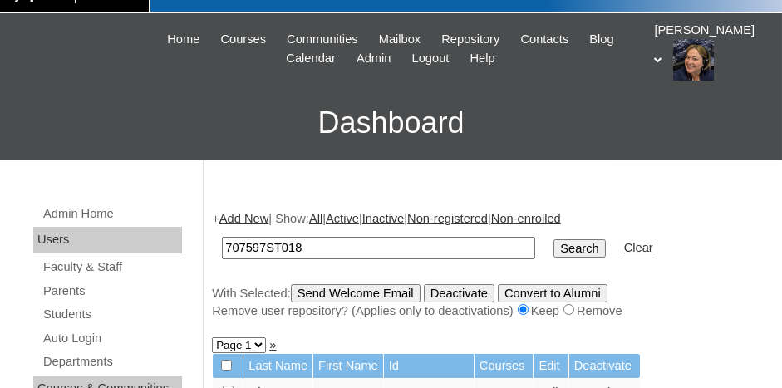
scroll to position [83, 0]
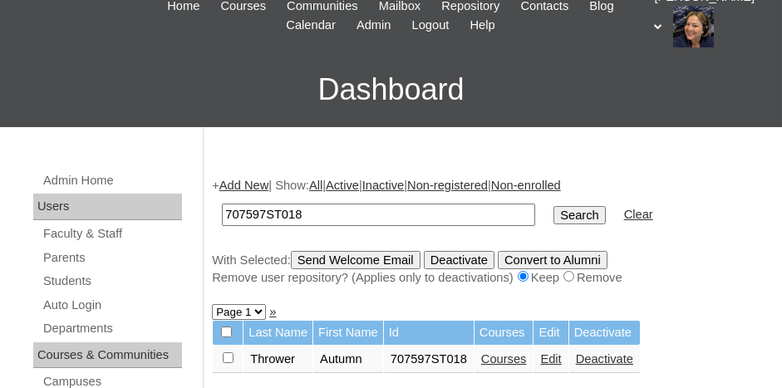
click at [503, 352] on link "Courses" at bounding box center [504, 358] width 46 height 13
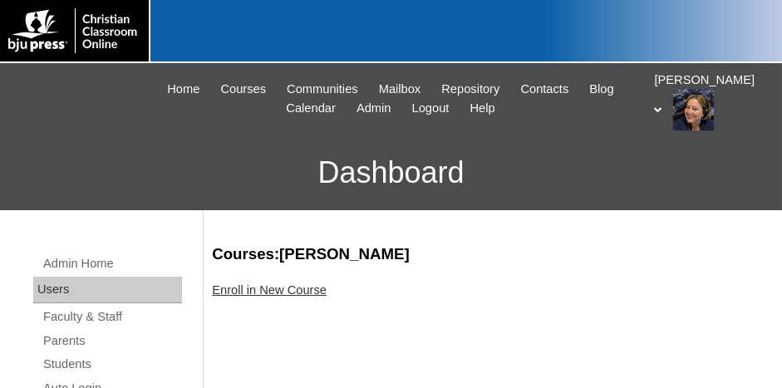
click at [284, 289] on link "Enroll in New Course" at bounding box center [269, 289] width 115 height 13
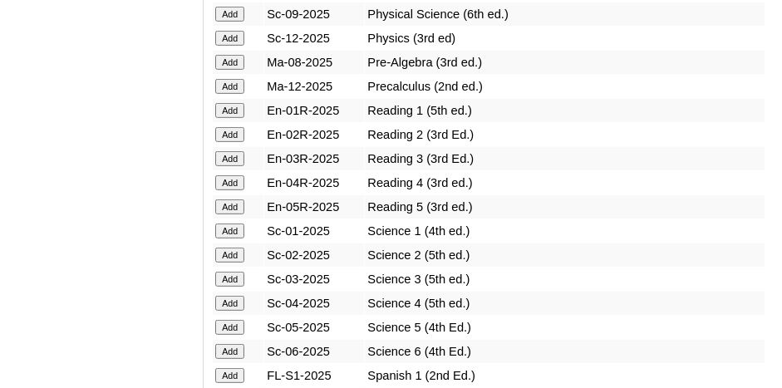
scroll to position [2243, 0]
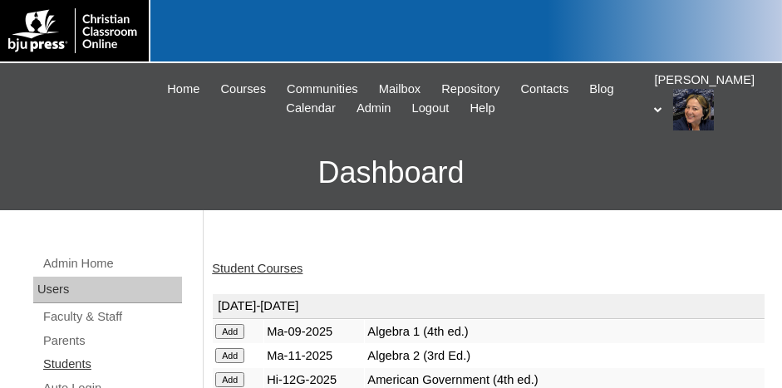
click at [76, 361] on link "Students" at bounding box center [112, 364] width 140 height 21
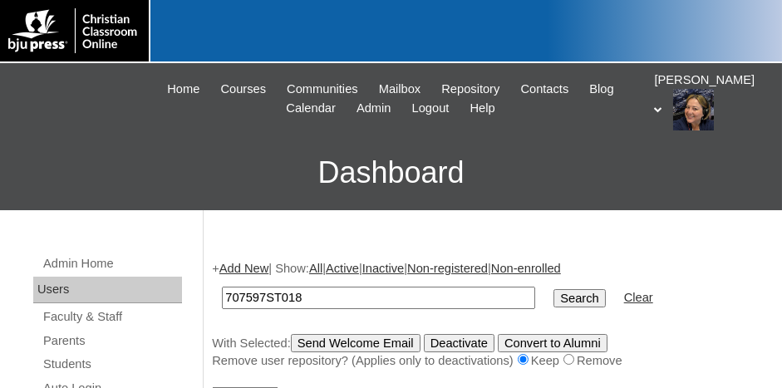
type input "707597ST018"
click at [553, 289] on input "Search" at bounding box center [578, 298] width 51 height 18
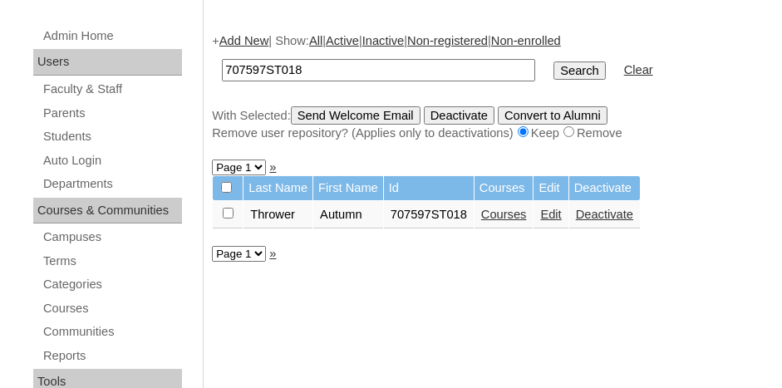
scroll to position [249, 0]
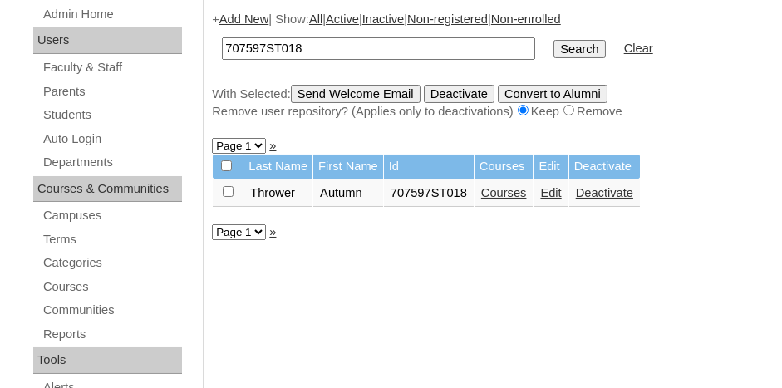
click at [229, 189] on input "checkbox" at bounding box center [228, 191] width 11 height 11
checkbox input "true"
click at [385, 94] on input "Send Welcome Email" at bounding box center [356, 94] width 130 height 18
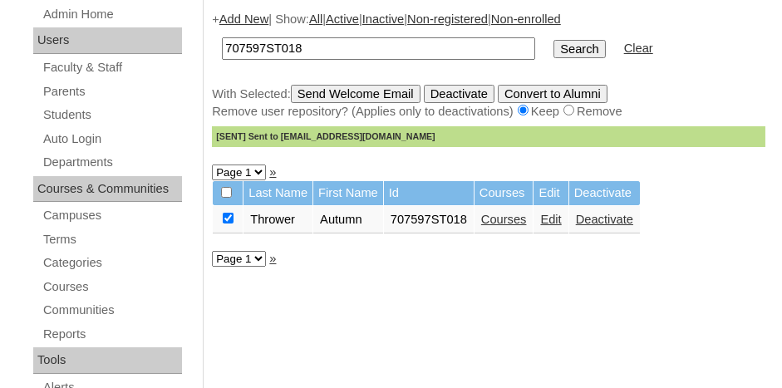
drag, startPoint x: 234, startPoint y: 16, endPoint x: 253, endPoint y: 22, distance: 20.0
click at [235, 16] on link "Add New" at bounding box center [243, 18] width 49 height 13
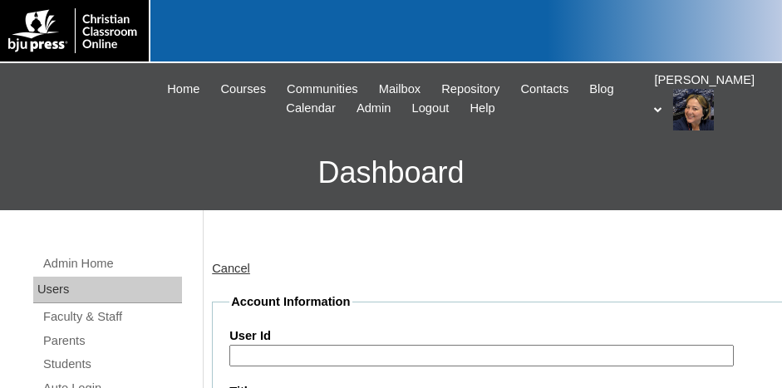
click at [305, 357] on input "User Id" at bounding box center [481, 356] width 504 height 22
paste input "707597ST016"
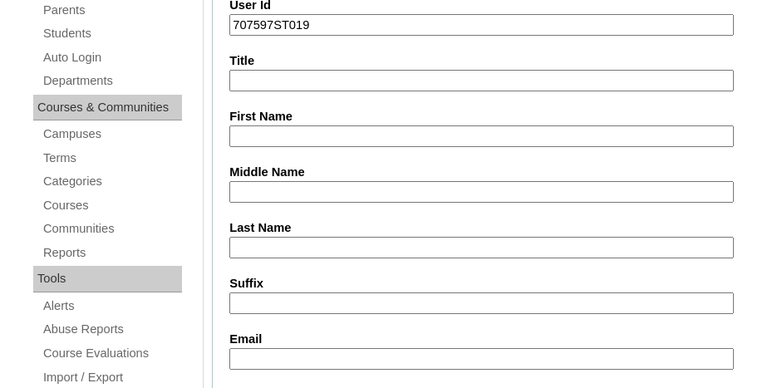
scroll to position [332, 0]
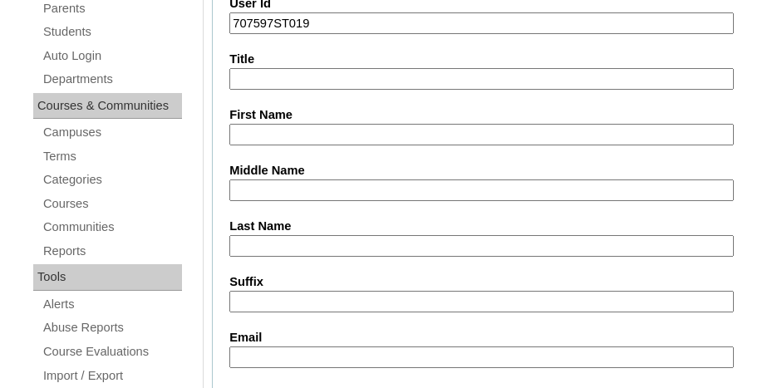
type input "707597ST019"
click at [278, 126] on div "First Name" at bounding box center [509, 125] width 560 height 39
click at [278, 127] on input "First Name" at bounding box center [481, 135] width 504 height 22
type input "Kiara"
type input "[US_STATE]"
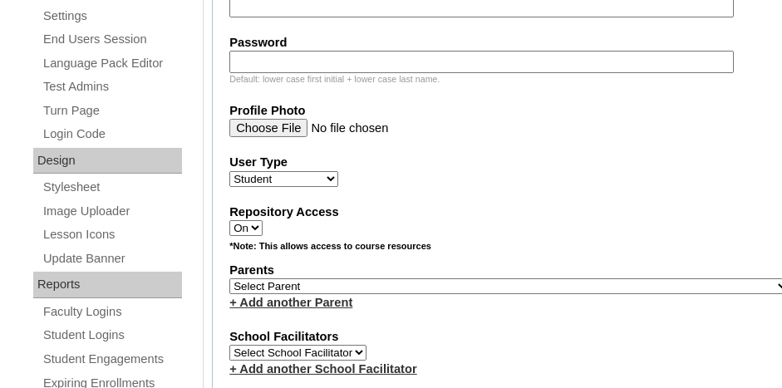
scroll to position [914, 0]
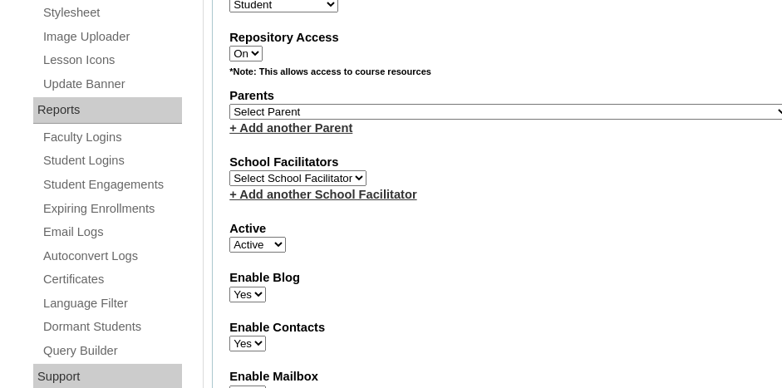
type input "kwashington@northsidecharleston.com"
click at [282, 104] on select "Select Parent , Fautanu, Ma 1, 1 23-24 accountMorgan, Jason 6th Street Mennonit…" at bounding box center [509, 112] width 560 height 16
select select "37008"
click at [229, 104] on select "Select Parent , Fautanu, Ma 1, 1 23-24 accountMorgan, Jason 6th Street Mennonit…" at bounding box center [509, 112] width 560 height 16
click at [531, 154] on label "School Facilitators" at bounding box center [509, 162] width 560 height 17
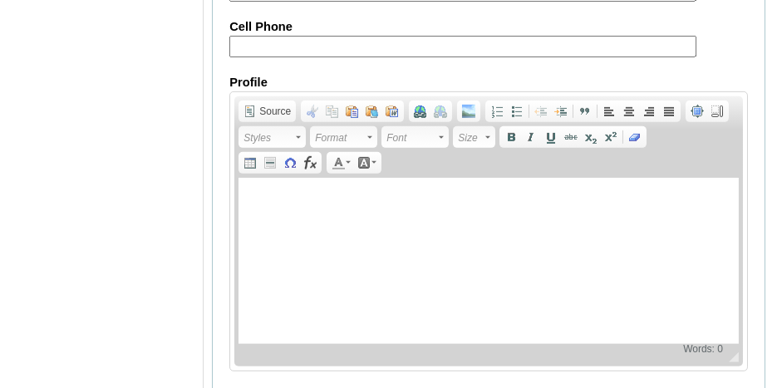
scroll to position [2177, 0]
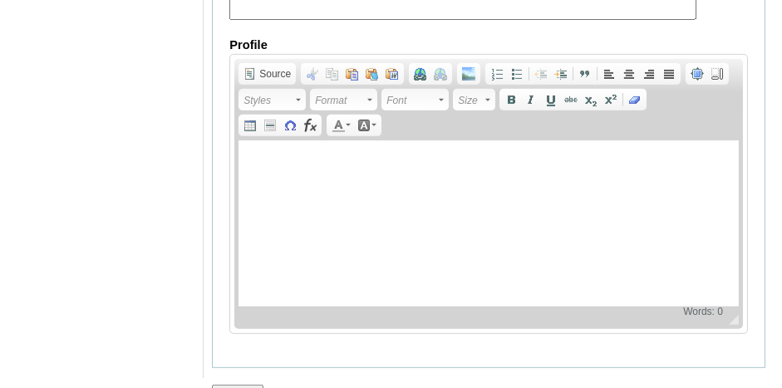
click at [240, 385] on input "Submit" at bounding box center [237, 394] width 51 height 18
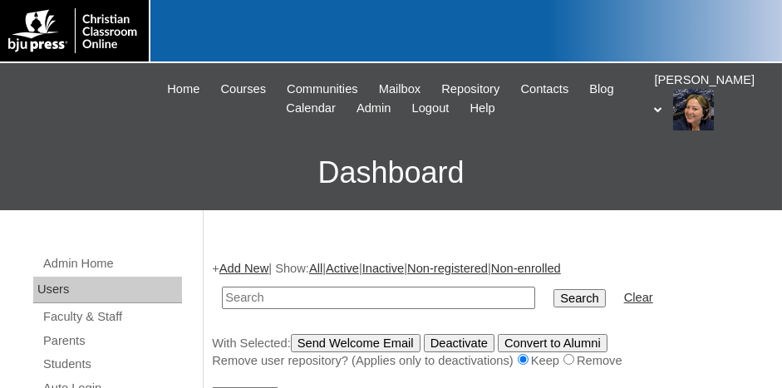
click at [345, 300] on input "text" at bounding box center [378, 298] width 313 height 22
type input "707597ST0119"
click at [553, 289] on input "Search" at bounding box center [578, 298] width 51 height 18
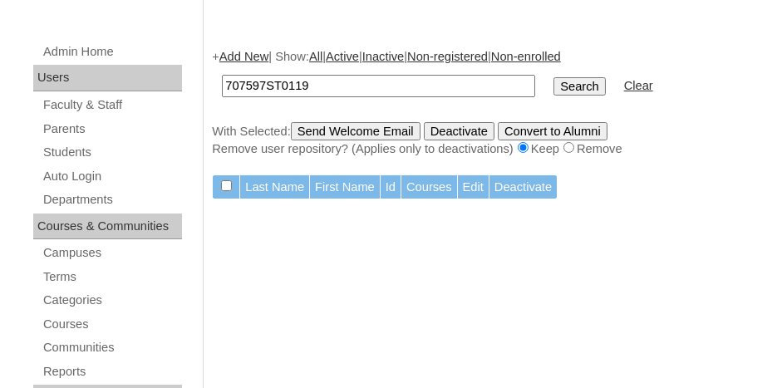
scroll to position [249, 0]
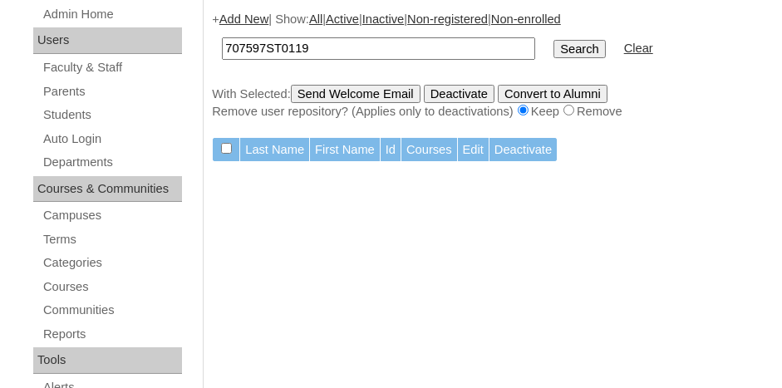
click at [341, 50] on input "707597ST0119" at bounding box center [378, 48] width 313 height 22
type input "707597ST019"
click at [553, 40] on input "Search" at bounding box center [578, 49] width 51 height 18
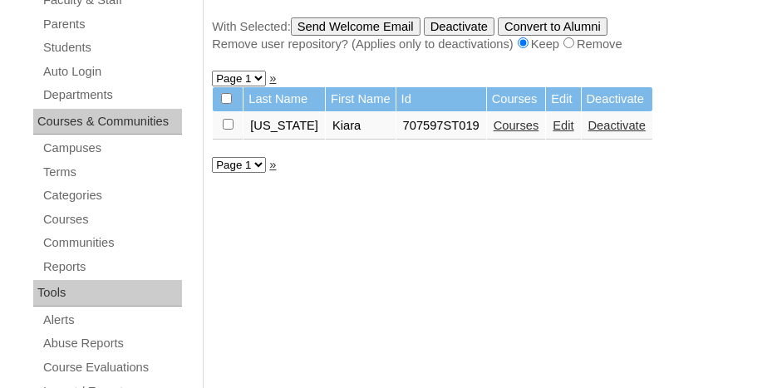
scroll to position [332, 0]
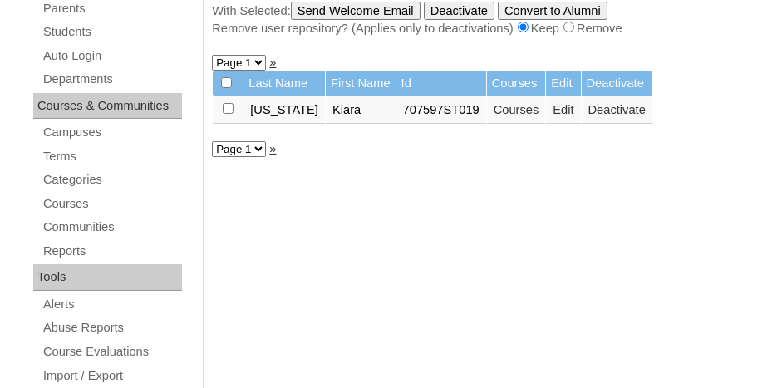
click at [503, 103] on link "Courses" at bounding box center [516, 109] width 46 height 13
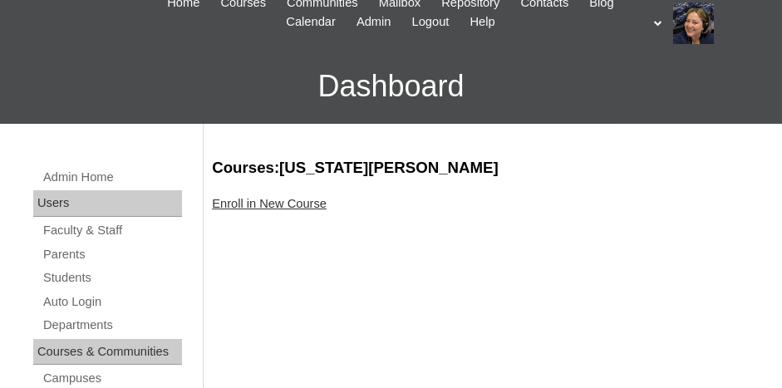
scroll to position [166, 0]
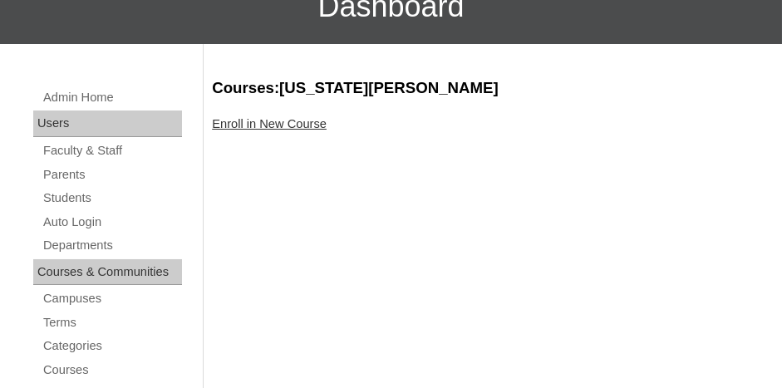
click at [304, 124] on link "Enroll in New Course" at bounding box center [269, 123] width 115 height 13
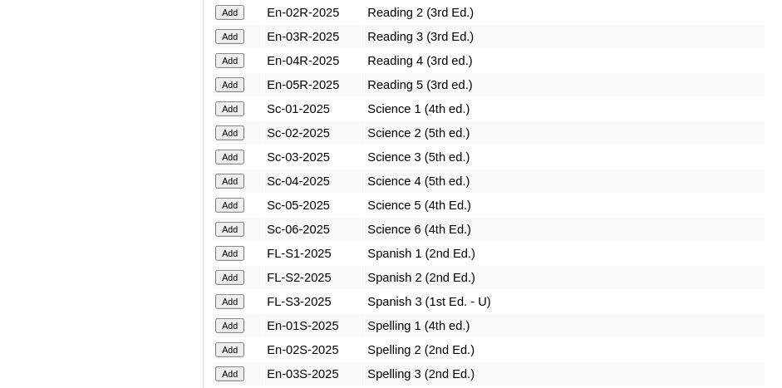
scroll to position [2076, 0]
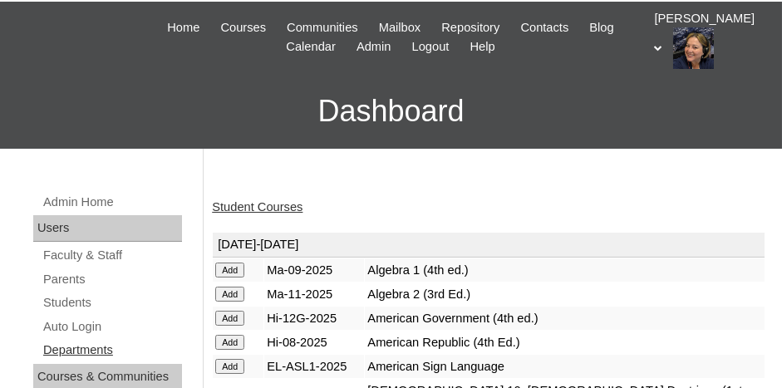
scroll to position [83, 0]
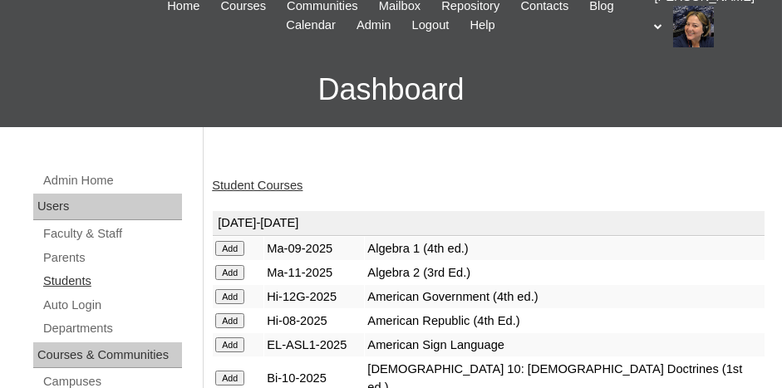
click at [70, 277] on link "Students" at bounding box center [112, 281] width 140 height 21
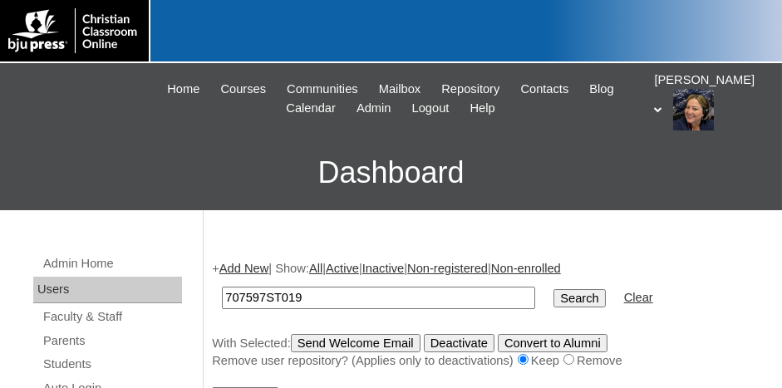
type input "707597ST019"
click at [553, 289] on input "Search" at bounding box center [578, 298] width 51 height 18
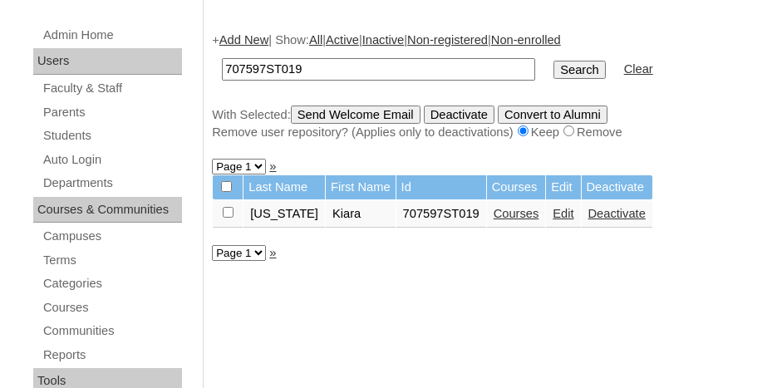
scroll to position [332, 0]
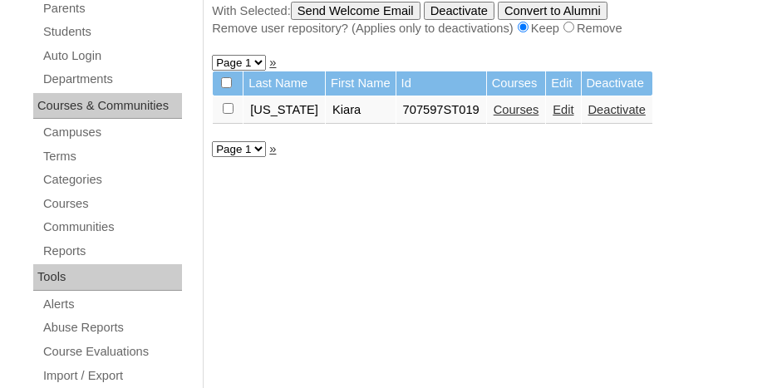
click at [227, 105] on input "checkbox" at bounding box center [228, 108] width 11 height 11
checkbox input "true"
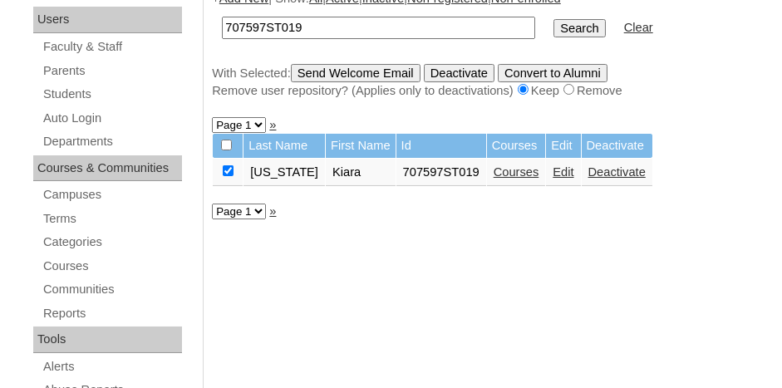
scroll to position [249, 0]
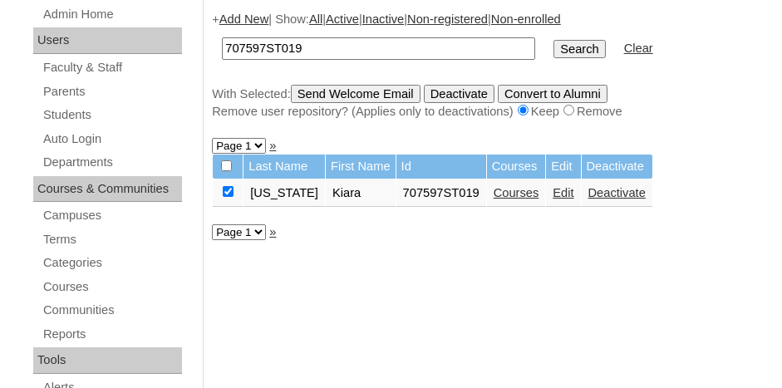
click at [337, 92] on input "Send Welcome Email" at bounding box center [356, 94] width 130 height 18
